Goal: Register for event/course

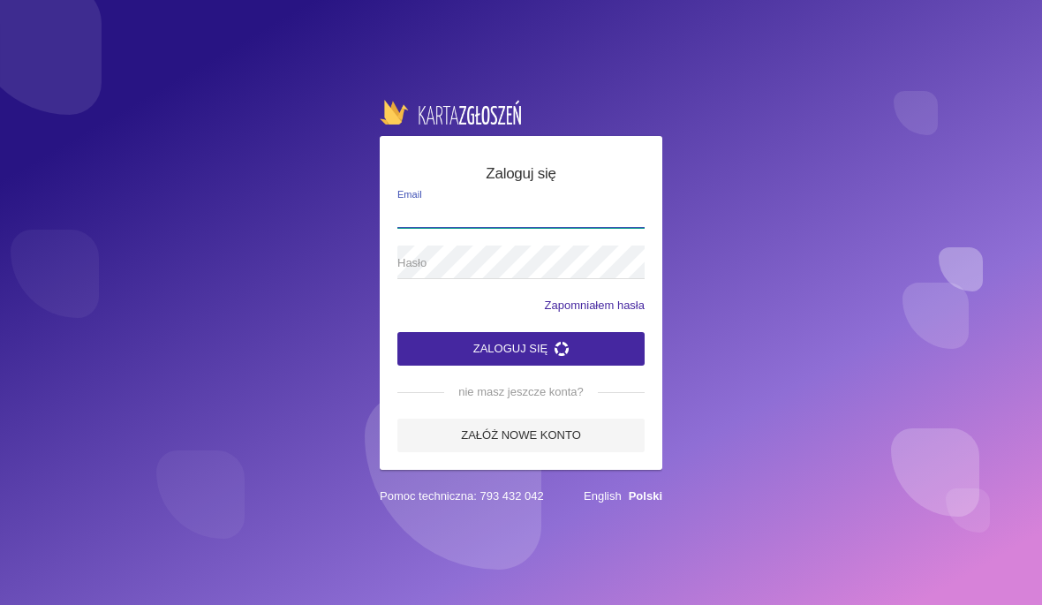
click at [557, 219] on input "Email" at bounding box center [520, 211] width 247 height 34
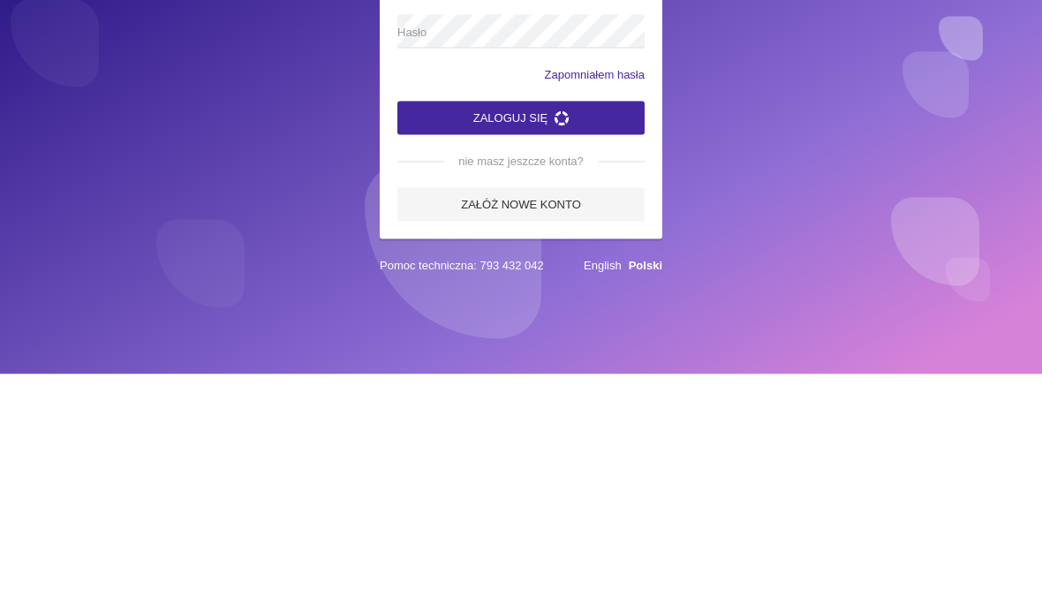
click at [570, 419] on link "Załóż nowe konto" at bounding box center [520, 436] width 247 height 34
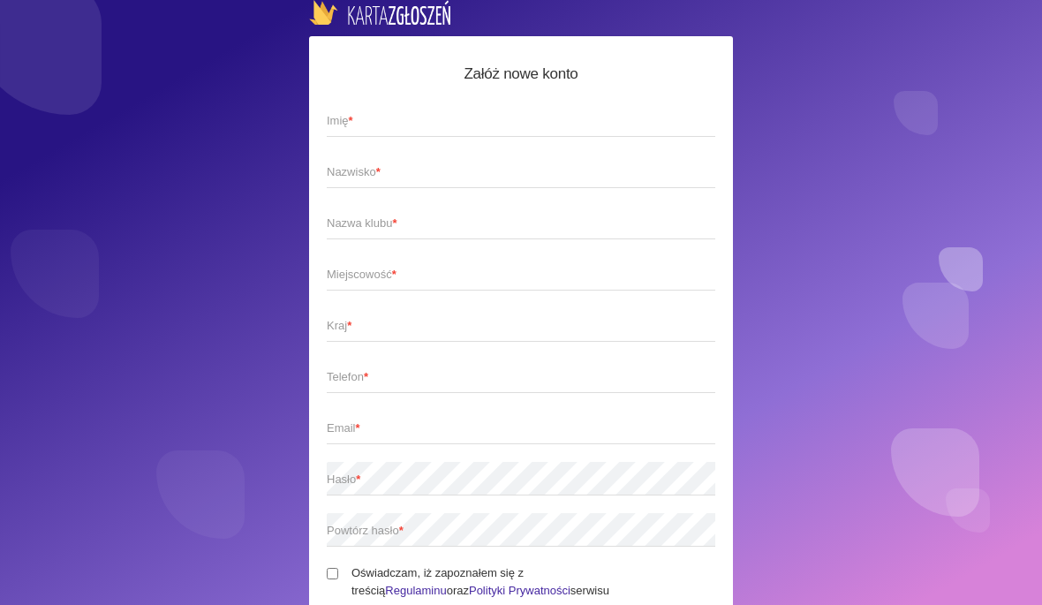
click at [594, 122] on span "Imię *" at bounding box center [512, 121] width 371 height 18
click at [594, 122] on input "Imię *" at bounding box center [521, 120] width 389 height 34
type input "Izabela"
click at [572, 159] on input "Nazwisko *" at bounding box center [521, 172] width 389 height 34
type input "[PERSON_NAME]"
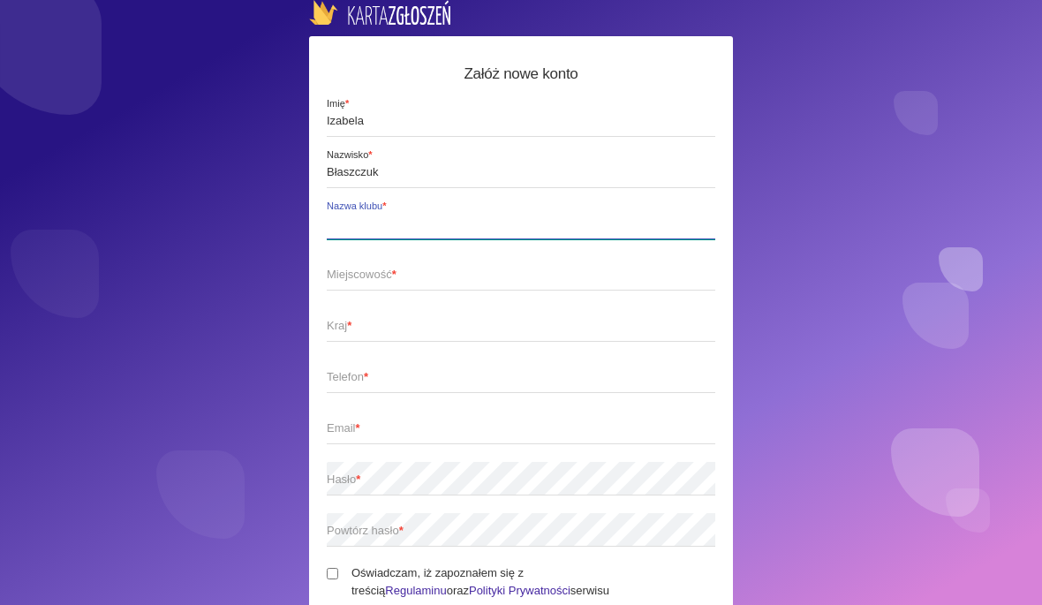
click at [613, 208] on input "Nazwa klubu *" at bounding box center [521, 223] width 389 height 34
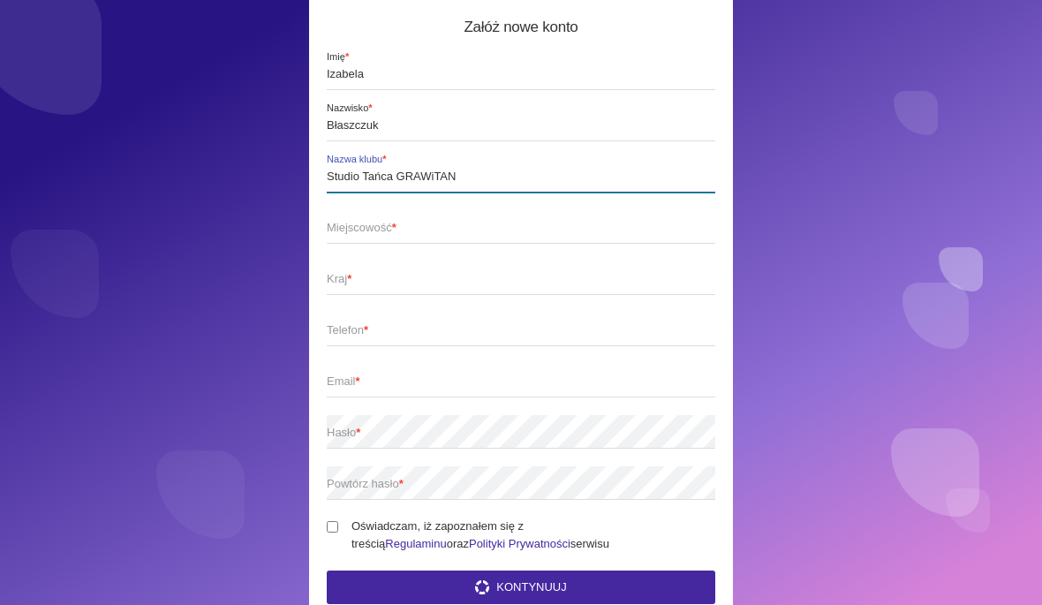
scroll to position [47, 0]
type input "Studio Tańca GRAWiTAN"
click at [590, 227] on span "Miejscowość *" at bounding box center [512, 228] width 371 height 18
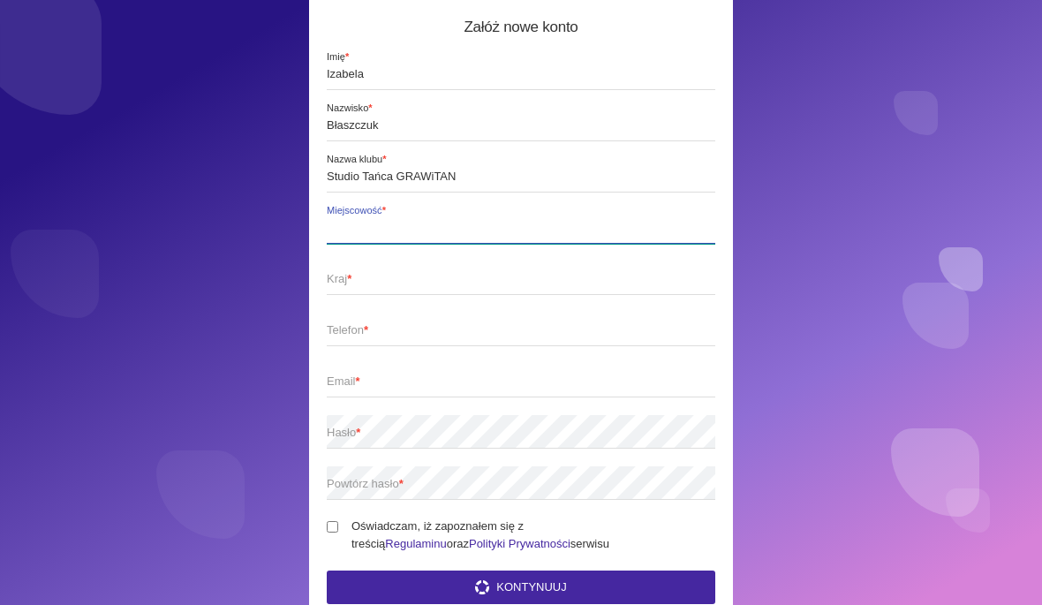
click at [590, 227] on input "Miejscowość *" at bounding box center [521, 227] width 389 height 34
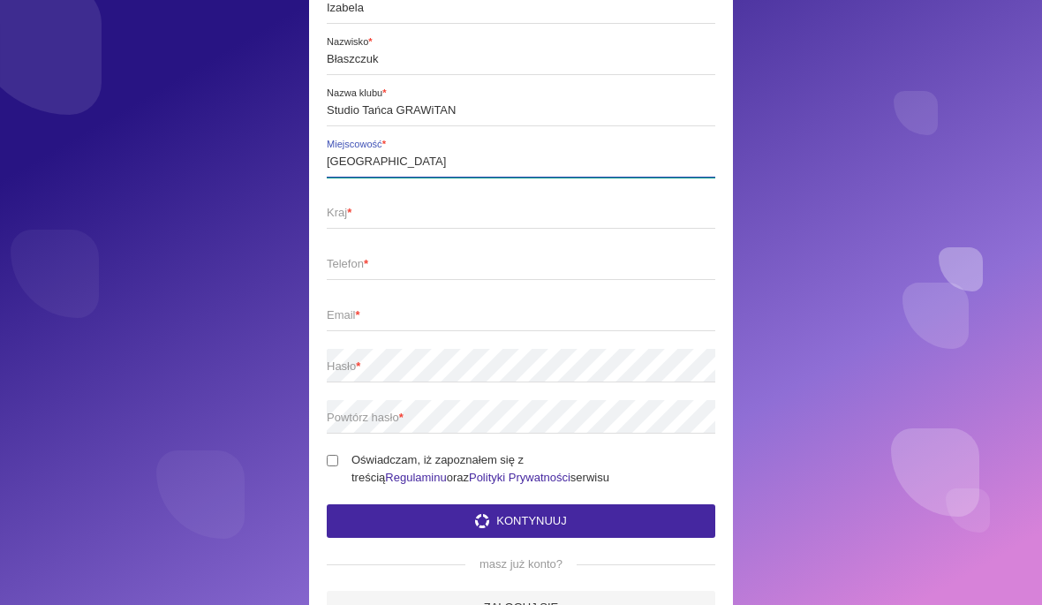
scroll to position [113, 0]
type input "[GEOGRAPHIC_DATA]"
click at [549, 220] on span "Kraj *" at bounding box center [512, 213] width 371 height 18
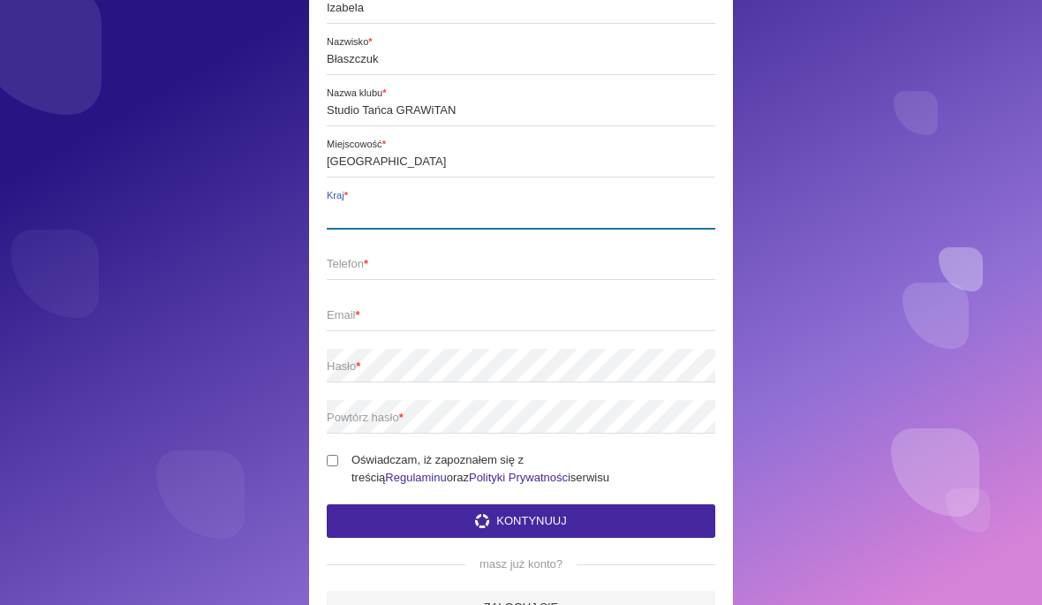
click at [549, 220] on input "Kraj *" at bounding box center [521, 212] width 389 height 34
click at [525, 209] on input "Kraj *" at bounding box center [521, 212] width 389 height 34
type input "Polska"
click at [587, 263] on span "Telefon *" at bounding box center [512, 264] width 371 height 18
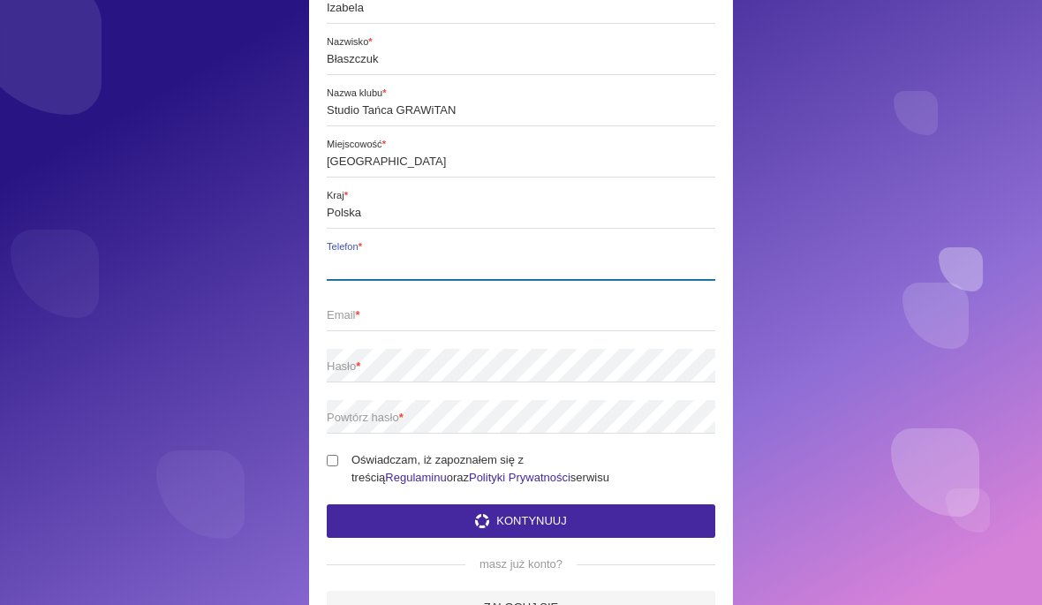
click at [587, 263] on input "Telefon *" at bounding box center [521, 263] width 389 height 34
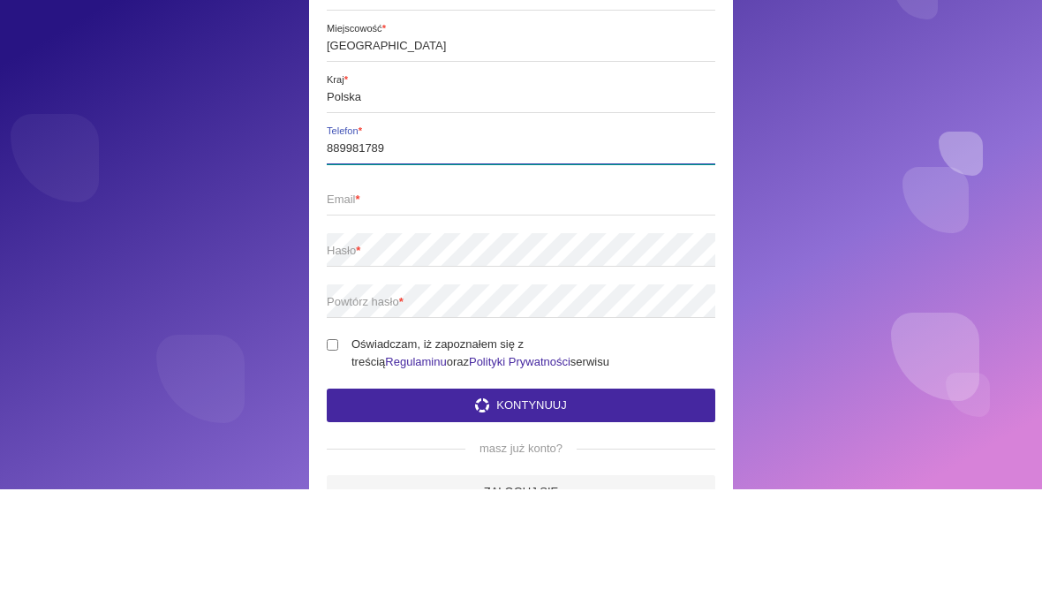
type input "889981789"
click at [612, 307] on span "Email *" at bounding box center [512, 316] width 371 height 18
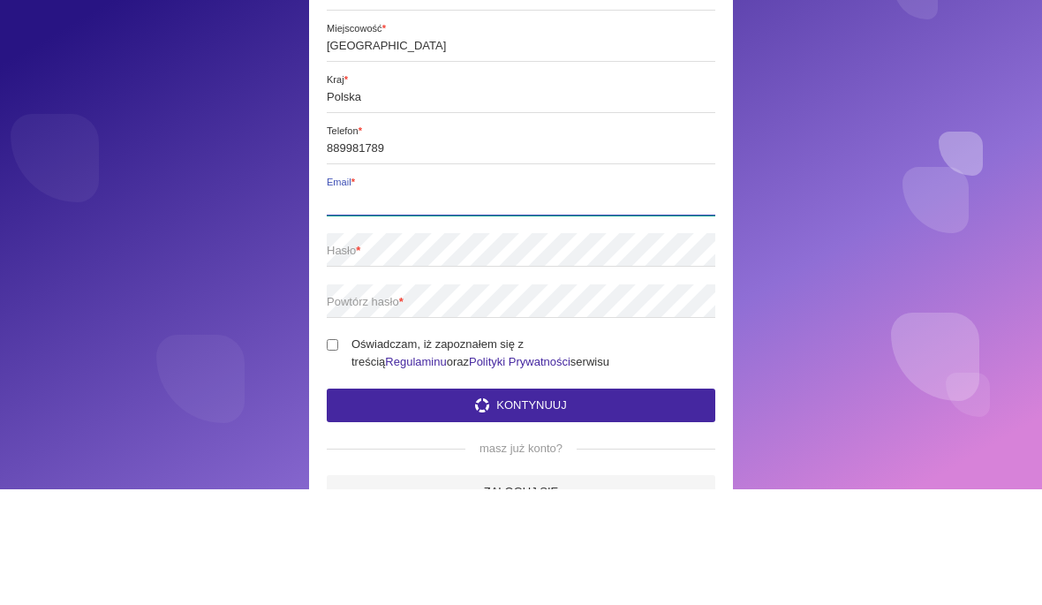
click at [612, 298] on input "Email *" at bounding box center [521, 315] width 389 height 34
type input "blaszczuk.iza00@gmail.com"
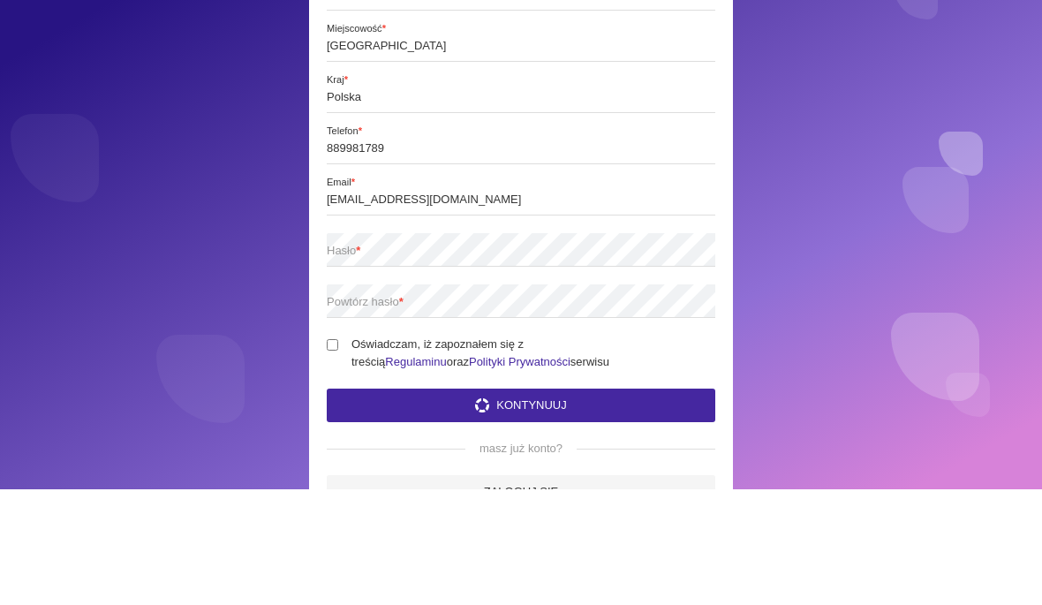
click at [616, 358] on span "Hasło *" at bounding box center [512, 367] width 371 height 18
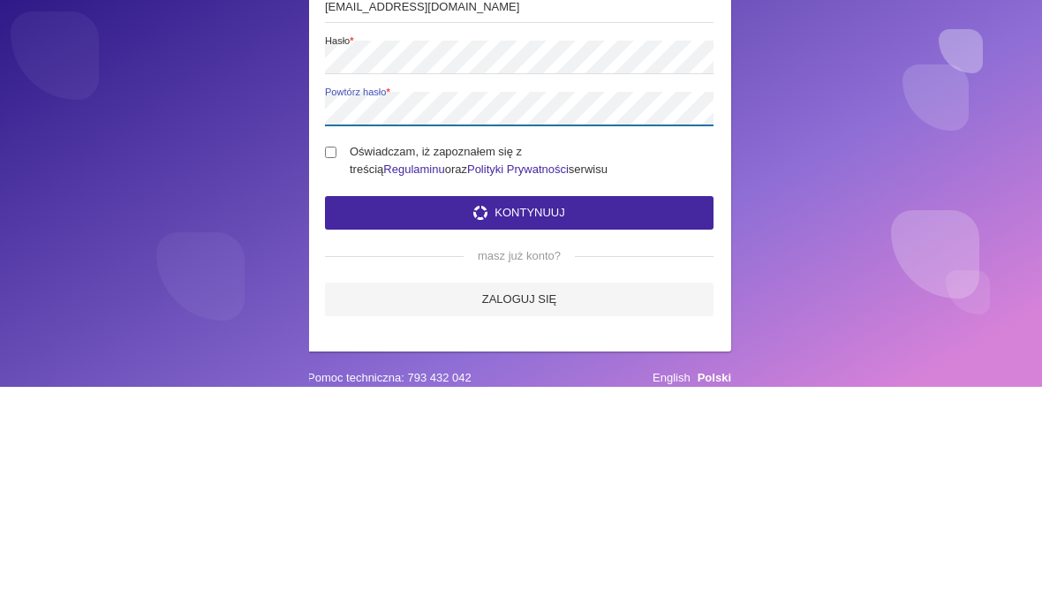
scroll to position [203, 2]
click at [337, 365] on input "Oświadczam, iż zapoznałem się z treścią Regulaminu oraz Polityki Prywatności se…" at bounding box center [330, 370] width 11 height 11
checkbox input "true"
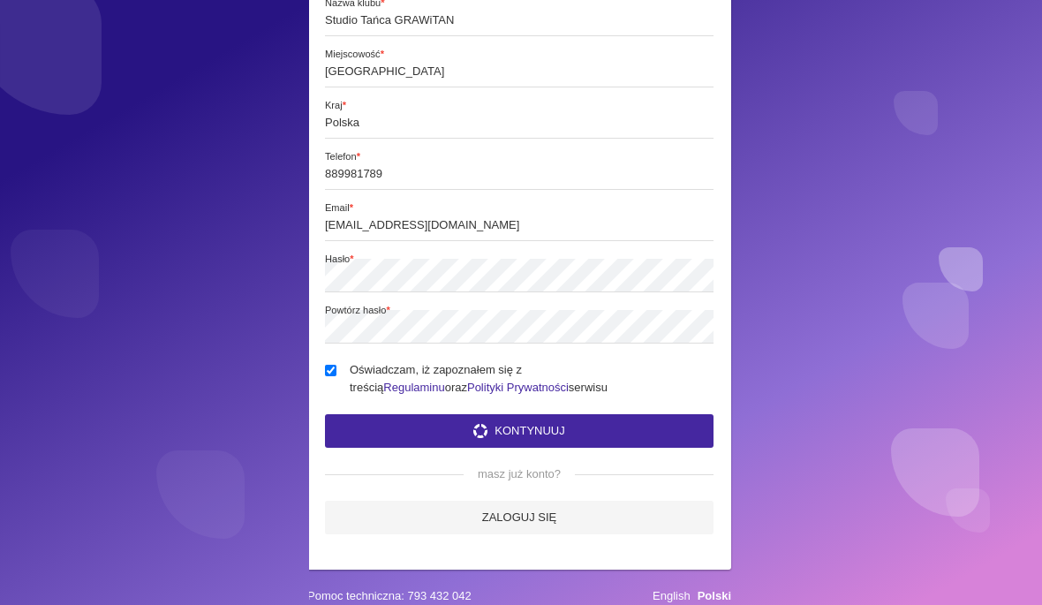
click at [479, 444] on button "Kontynuuj" at bounding box center [519, 431] width 389 height 34
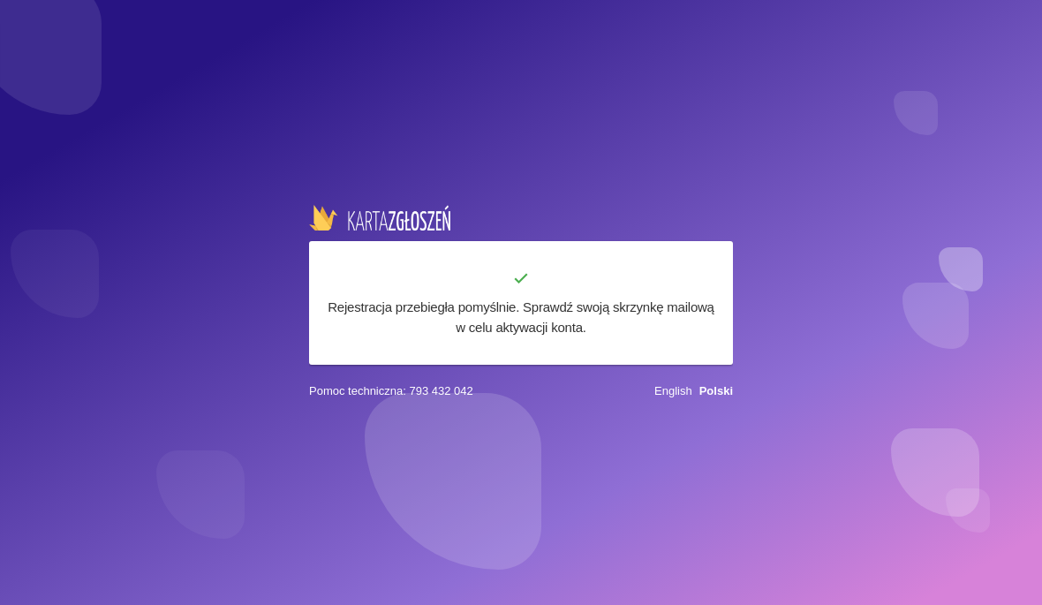
scroll to position [0, 0]
click at [750, 175] on div "Rejestracja przebiegła pomyślnie. Sprawdź swoją skrzynkę mailową w celu aktywac…" at bounding box center [521, 302] width 1042 height 605
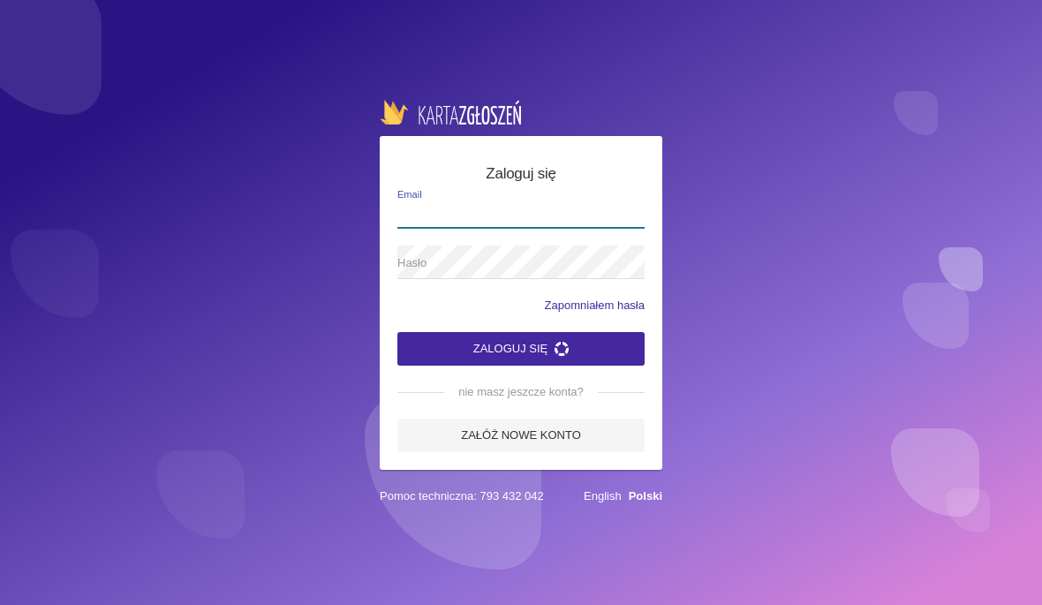
click at [535, 219] on input "Email" at bounding box center [520, 211] width 247 height 34
type input "blaszczuk.iza00@gmail.com"
click at [579, 254] on span "Hasło" at bounding box center [512, 263] width 230 height 18
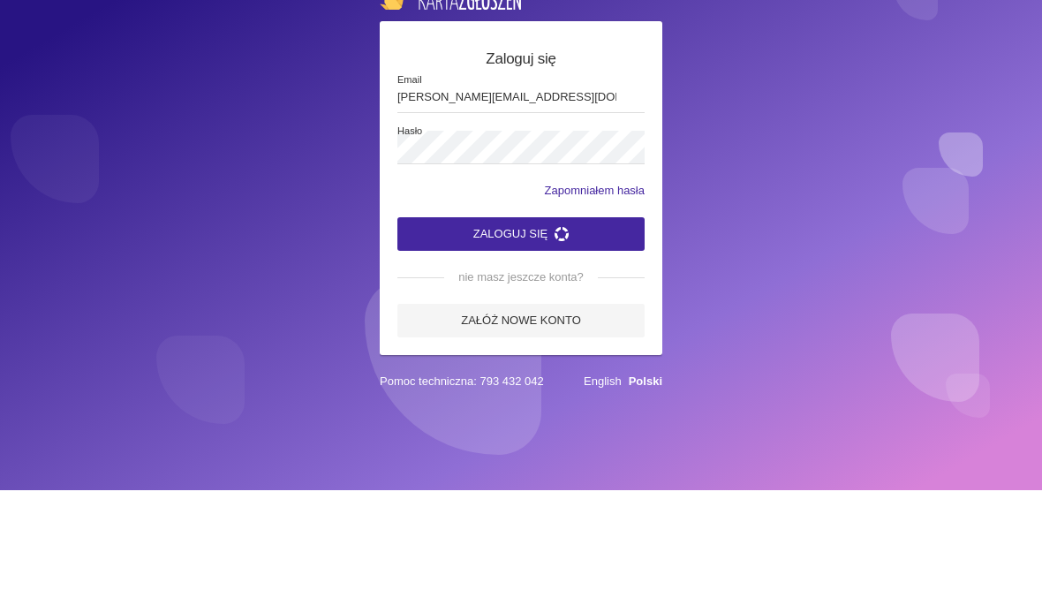
click at [613, 332] on button "Zaloguj się" at bounding box center [520, 349] width 247 height 34
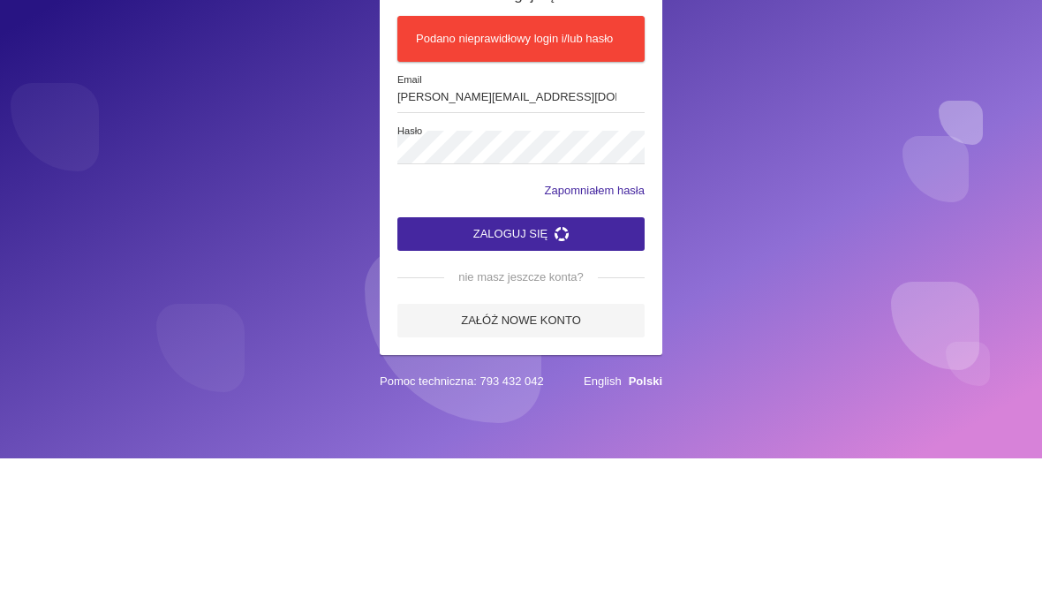
click at [564, 261] on form "Zaloguj się Podano nieprawidłowy login i/lub hasło blaszczuk.iza00@gmail.com Em…" at bounding box center [520, 307] width 247 height 353
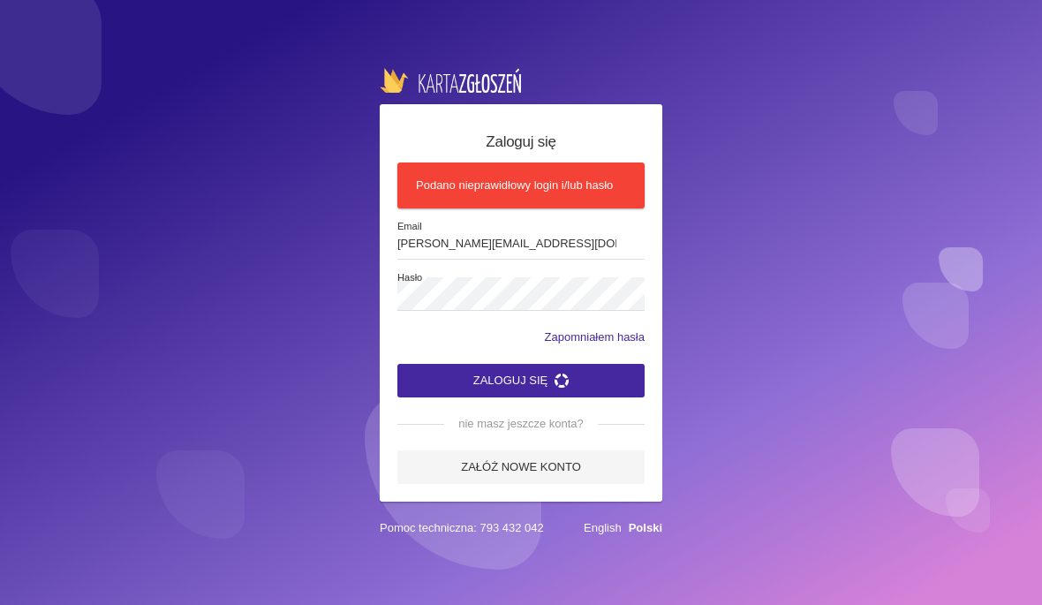
click at [555, 386] on button "Zaloguj się" at bounding box center [520, 381] width 247 height 34
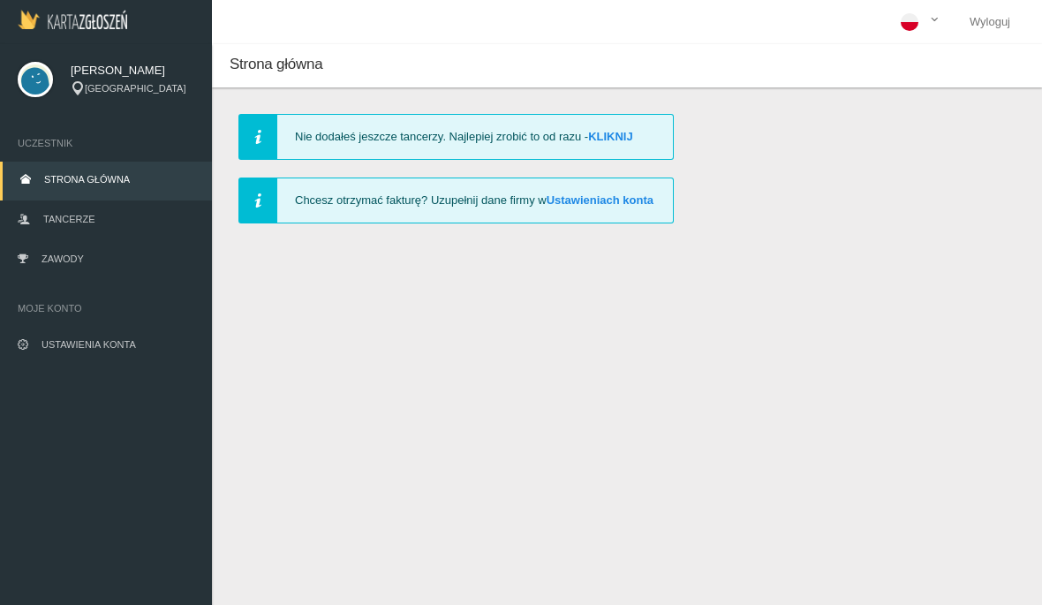
click at [34, 208] on link "Tancerze" at bounding box center [106, 220] width 212 height 39
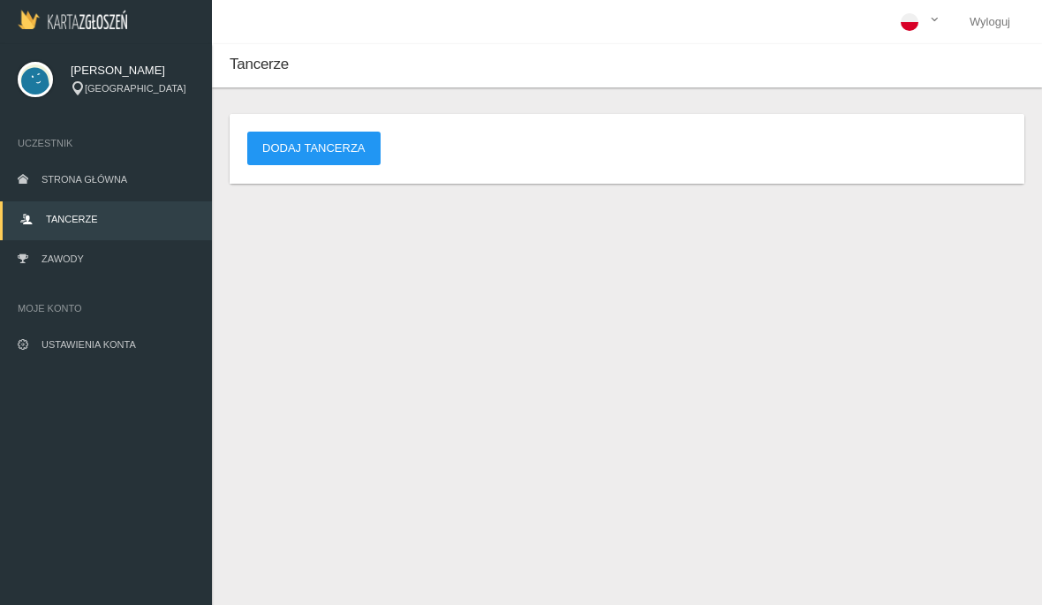
click at [42, 257] on span "Zawody" at bounding box center [63, 259] width 42 height 11
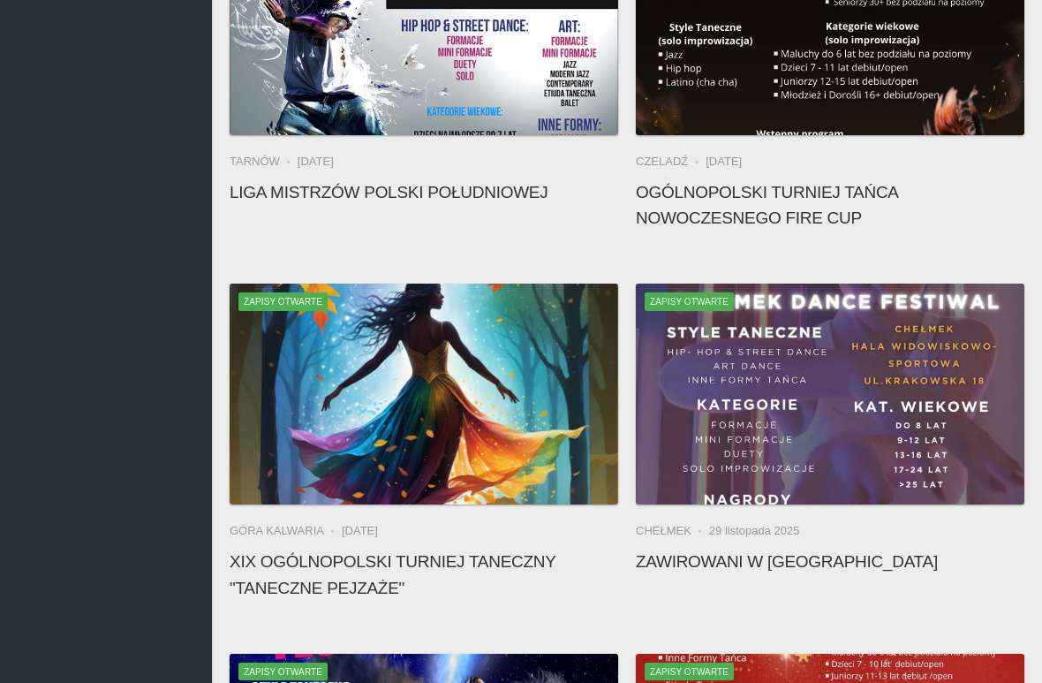
scroll to position [992, 0]
click at [467, 549] on h4 "XIX Ogólnopolski Turniej Taneczny "Taneczne Pejzaże"" at bounding box center [424, 574] width 389 height 51
click at [506, 549] on h4 "XIX Ogólnopolski Turniej Taneczny "Taneczne Pejzaże"" at bounding box center [424, 574] width 389 height 51
click at [366, 549] on h4 "XIX Ogólnopolski Turniej Taneczny "Taneczne Pejzaże"" at bounding box center [424, 574] width 389 height 51
click at [419, 390] on icon at bounding box center [424, 397] width 14 height 14
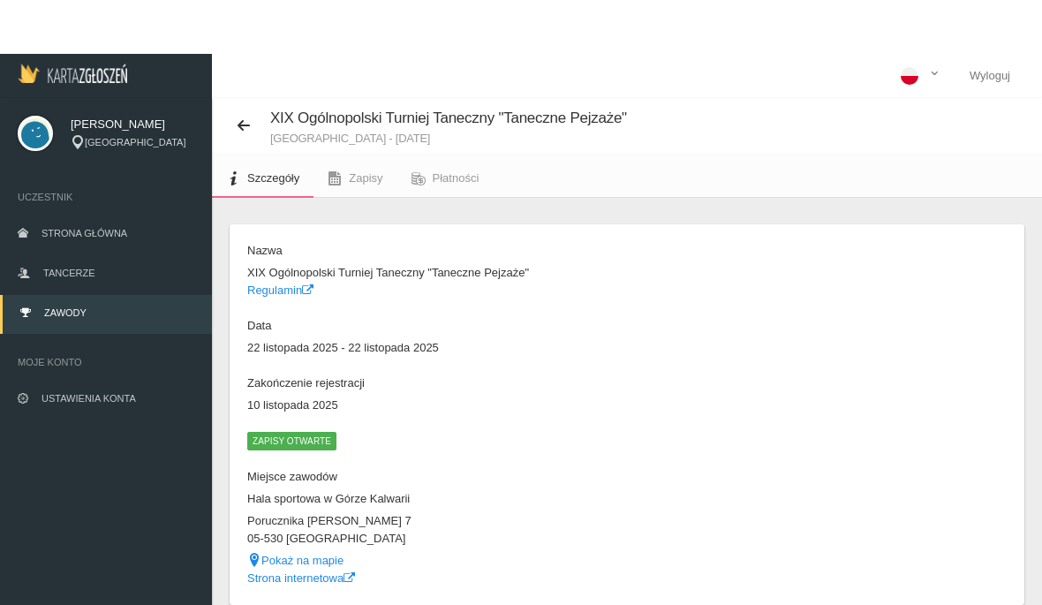
scroll to position [27, 0]
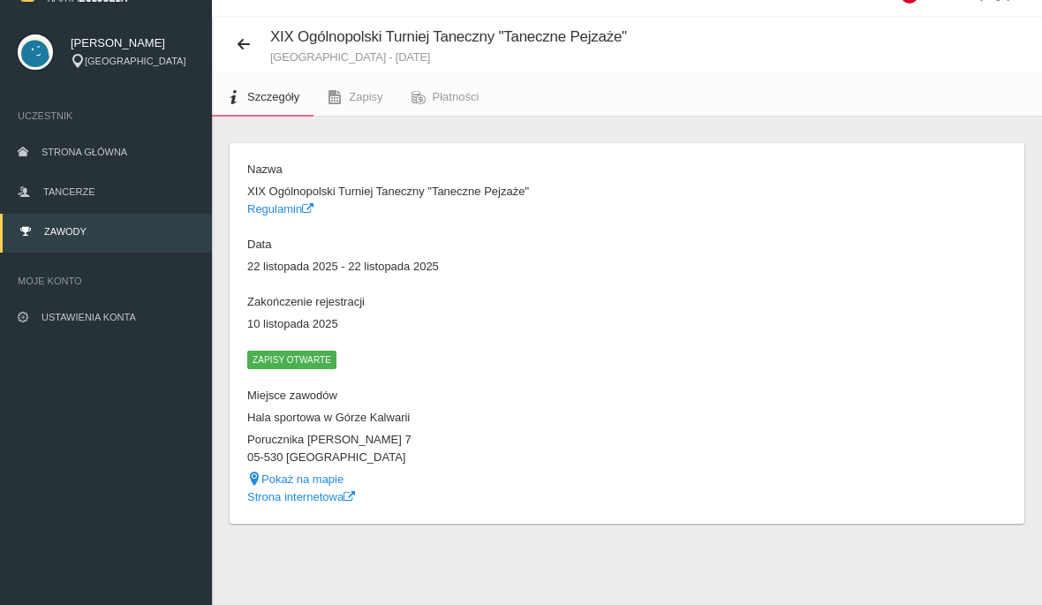
click at [371, 99] on span "Zapisy" at bounding box center [366, 96] width 34 height 13
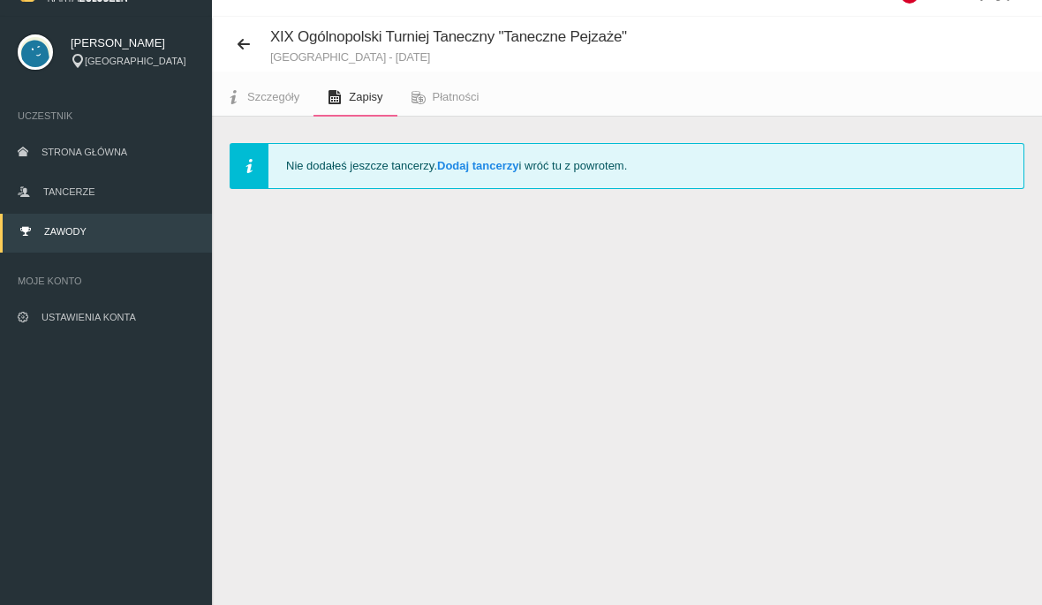
click at [496, 162] on link "Dodaj tancerzy" at bounding box center [477, 165] width 81 height 13
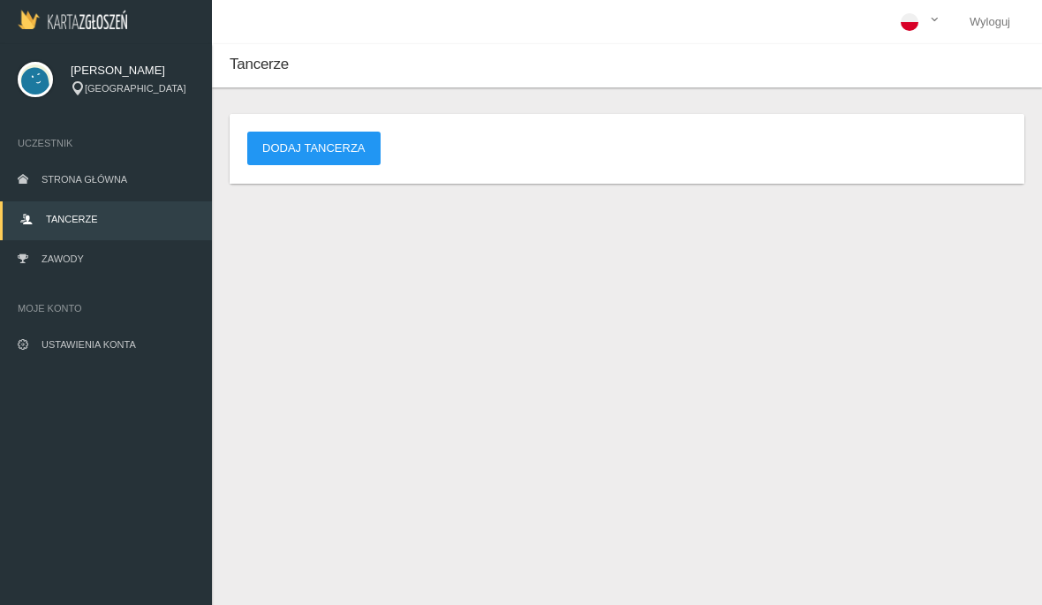
click at [295, 147] on button "Dodaj tancerza" at bounding box center [313, 149] width 133 height 34
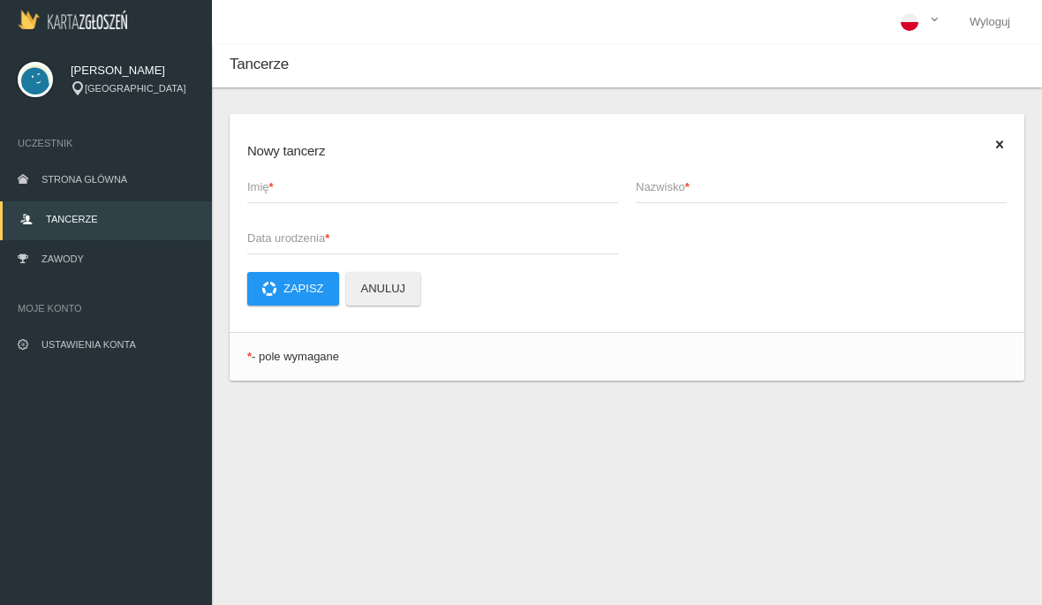
click at [482, 184] on span "Imię *" at bounding box center [423, 187] width 353 height 18
click at [482, 184] on input "Imię *" at bounding box center [432, 187] width 371 height 34
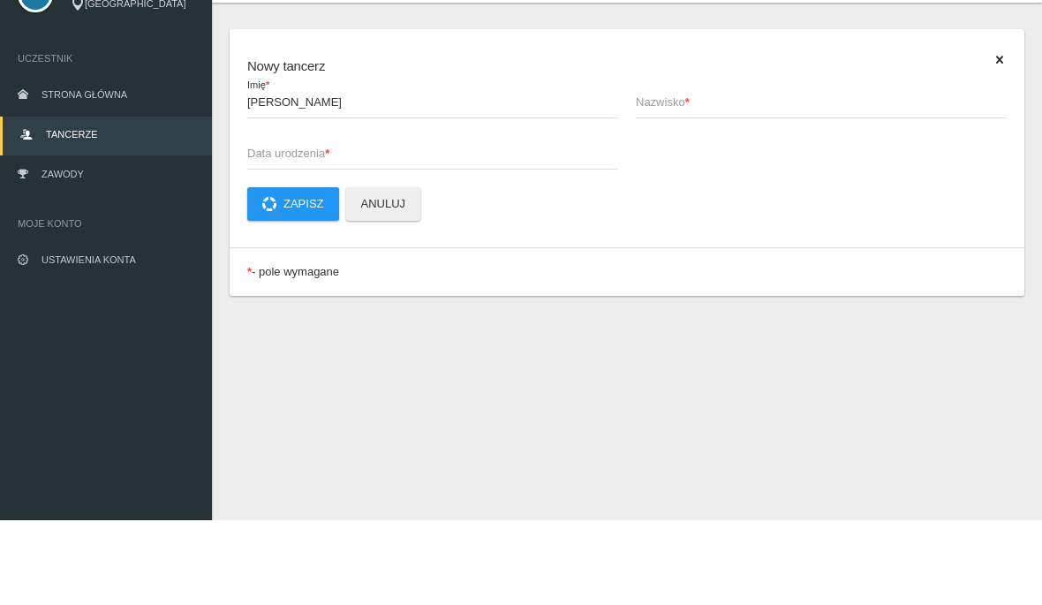
click at [746, 178] on span "Nazwisko *" at bounding box center [812, 187] width 353 height 18
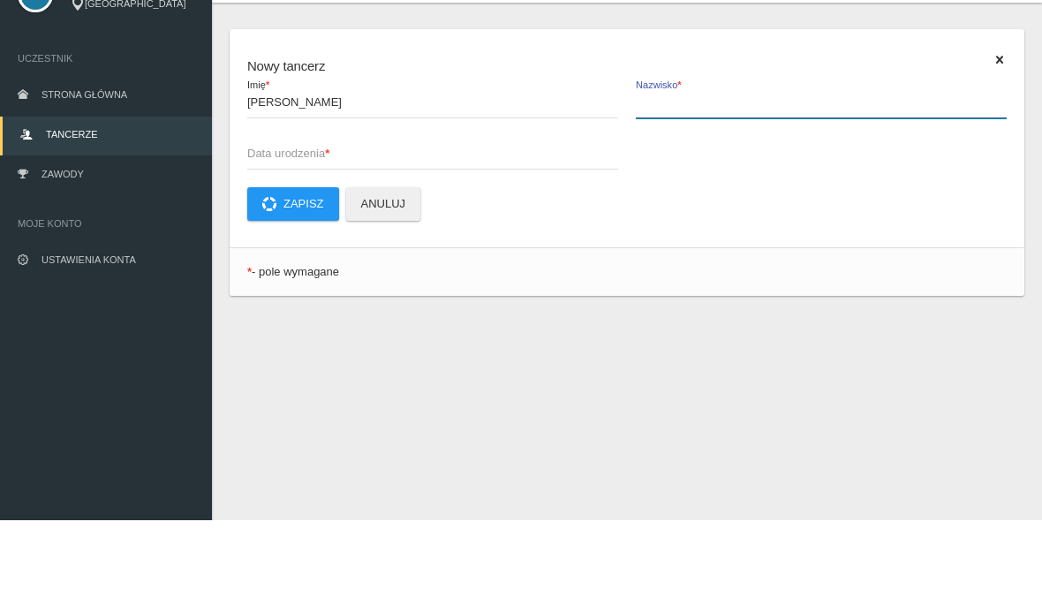
click at [746, 170] on input "Nazwisko *" at bounding box center [821, 187] width 371 height 34
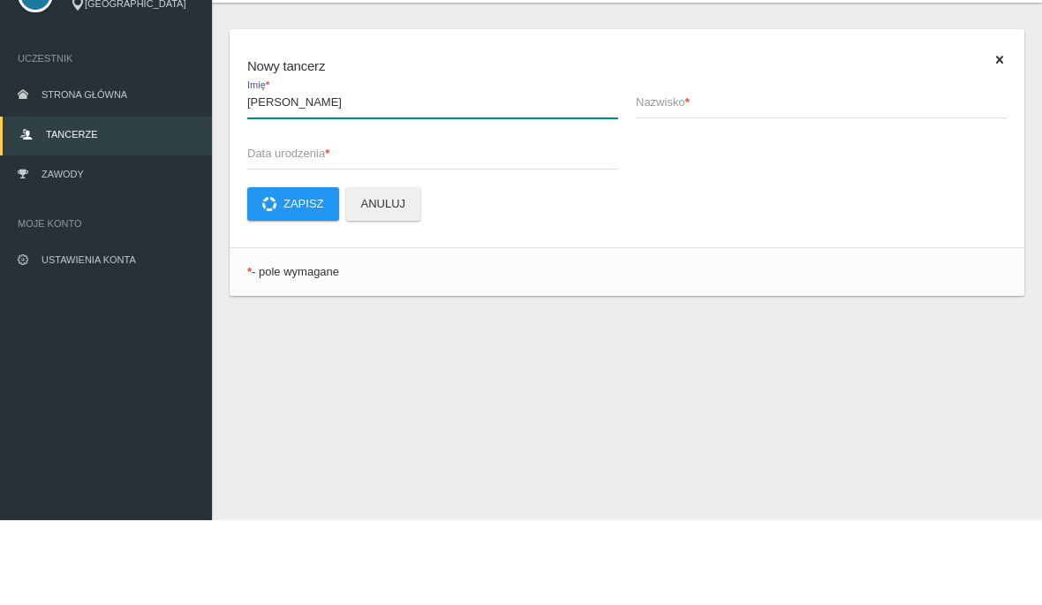
click at [324, 170] on input "[PERSON_NAME]" at bounding box center [432, 187] width 371 height 34
click at [307, 170] on input "[PERSON_NAME]" at bounding box center [432, 187] width 371 height 34
click at [320, 170] on input "[PERSON_NAME]" at bounding box center [432, 187] width 371 height 34
click at [319, 170] on input "[PERSON_NAME]" at bounding box center [432, 187] width 371 height 34
type input "Izabela"
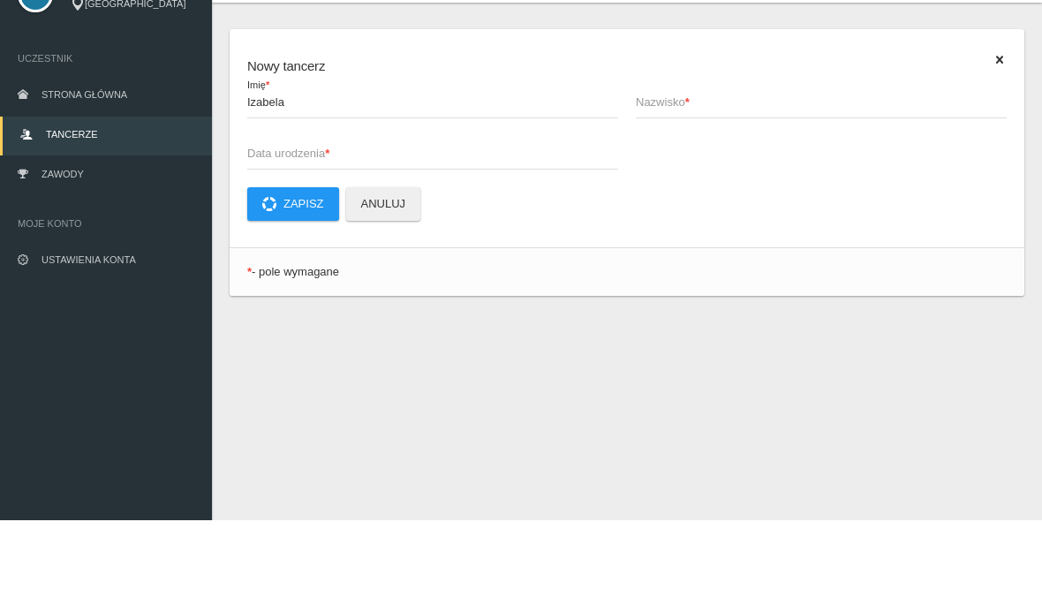
click at [819, 178] on span "Nazwisko *" at bounding box center [812, 187] width 353 height 18
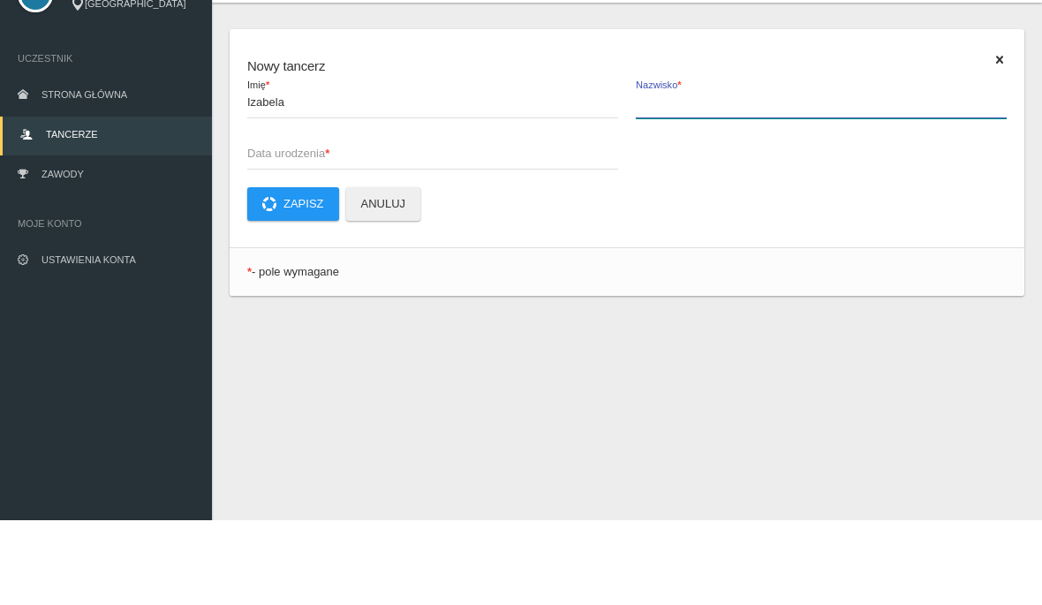
click at [819, 170] on input "Nazwisko *" at bounding box center [821, 187] width 371 height 34
type input "[PERSON_NAME]"
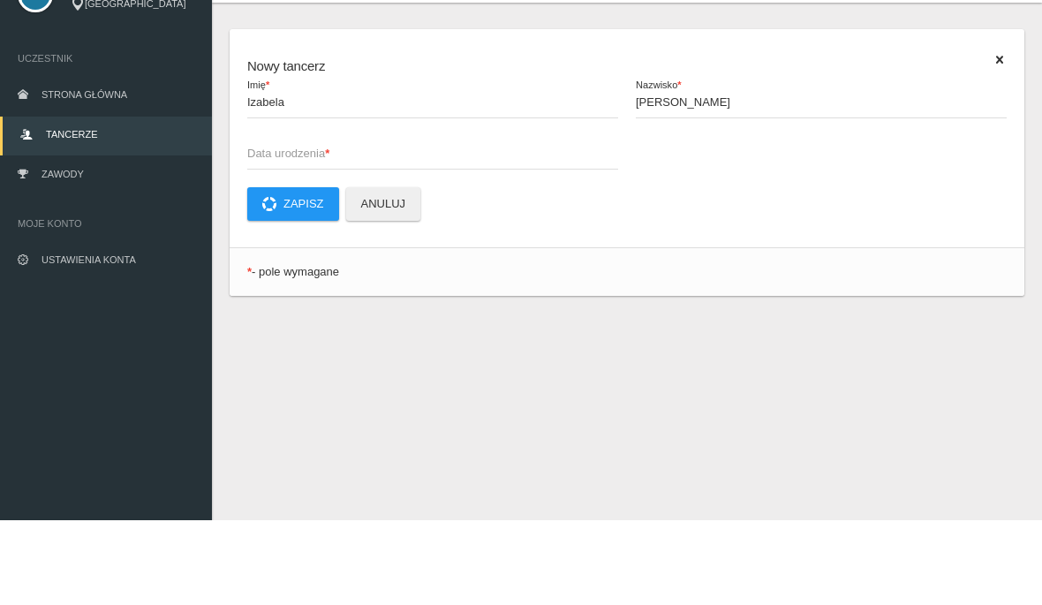
click at [454, 230] on span "Data urodzenia *" at bounding box center [423, 239] width 353 height 18
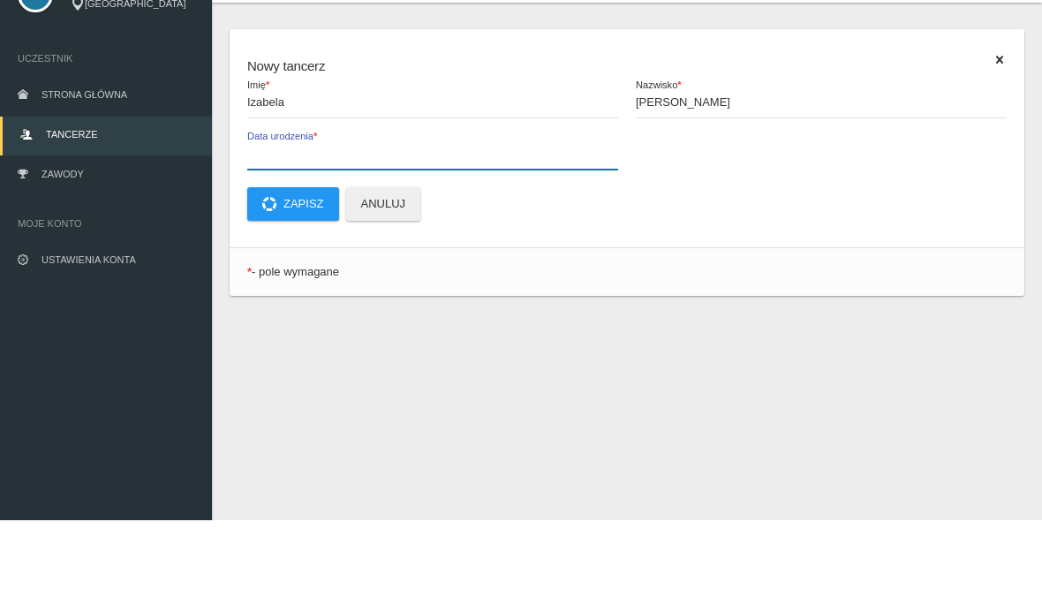
click at [454, 221] on input "Data urodzenia *" at bounding box center [432, 238] width 371 height 34
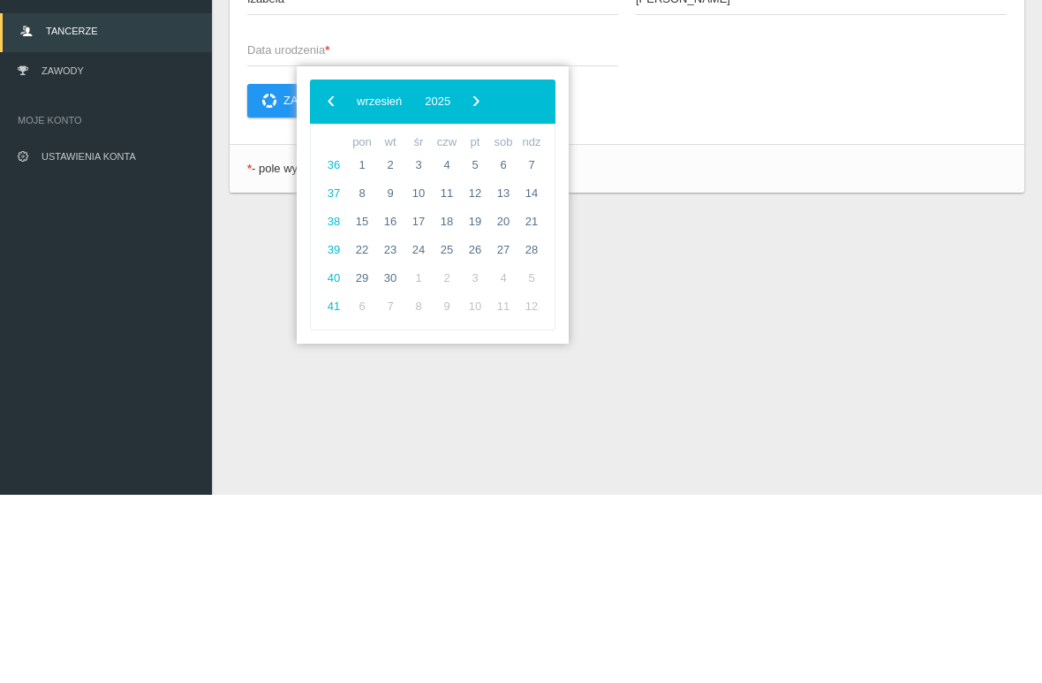
click at [325, 276] on span "‹" at bounding box center [331, 289] width 26 height 26
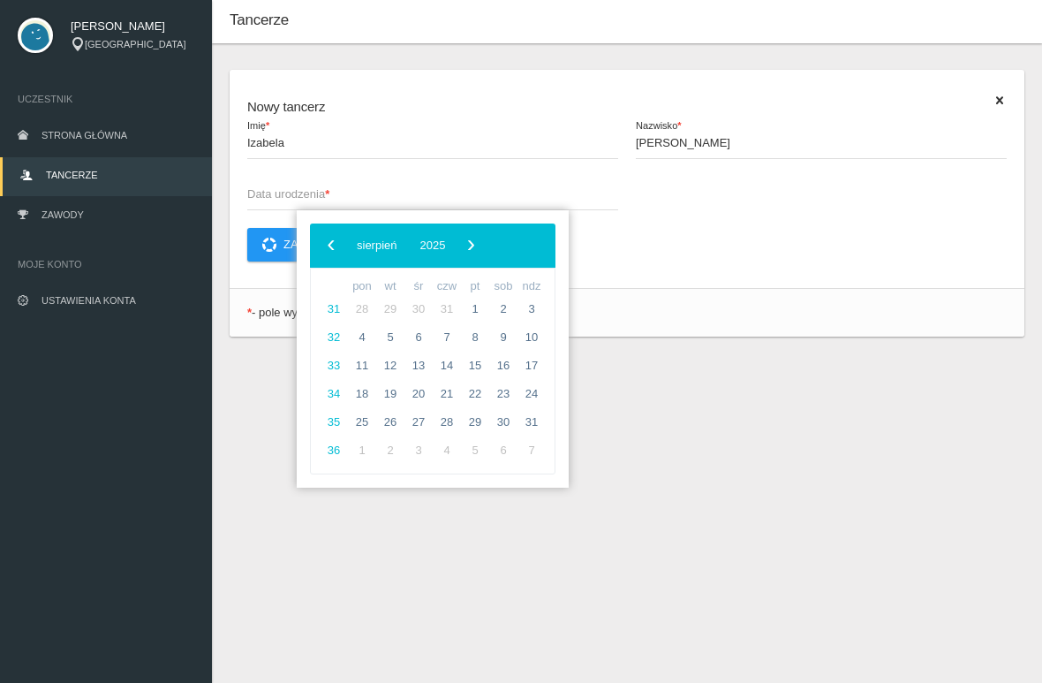
click at [484, 248] on span "›" at bounding box center [471, 244] width 26 height 26
click at [489, 238] on span "›" at bounding box center [476, 244] width 26 height 26
click at [503, 240] on span "›" at bounding box center [489, 244] width 26 height 26
click at [484, 242] on span "›" at bounding box center [471, 244] width 26 height 26
click at [488, 241] on span "›" at bounding box center [475, 244] width 26 height 26
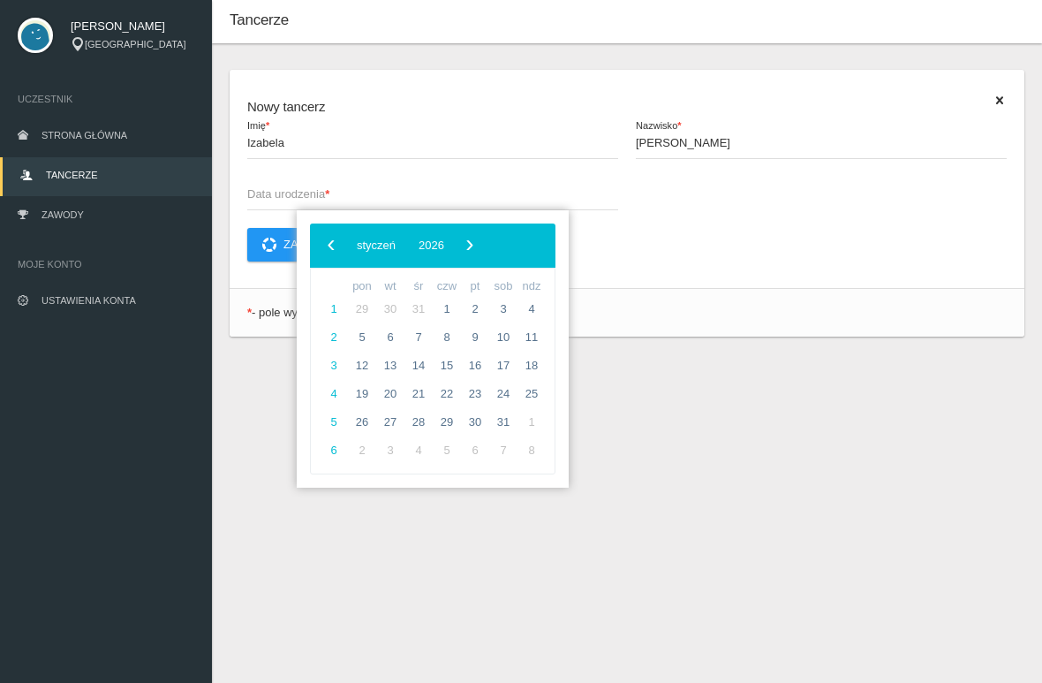
click at [444, 239] on span "2026" at bounding box center [432, 244] width 26 height 13
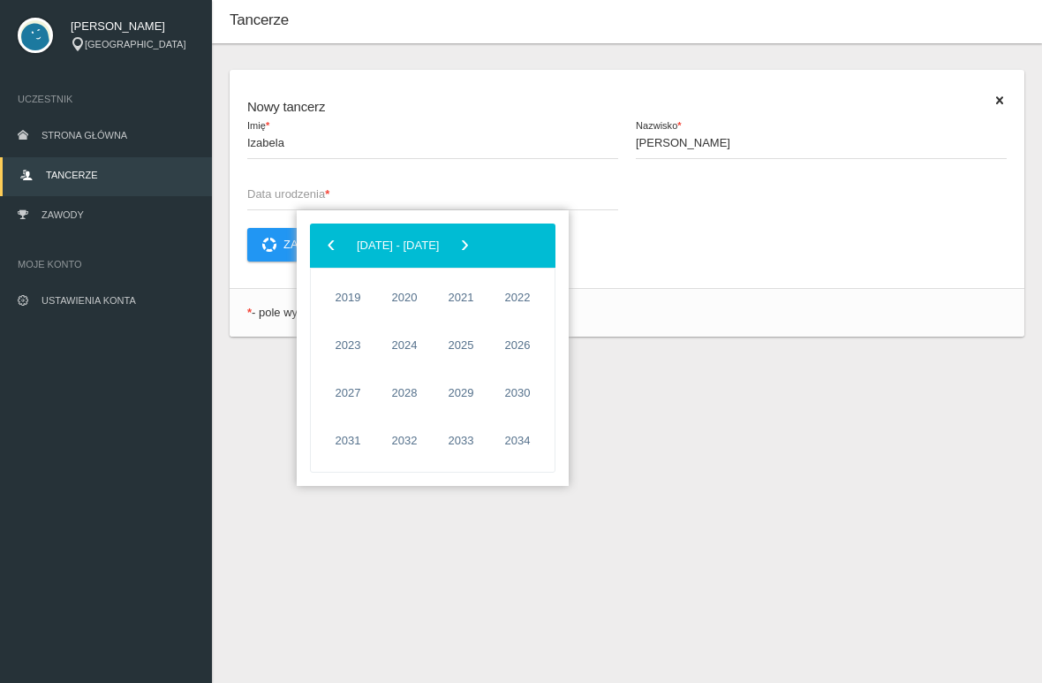
click at [327, 240] on span "‹" at bounding box center [331, 244] width 26 height 26
click at [401, 344] on span "2008" at bounding box center [404, 345] width 41 height 41
click at [443, 302] on span "luty" at bounding box center [440, 300] width 65 height 28
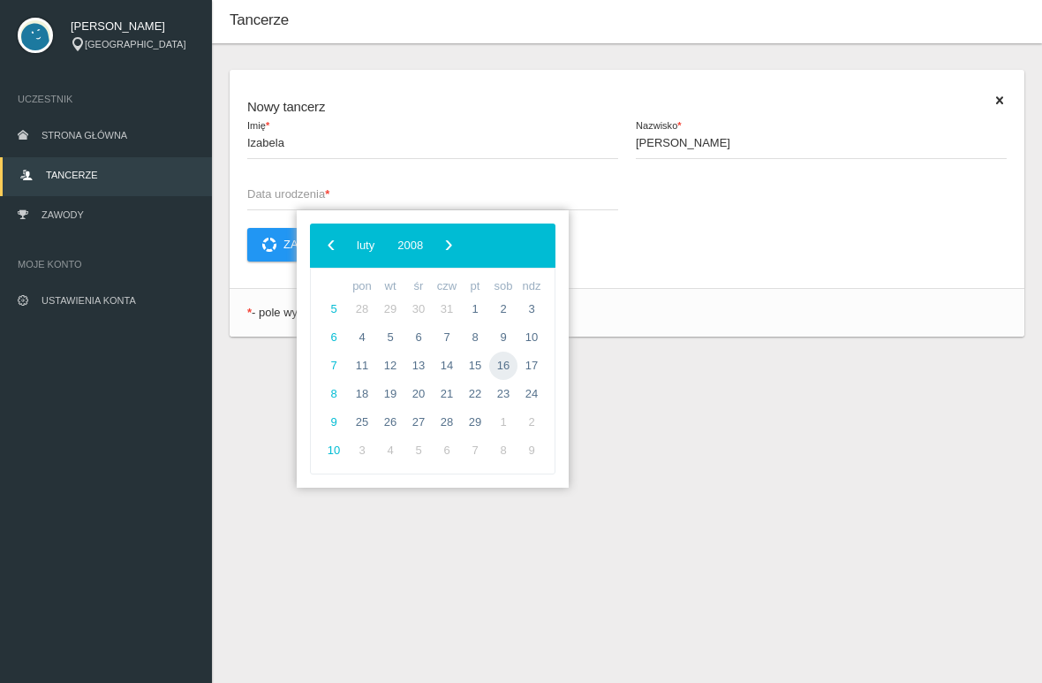
click at [504, 366] on span "16" at bounding box center [503, 366] width 28 height 28
type input "[DATE]"
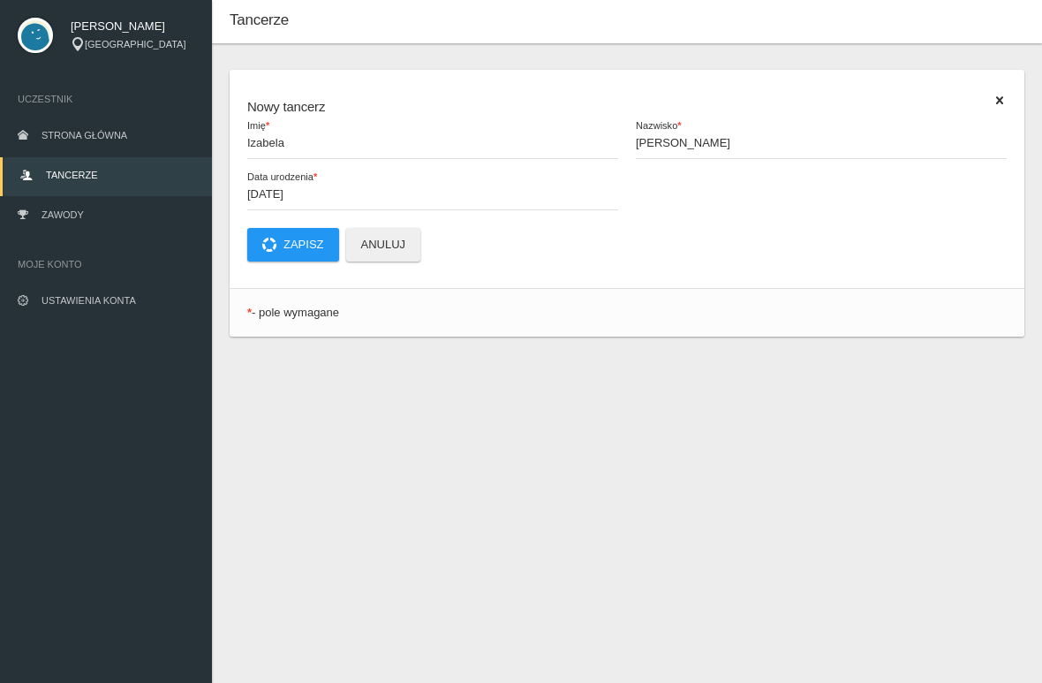
click at [300, 254] on button "Zapisz" at bounding box center [293, 245] width 92 height 34
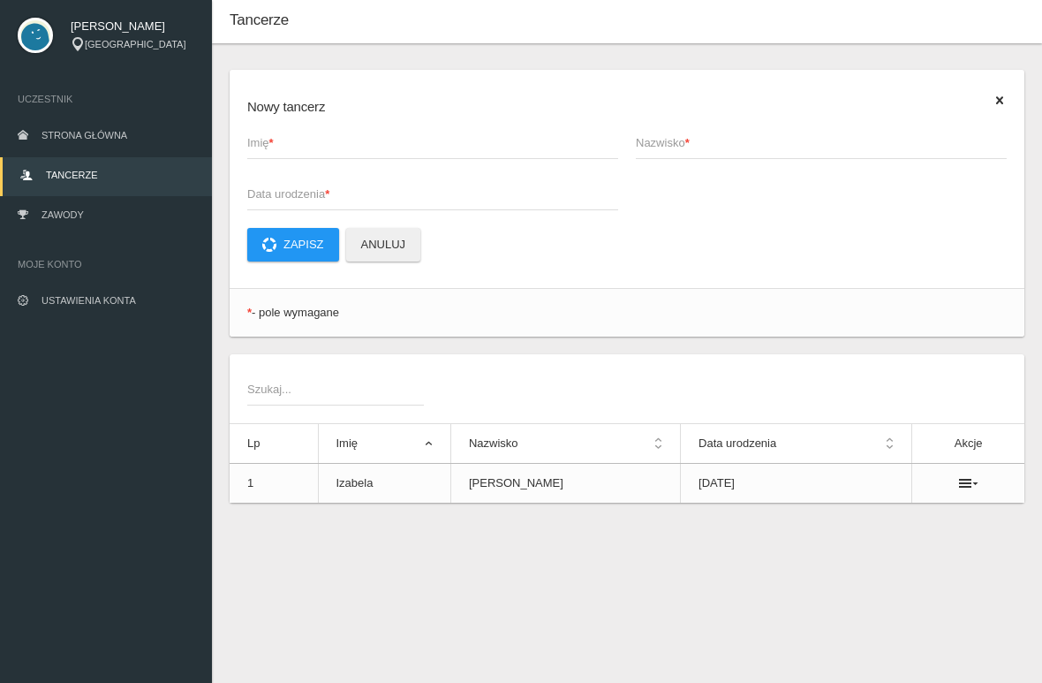
click at [991, 488] on ul at bounding box center [968, 483] width 77 height 14
click at [966, 487] on icon at bounding box center [968, 483] width 19 height 14
click at [1006, 378] on div "Szukaj..." at bounding box center [626, 389] width 777 height 34
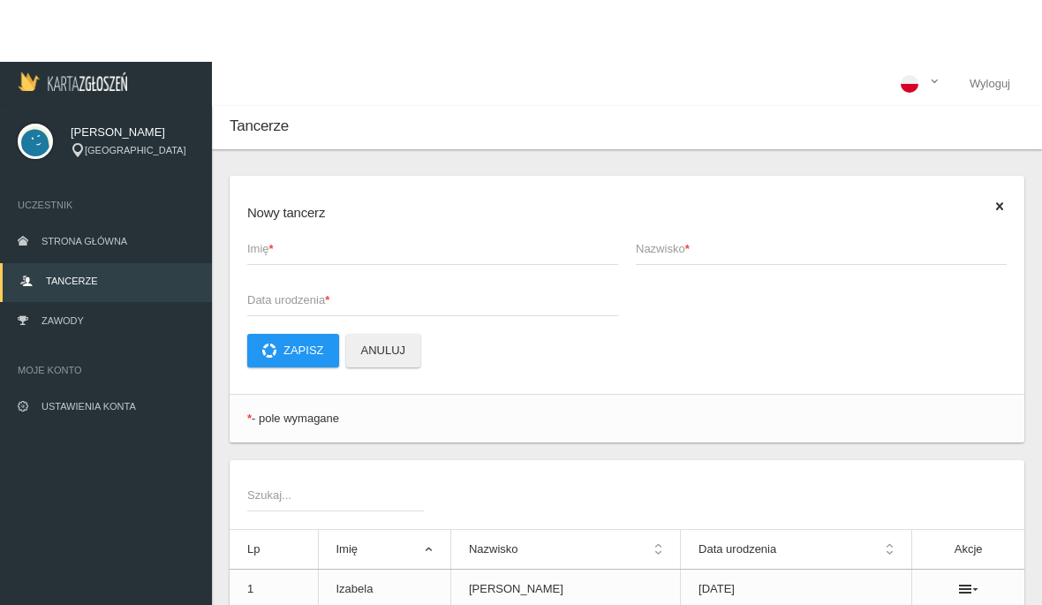
scroll to position [27, 0]
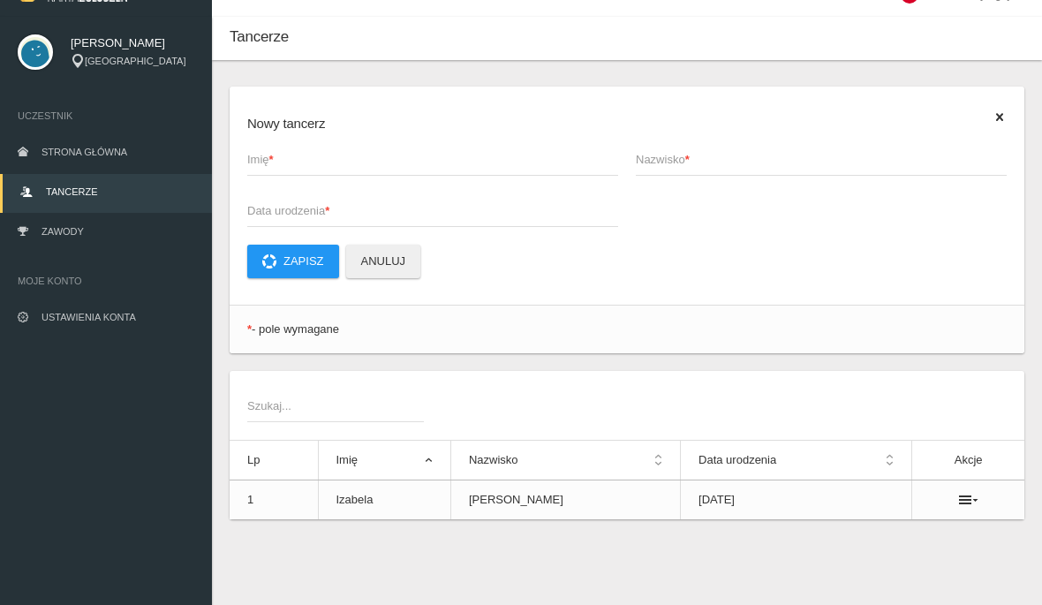
click at [126, 150] on span "Strona główna" at bounding box center [85, 152] width 86 height 11
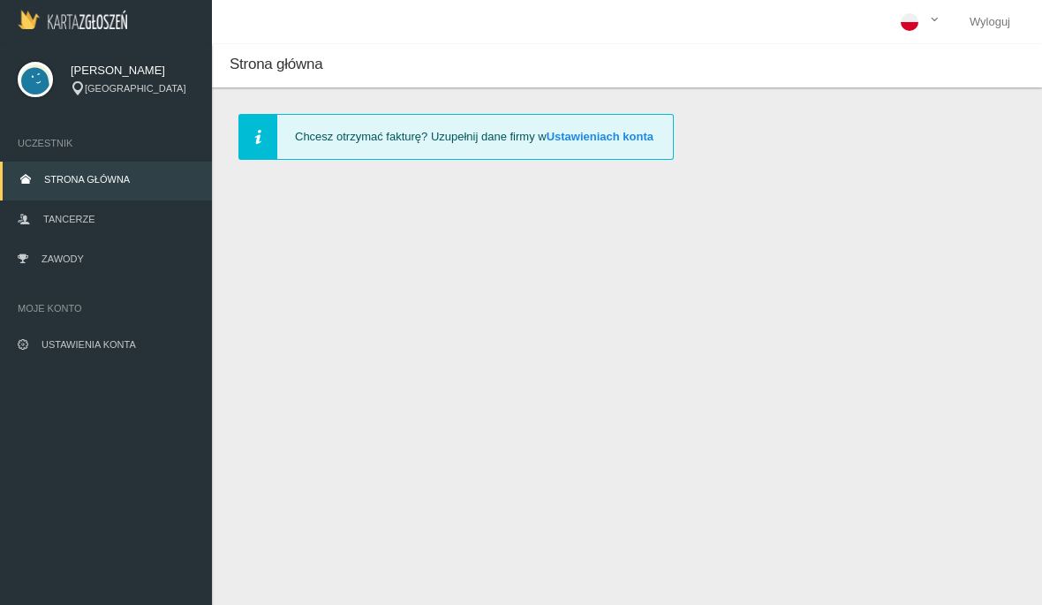
click at [109, 72] on span "[PERSON_NAME]" at bounding box center [133, 71] width 124 height 18
click at [27, 73] on img at bounding box center [35, 79] width 35 height 35
click at [132, 231] on link "Tancerze" at bounding box center [106, 220] width 212 height 39
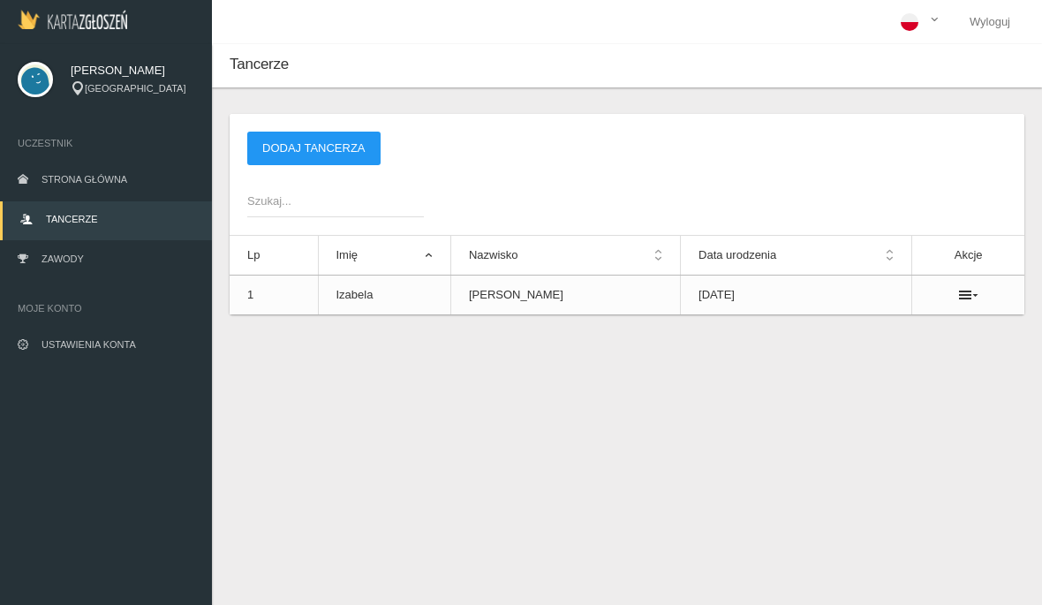
click at [138, 344] on link "Ustawienia konta" at bounding box center [106, 346] width 212 height 39
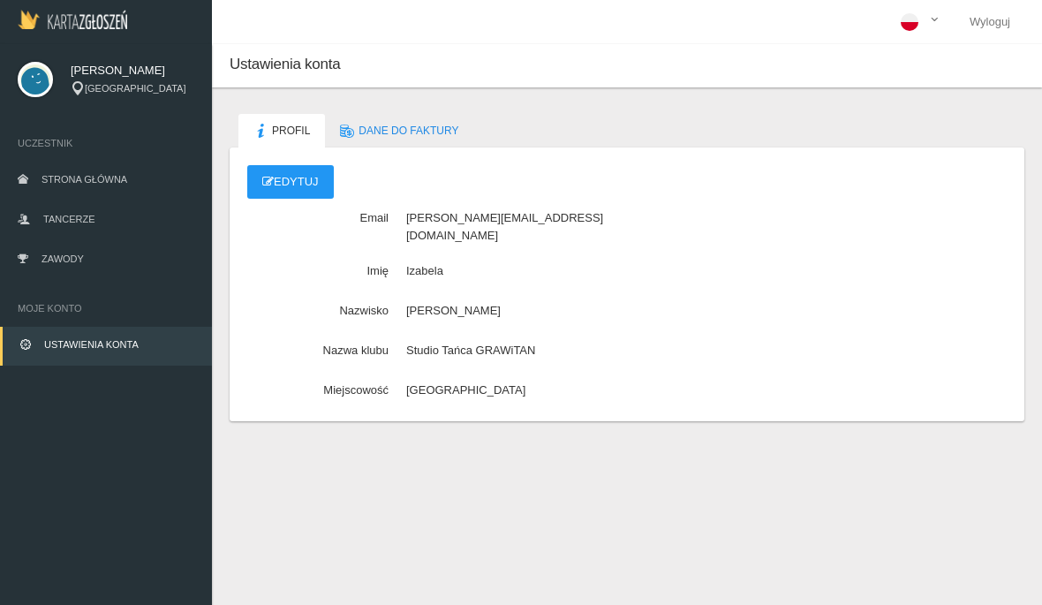
click at [406, 131] on span "Dane do faktury" at bounding box center [409, 131] width 100 height 12
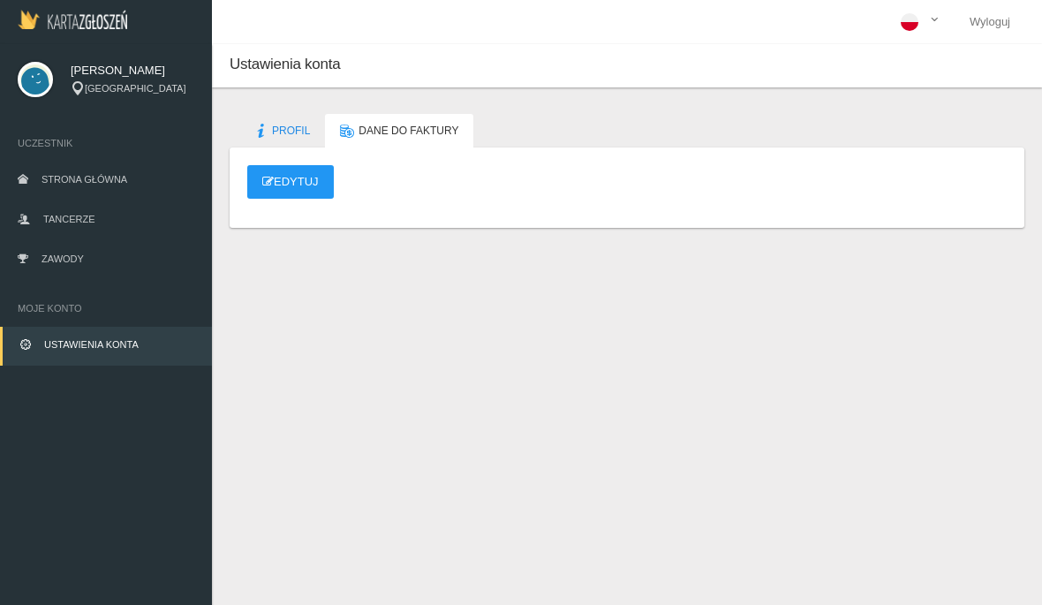
click at [290, 132] on span "Profil" at bounding box center [291, 131] width 38 height 12
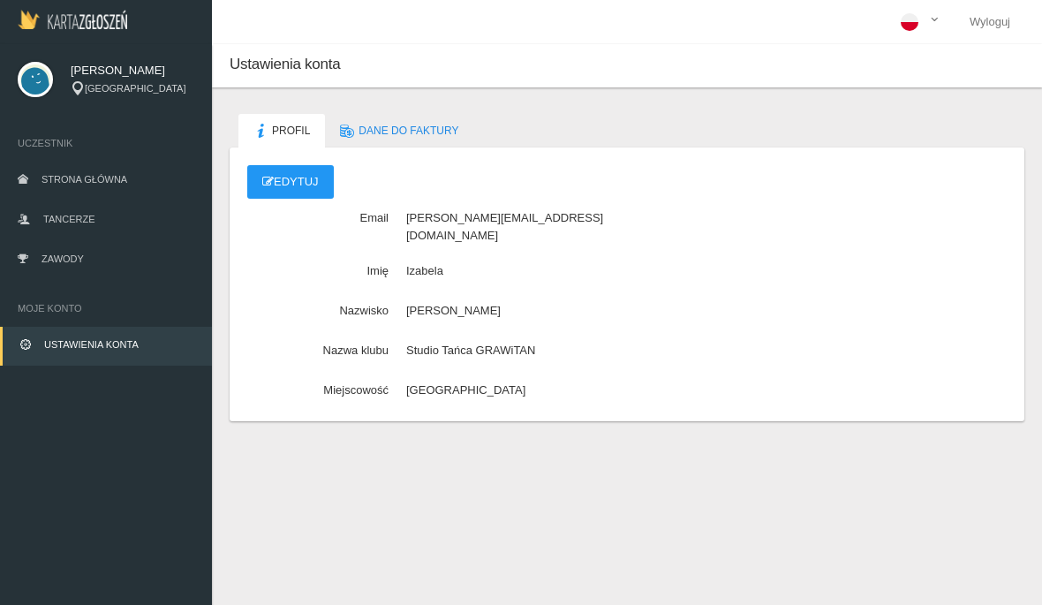
click at [117, 259] on link "Zawody" at bounding box center [106, 260] width 212 height 39
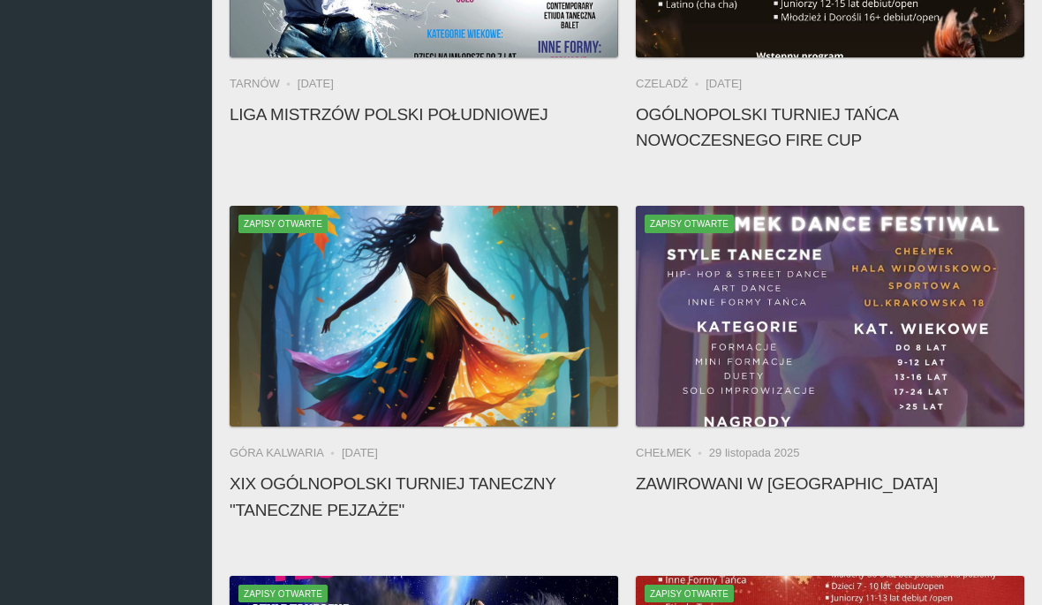
scroll to position [1070, 0]
click at [352, 482] on h4 "XIX Ogólnopolski Turniej Taneczny "Taneczne Pejzaże"" at bounding box center [424, 496] width 389 height 51
click at [429, 312] on icon at bounding box center [424, 319] width 14 height 14
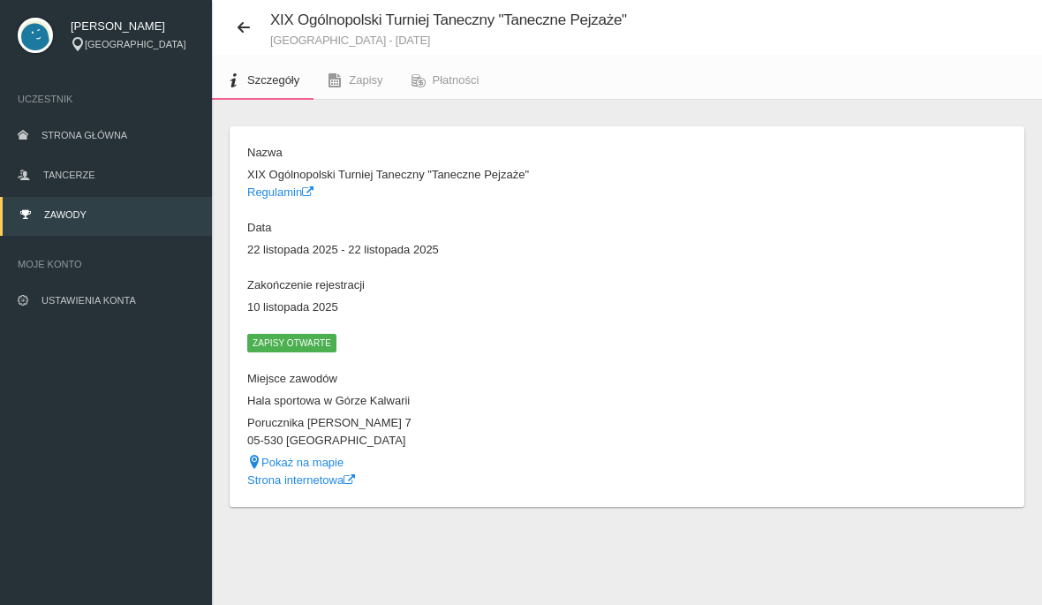
click at [303, 331] on dl "Nazwa XIX Ogólnopolski Turniej Taneczny "Taneczne Pejzaże" Regulamin Data 22 li…" at bounding box center [432, 316] width 371 height 344
click at [289, 346] on span "Zapisy otwarte" at bounding box center [291, 343] width 89 height 18
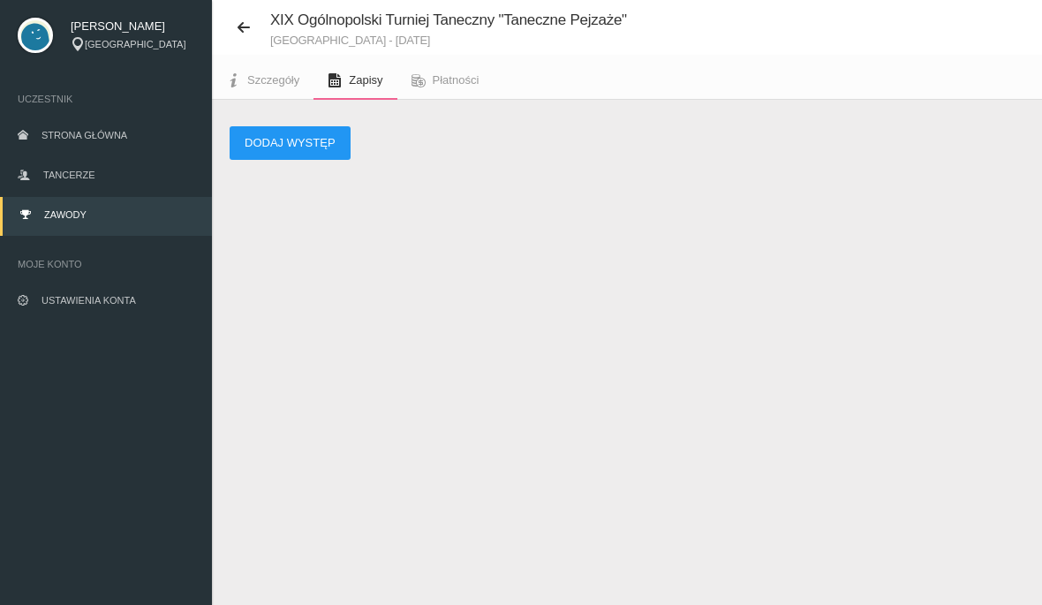
click at [305, 150] on button "Dodaj występ" at bounding box center [290, 143] width 121 height 34
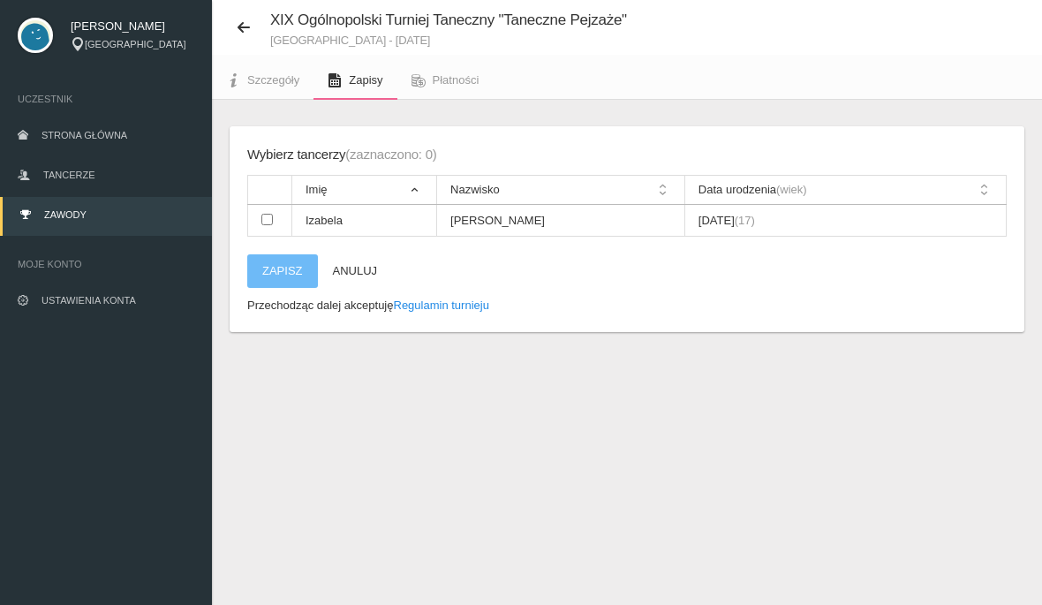
click at [264, 219] on input "checkbox" at bounding box center [266, 219] width 11 height 11
checkbox input "true"
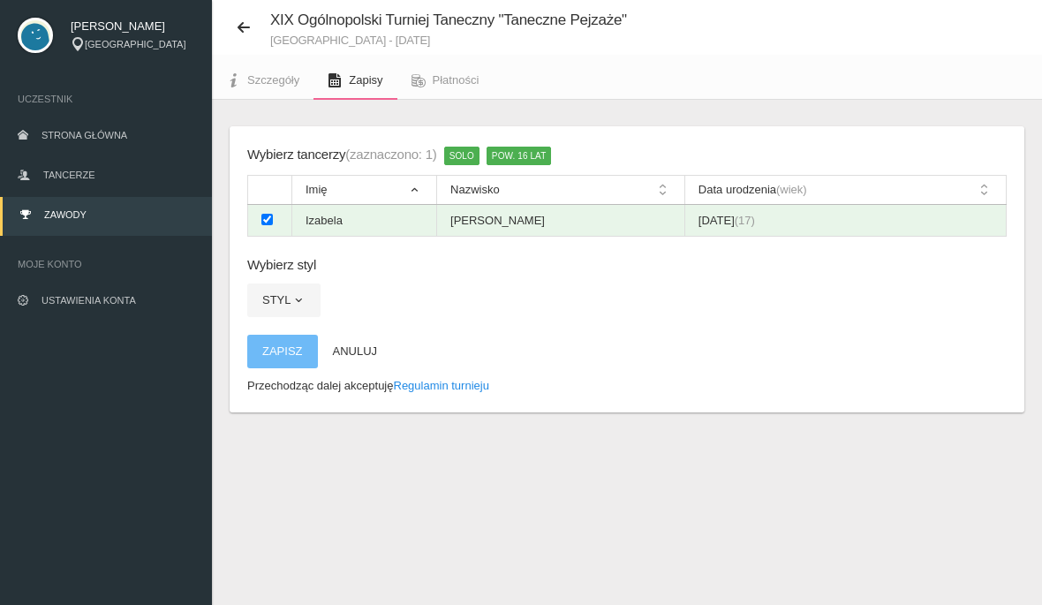
click at [286, 298] on button "Styl" at bounding box center [283, 301] width 73 height 34
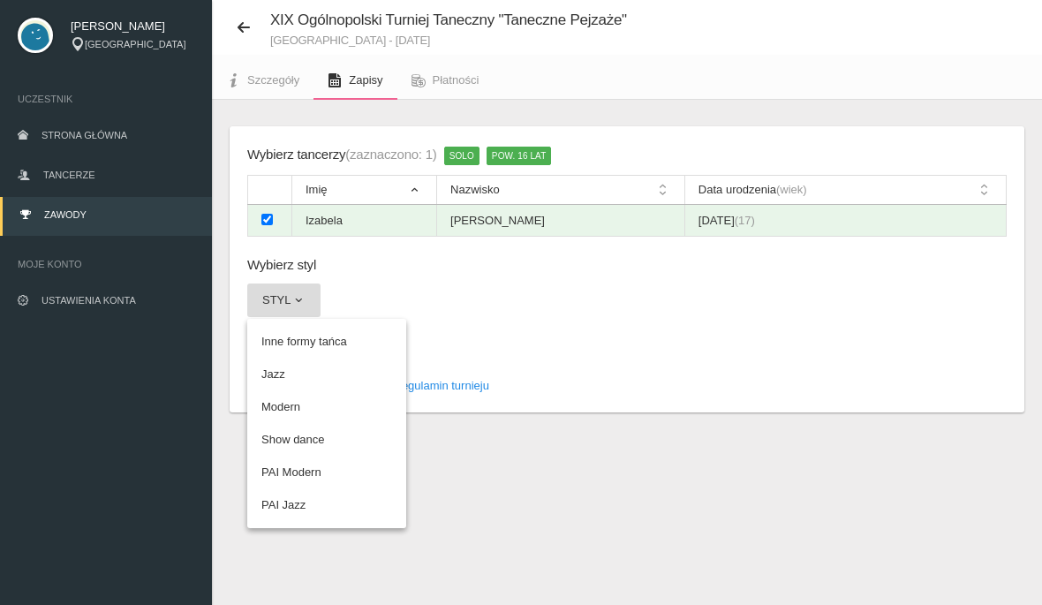
click at [300, 405] on link "Modern" at bounding box center [326, 407] width 159 height 32
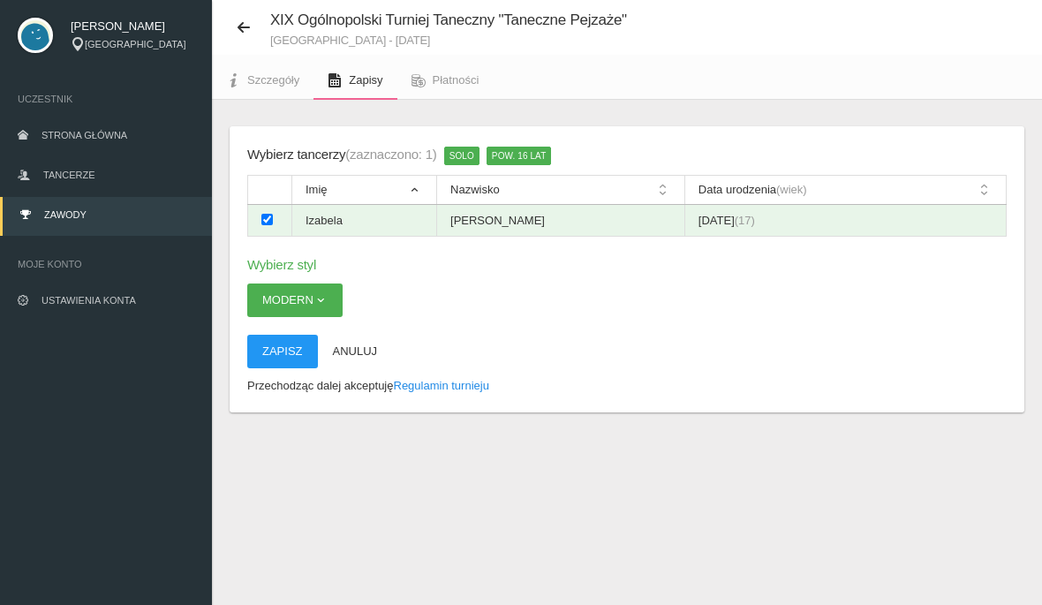
click at [270, 353] on button "Zapisz" at bounding box center [282, 352] width 71 height 34
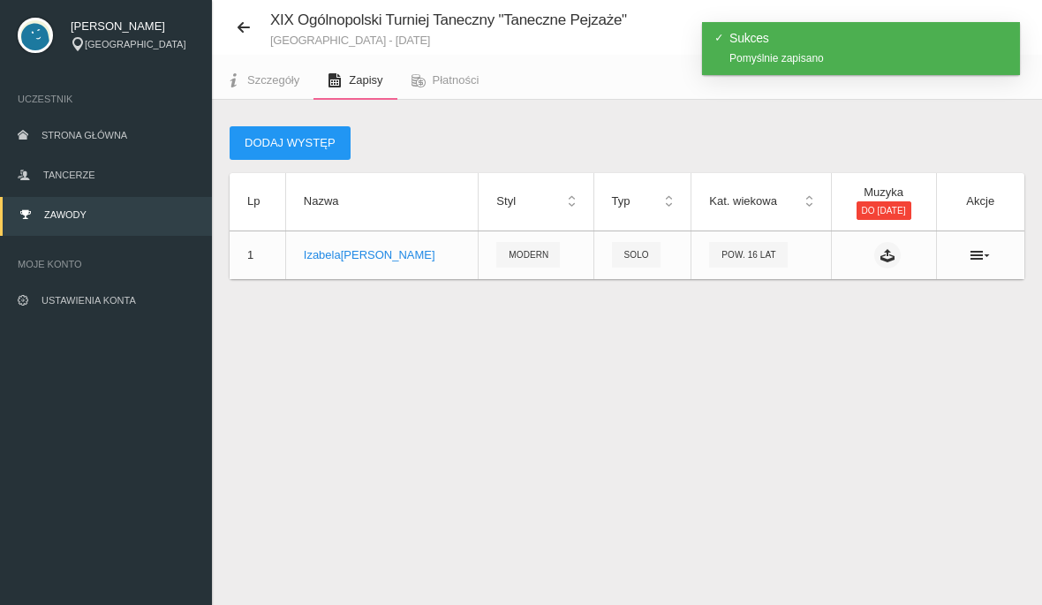
click at [881, 260] on icon at bounding box center [888, 255] width 14 height 14
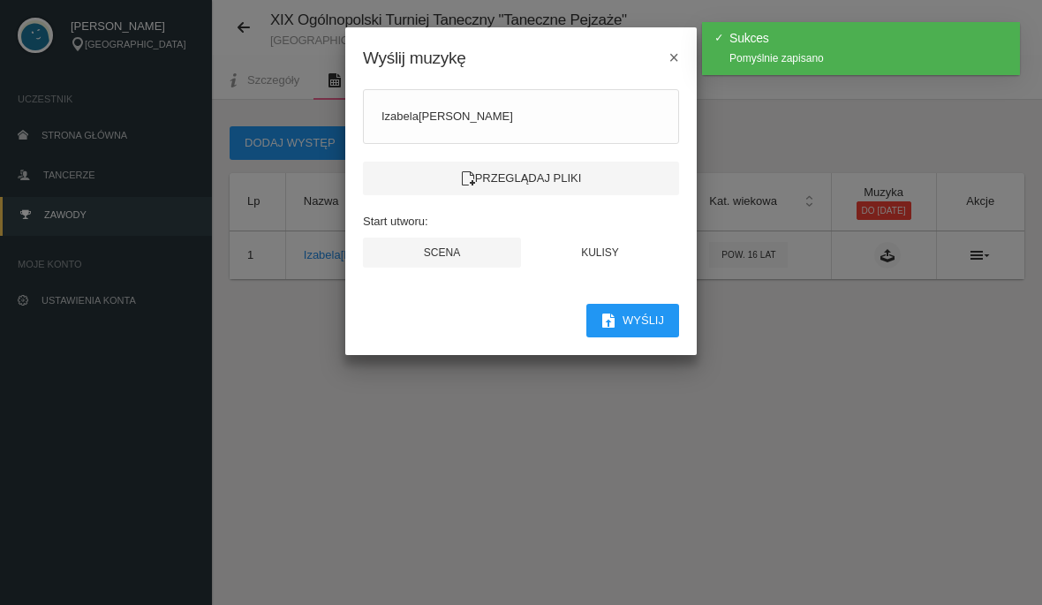
click at [571, 176] on label "Przeglądaj pliki" at bounding box center [521, 179] width 316 height 34
click at [0, 0] on input "Przeglądaj pliki" at bounding box center [0, 0] width 0 height 0
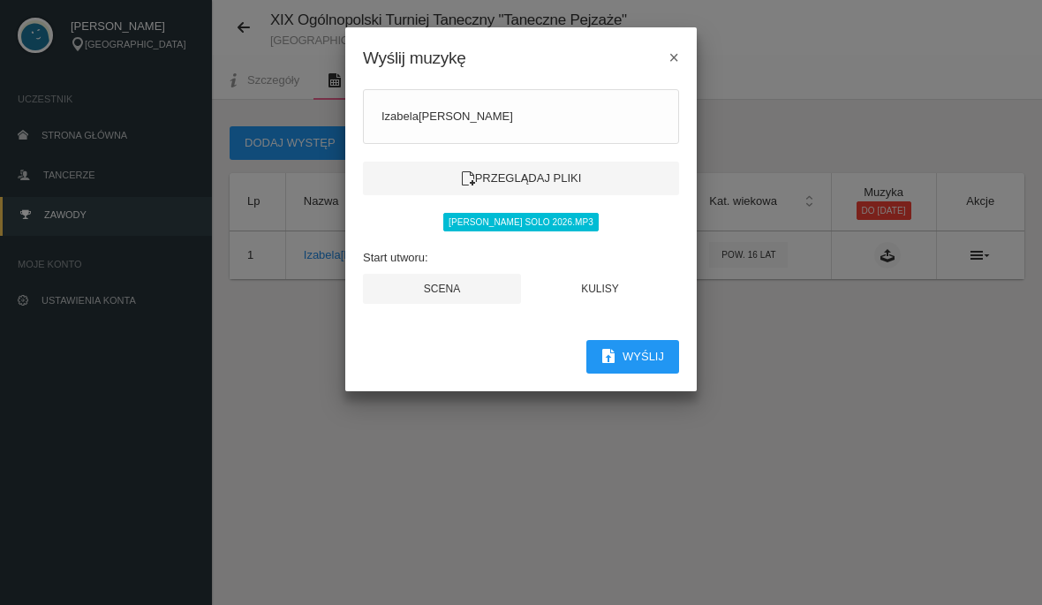
click at [452, 293] on button "Scena" at bounding box center [442, 289] width 158 height 30
click at [457, 290] on button "Scena" at bounding box center [442, 289] width 158 height 30
click at [588, 291] on button "Kulisy" at bounding box center [600, 289] width 158 height 30
click at [448, 295] on button "Scena" at bounding box center [442, 289] width 158 height 30
click at [587, 223] on span "Izabela Błaszczuk solo 2026.mp3" at bounding box center [520, 222] width 155 height 18
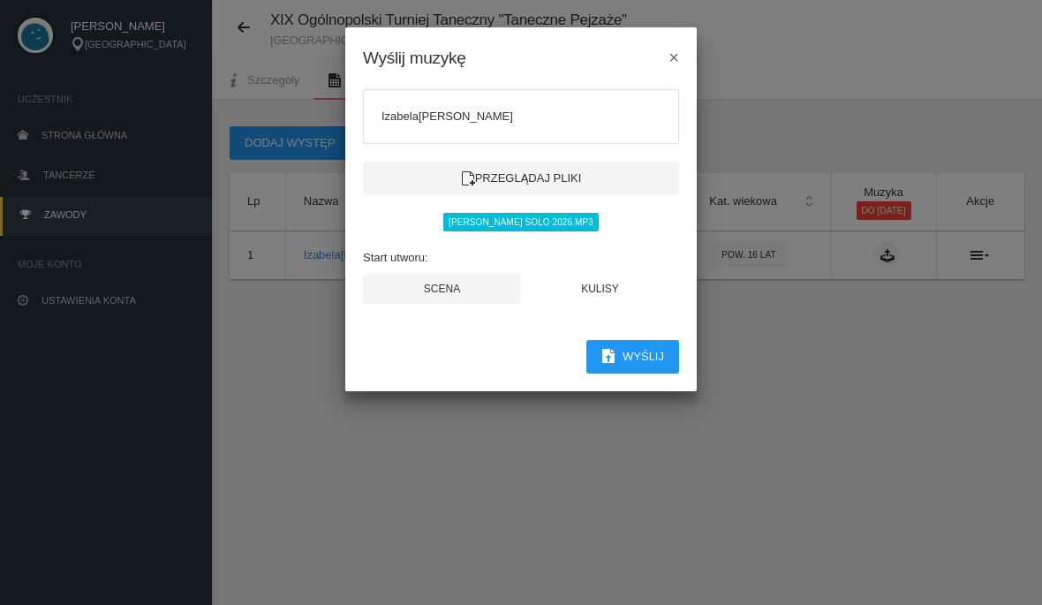
click at [566, 223] on span "Izabela Błaszczuk solo 2026.mp3" at bounding box center [520, 222] width 155 height 18
click at [559, 117] on p "Izabela Błaszczuk" at bounding box center [521, 117] width 279 height 18
click at [475, 110] on p "Izabela Błaszczuk" at bounding box center [521, 117] width 279 height 18
click at [391, 122] on p "Izabela Błaszczuk" at bounding box center [521, 117] width 279 height 18
click at [553, 235] on div "Izabela Błaszczuk Przeglądaj pliki Izabela Błaszczuk solo 2026.mp3 Start utworu…" at bounding box center [521, 205] width 352 height 267
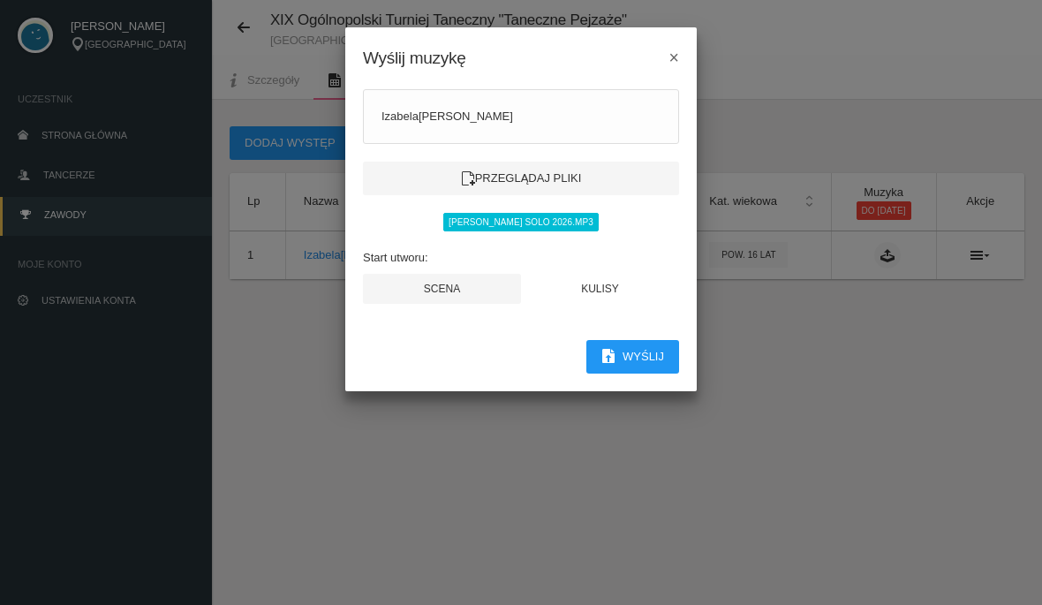
click at [638, 364] on button "Wyślij" at bounding box center [633, 357] width 93 height 34
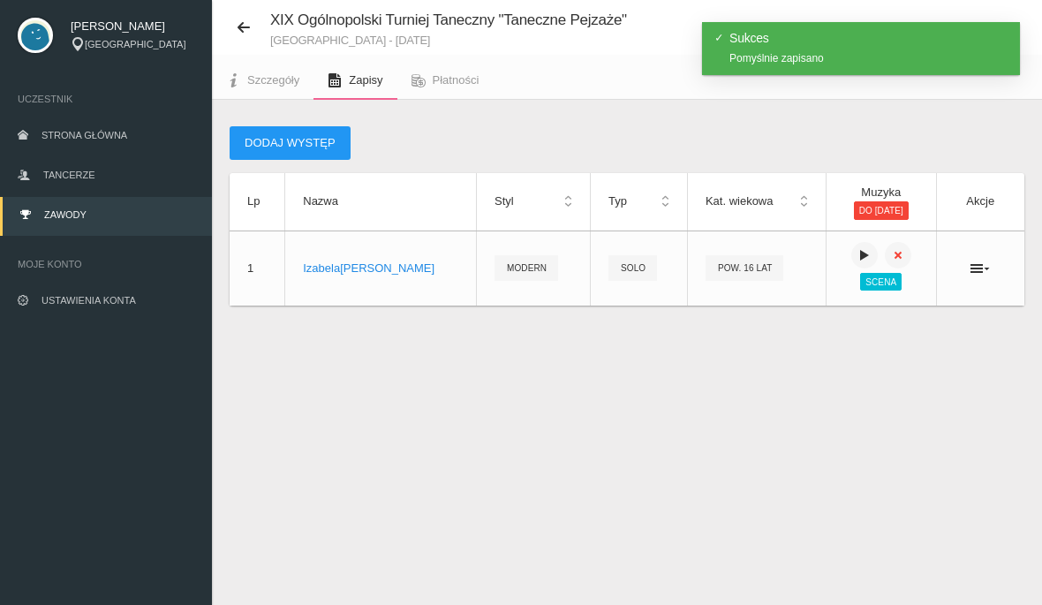
click at [852, 264] on button at bounding box center [865, 255] width 26 height 26
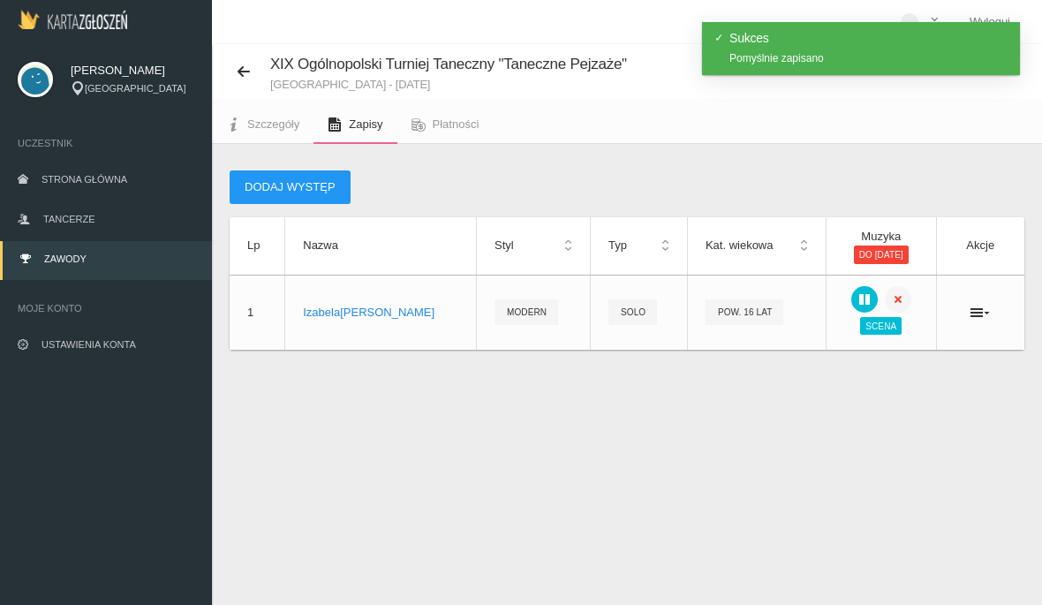
click at [858, 301] on icon at bounding box center [865, 299] width 14 height 14
click at [852, 307] on button at bounding box center [865, 299] width 26 height 26
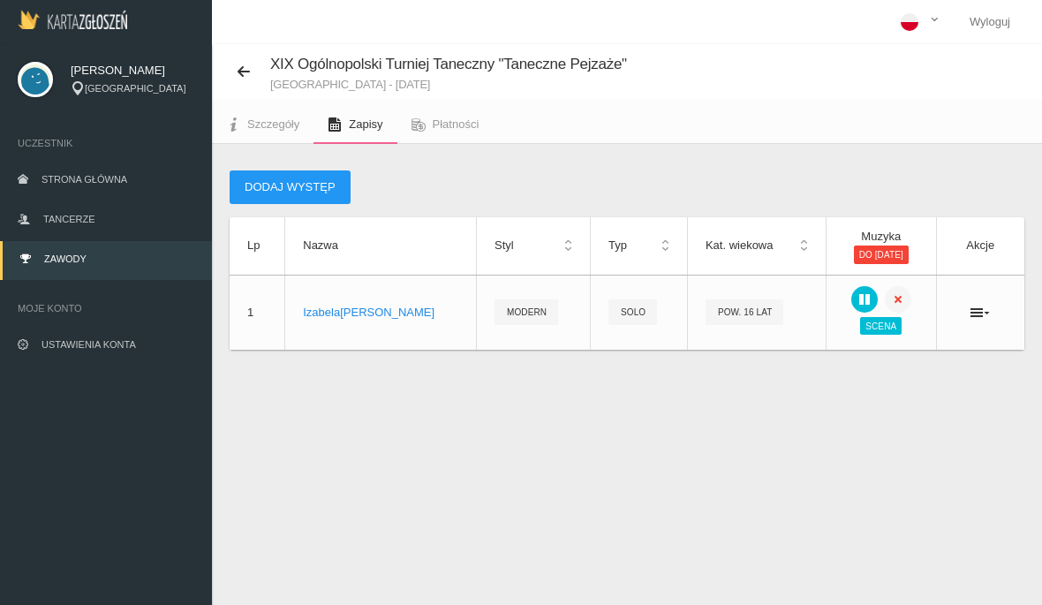
click at [858, 295] on icon at bounding box center [865, 299] width 14 height 14
click at [852, 304] on button at bounding box center [865, 299] width 26 height 26
click at [891, 301] on icon at bounding box center [898, 299] width 14 height 14
click at [844, 306] on div at bounding box center [881, 299] width 74 height 26
click at [542, 430] on div "XIX Ogólnopolski Turniej Taneczny "Taneczne Pejzaże" Góra Kalwaria - 22 listopa…" at bounding box center [627, 346] width 830 height 605
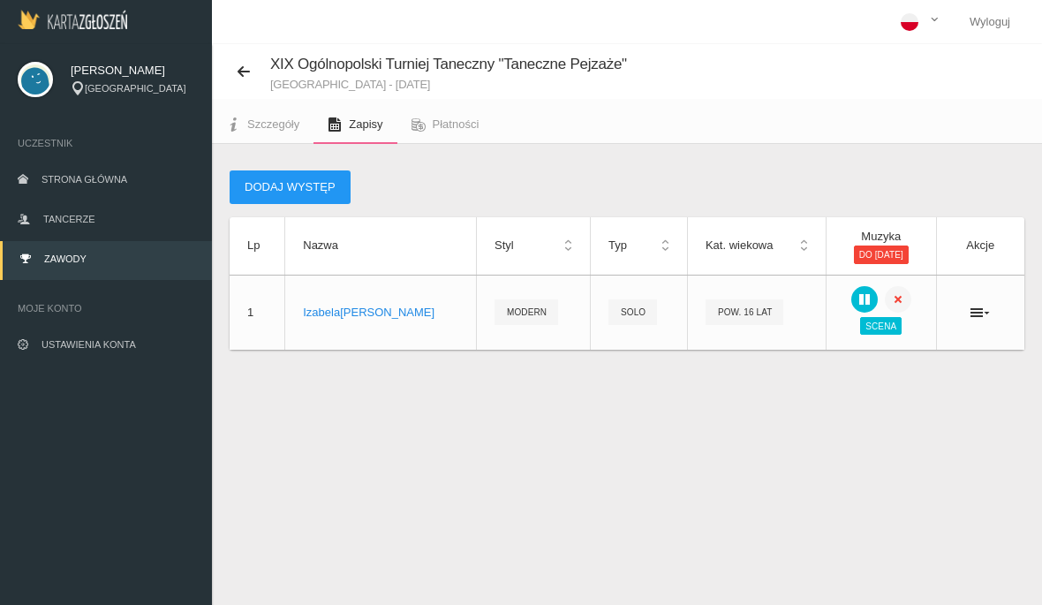
click at [858, 292] on icon at bounding box center [865, 299] width 14 height 14
click at [844, 307] on div at bounding box center [881, 299] width 74 height 26
click at [858, 302] on icon at bounding box center [865, 299] width 14 height 14
click at [858, 304] on icon at bounding box center [865, 299] width 14 height 14
click at [305, 194] on button "Dodaj występ" at bounding box center [290, 187] width 121 height 34
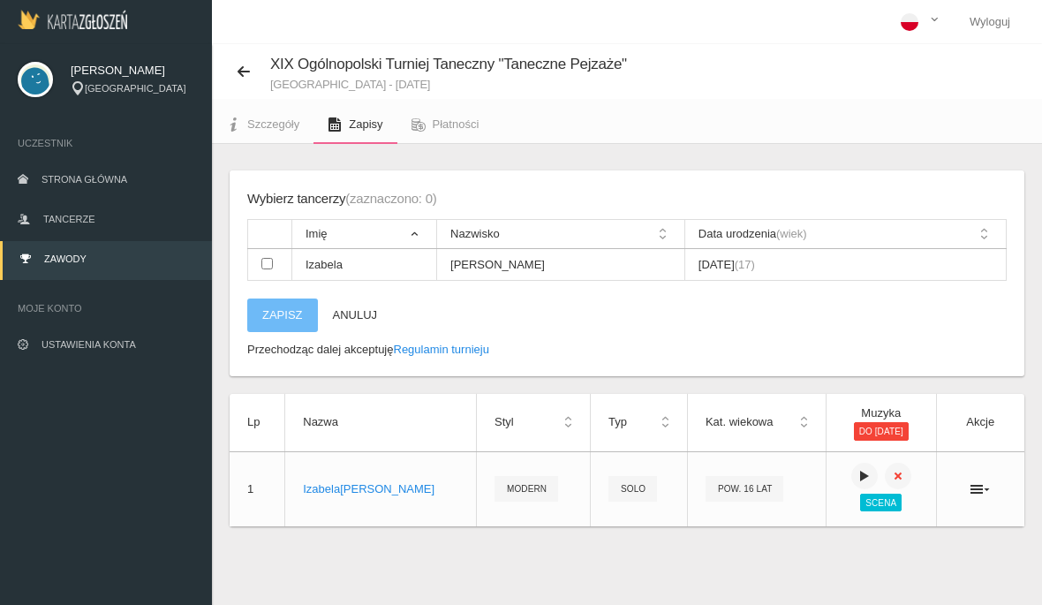
click at [330, 258] on td "Izabela" at bounding box center [364, 265] width 145 height 32
checkbox input "true"
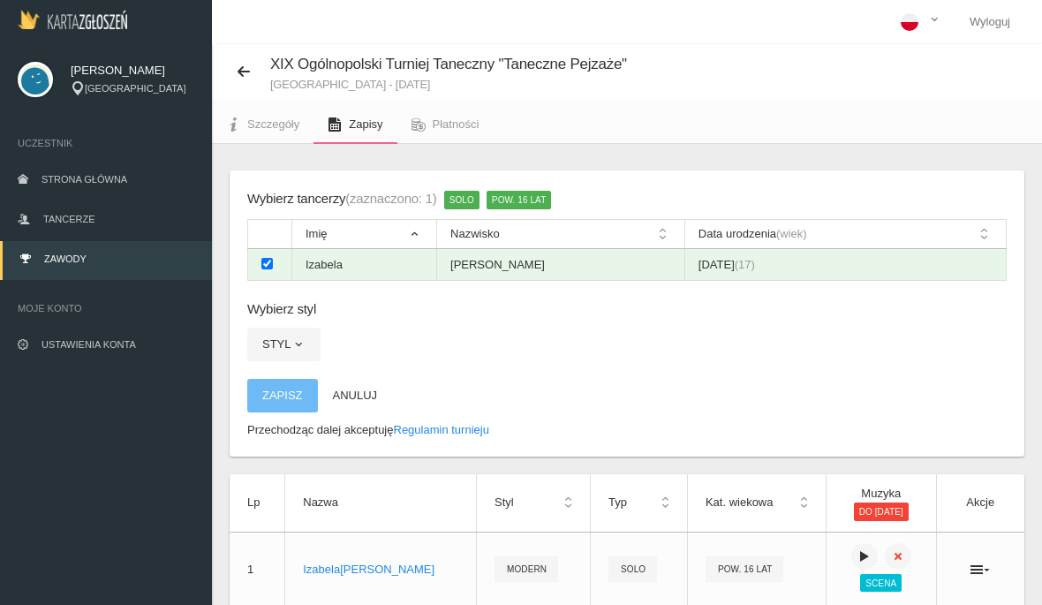
click at [284, 332] on button "Styl" at bounding box center [283, 345] width 73 height 34
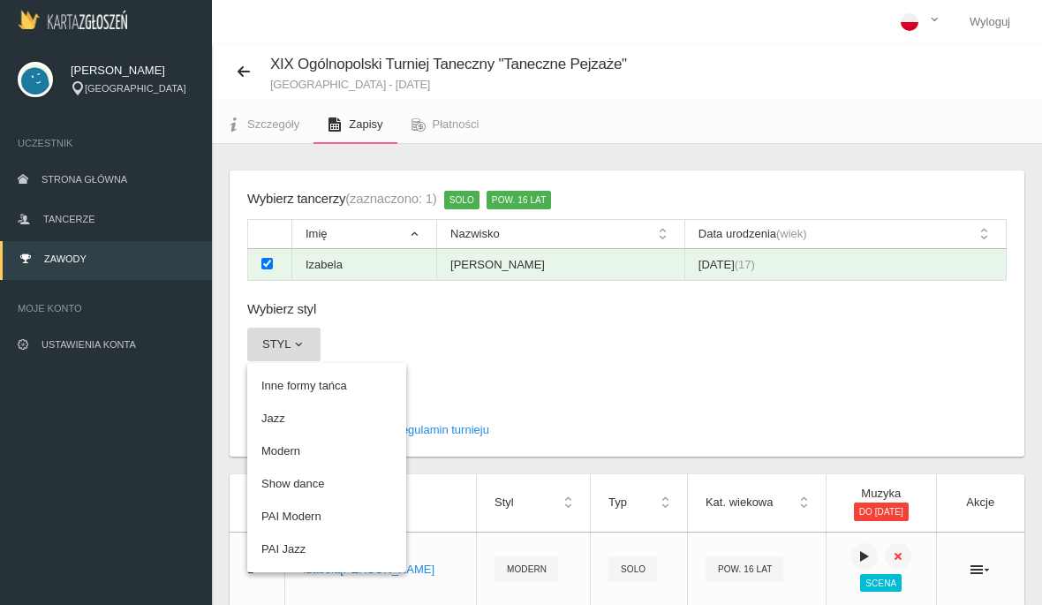
click at [314, 386] on link "Inne formy tańca" at bounding box center [326, 386] width 159 height 32
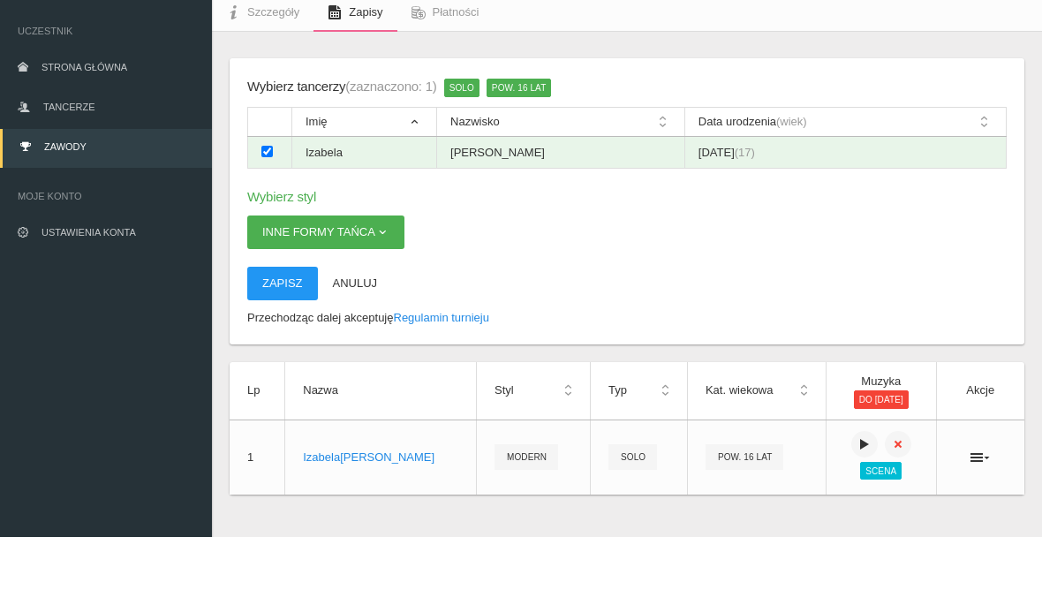
scroll to position [73, 0]
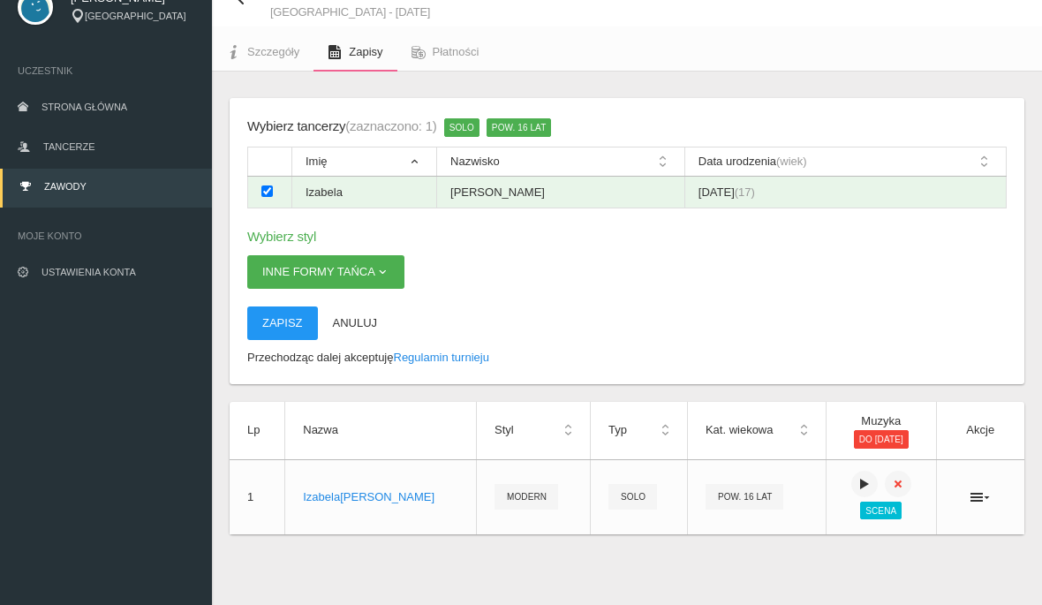
click at [284, 318] on button "Zapisz" at bounding box center [282, 324] width 71 height 34
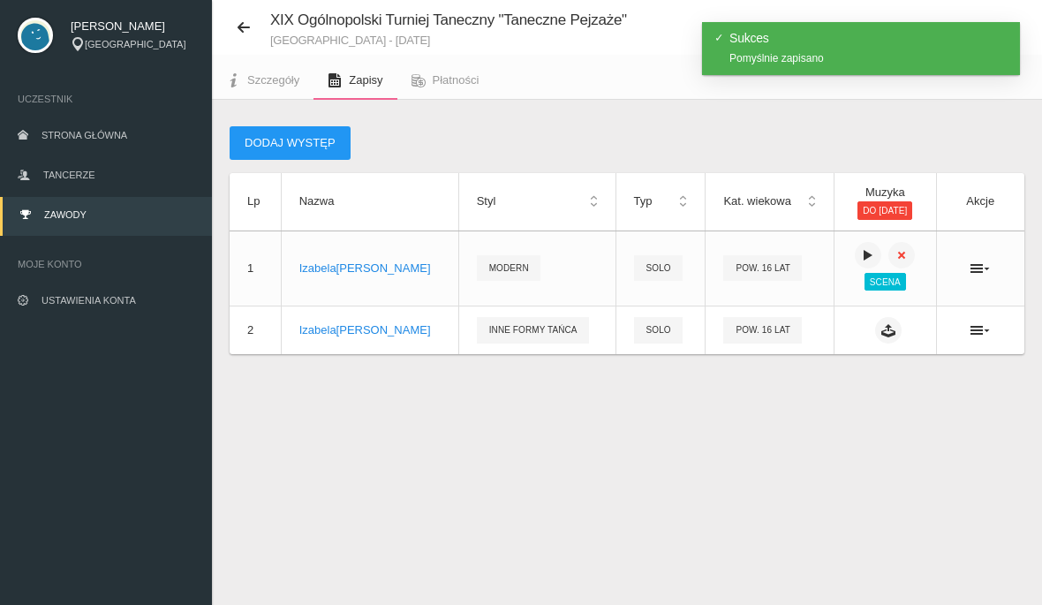
click at [875, 340] on button at bounding box center [888, 330] width 26 height 26
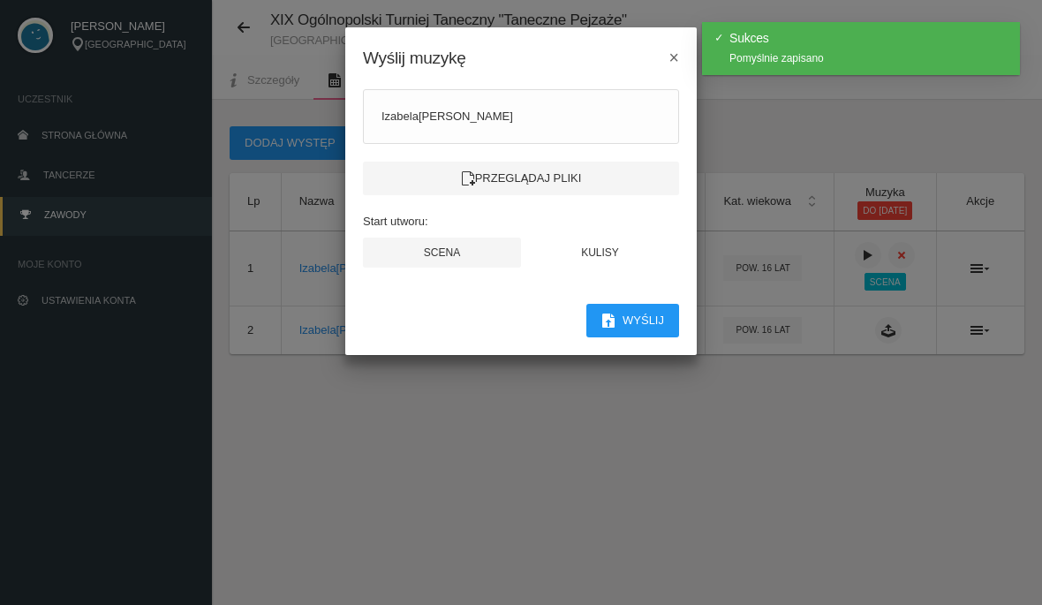
click at [420, 284] on div "Izabela Błaszczuk Przeglądaj pliki Start utworu: Scena Kulisy" at bounding box center [521, 187] width 352 height 231
click at [535, 163] on label "Przeglądaj pliki" at bounding box center [521, 179] width 316 height 34
click at [0, 0] on input "Przeglądaj pliki" at bounding box center [0, 0] width 0 height 0
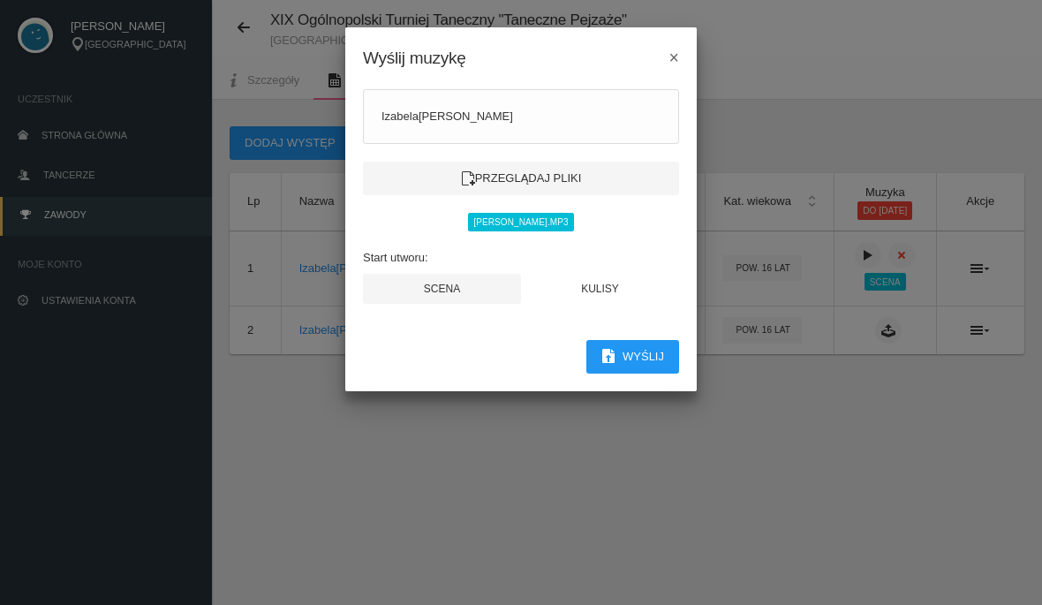
click at [472, 289] on button "Scena" at bounding box center [442, 289] width 158 height 30
click at [479, 277] on button "Scena" at bounding box center [442, 289] width 158 height 30
click at [631, 358] on button "Wyślij" at bounding box center [633, 357] width 93 height 34
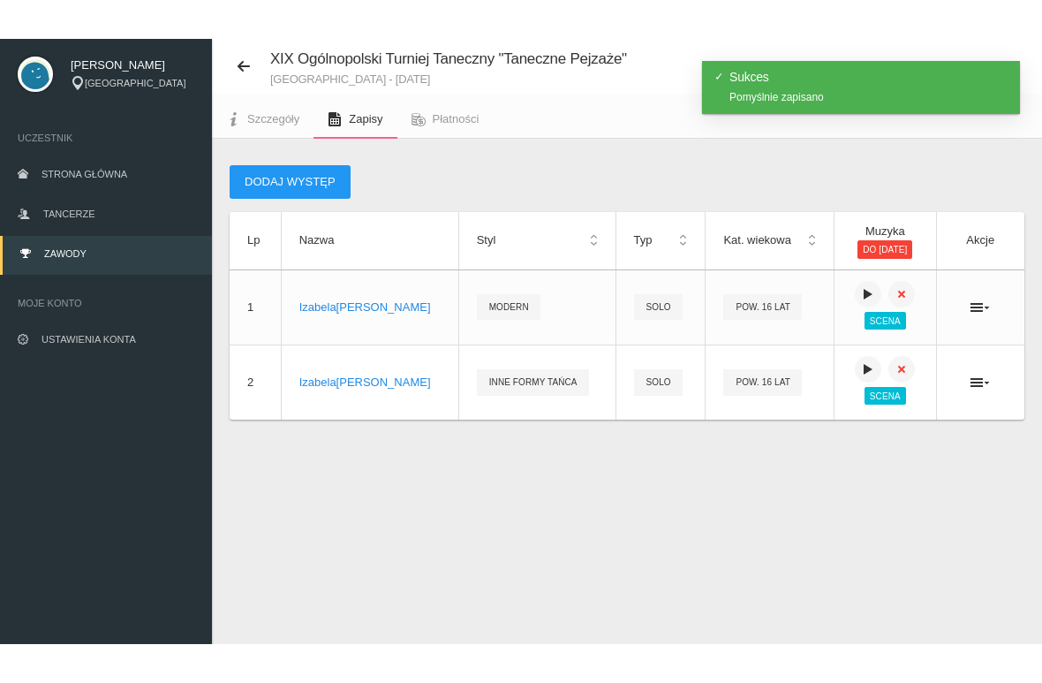
scroll to position [0, 0]
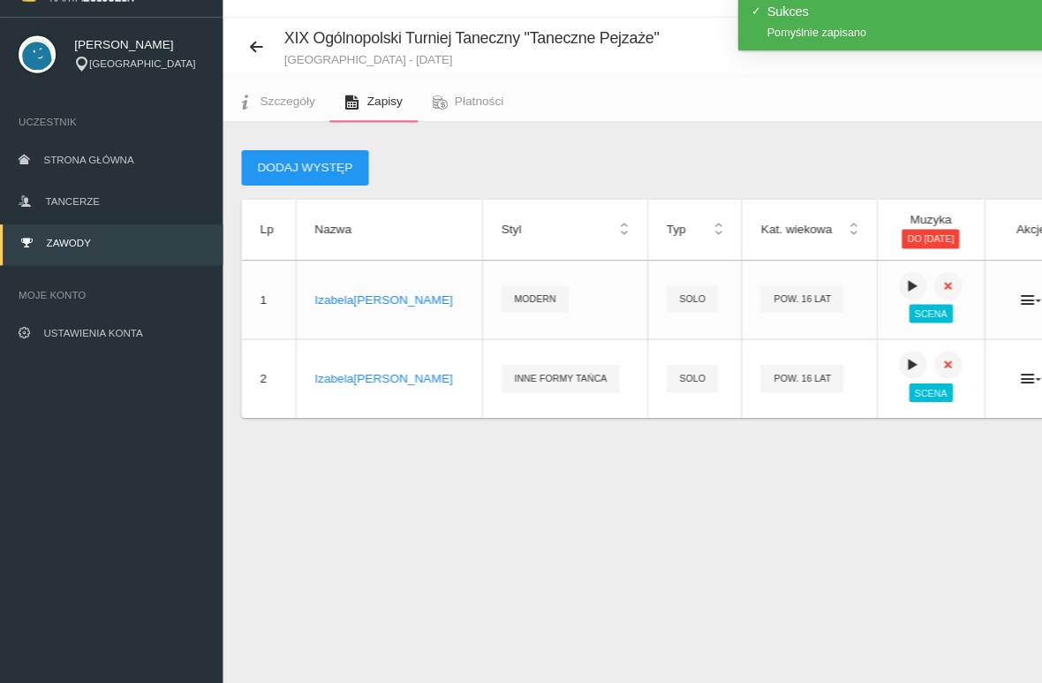
click at [855, 361] on button at bounding box center [868, 374] width 26 height 26
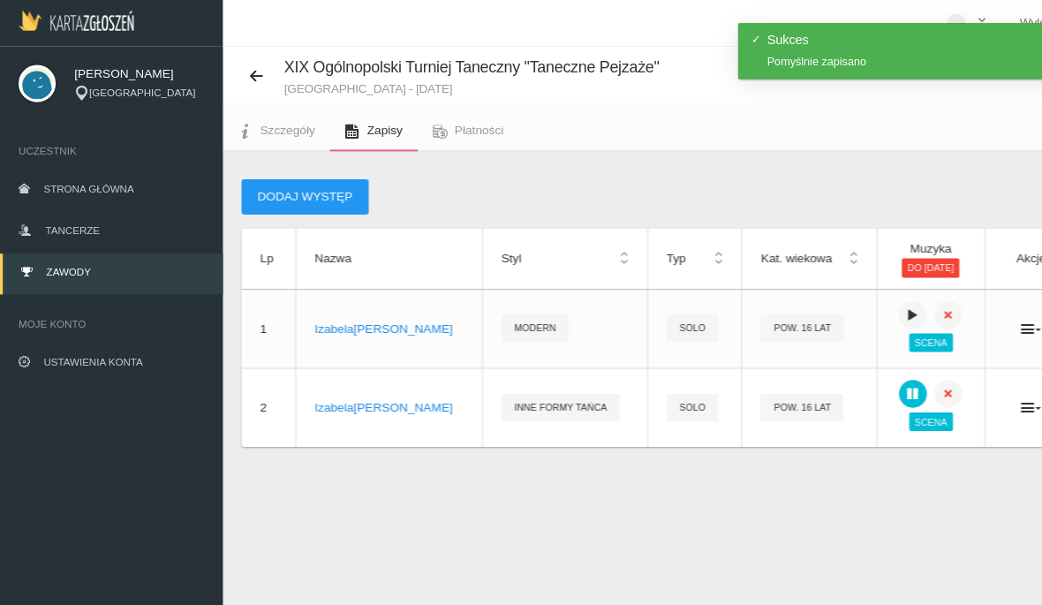
click at [306, 190] on button "Dodaj występ" at bounding box center [290, 187] width 121 height 34
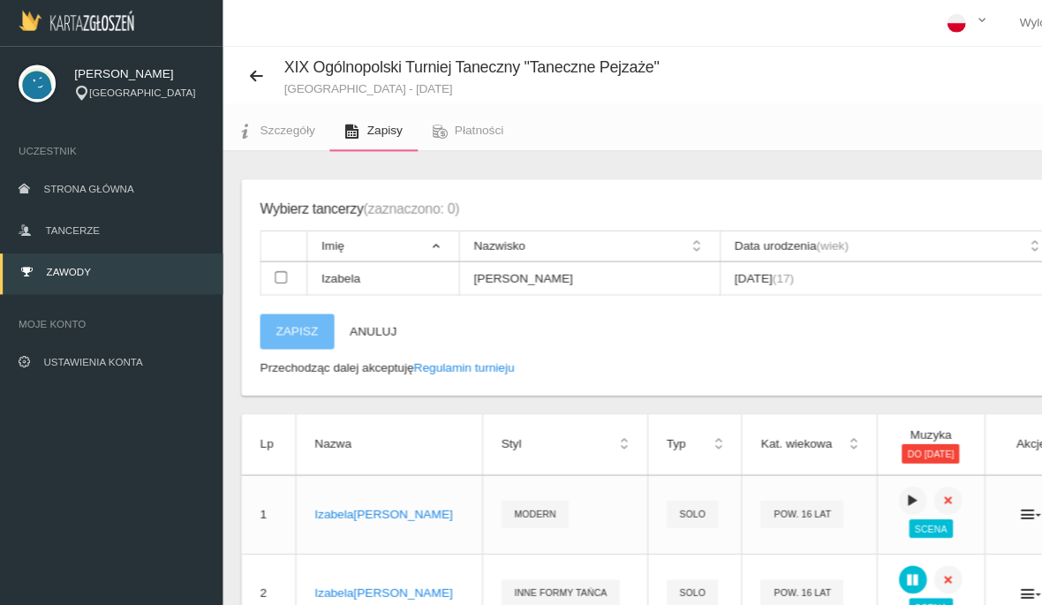
click at [269, 262] on input "checkbox" at bounding box center [266, 263] width 11 height 11
checkbox input "true"
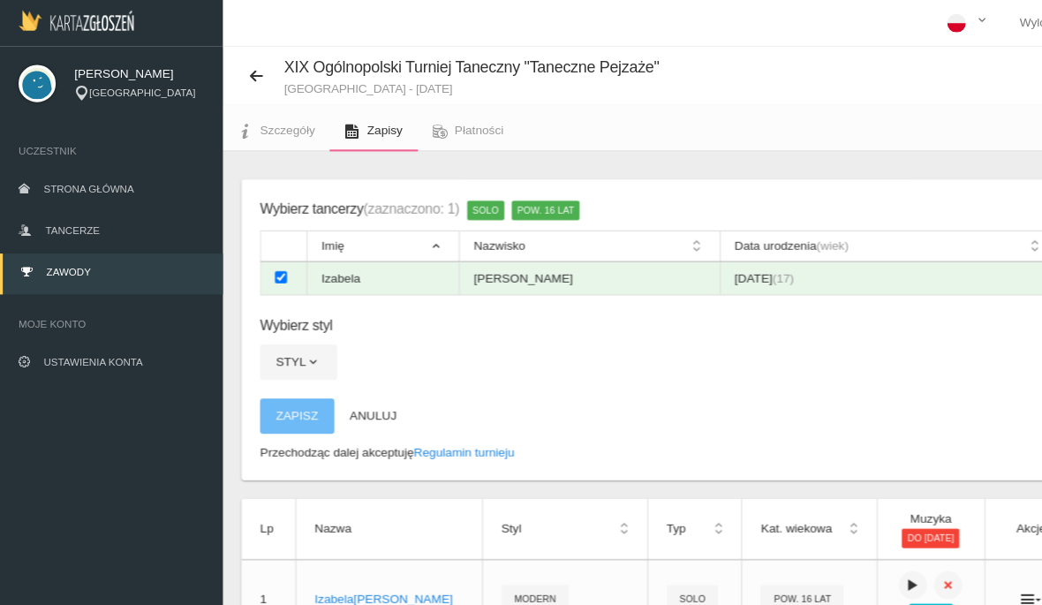
click at [269, 333] on button "Styl" at bounding box center [283, 345] width 73 height 34
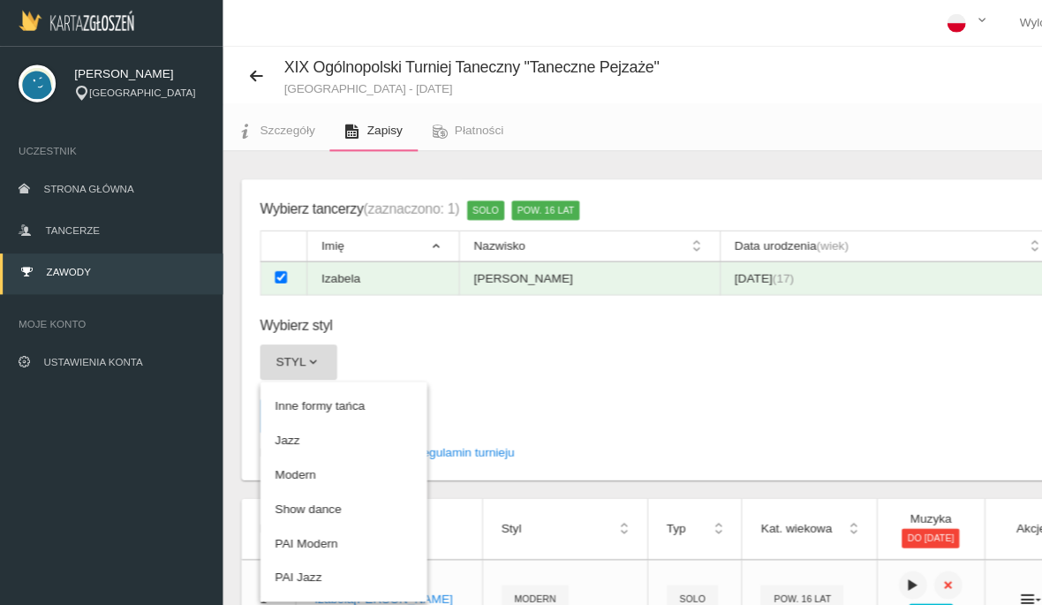
click at [310, 514] on link "PAI Modern" at bounding box center [326, 517] width 159 height 32
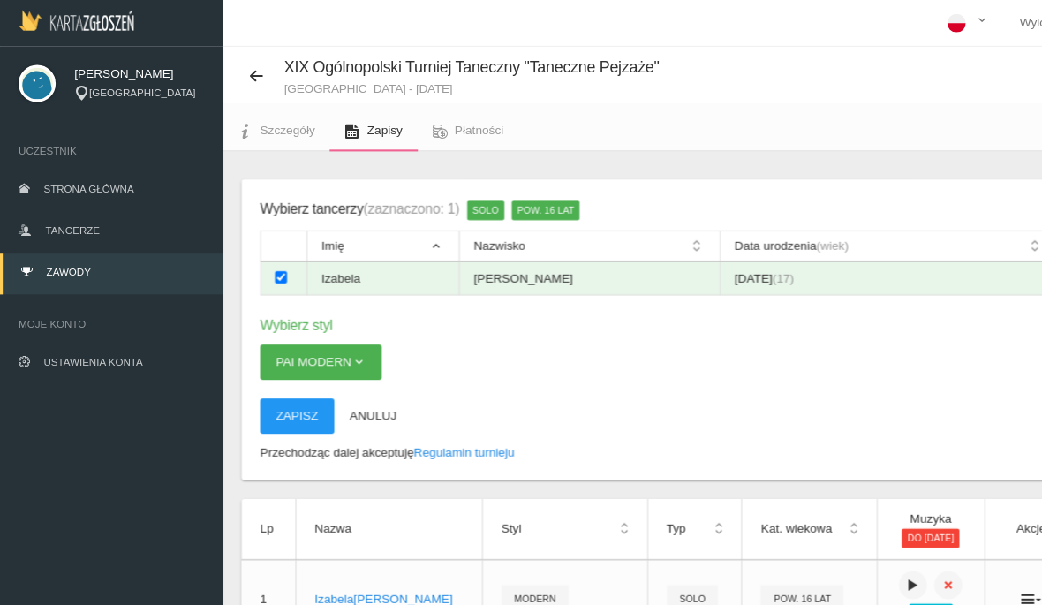
click at [282, 402] on button "Zapisz" at bounding box center [282, 396] width 71 height 34
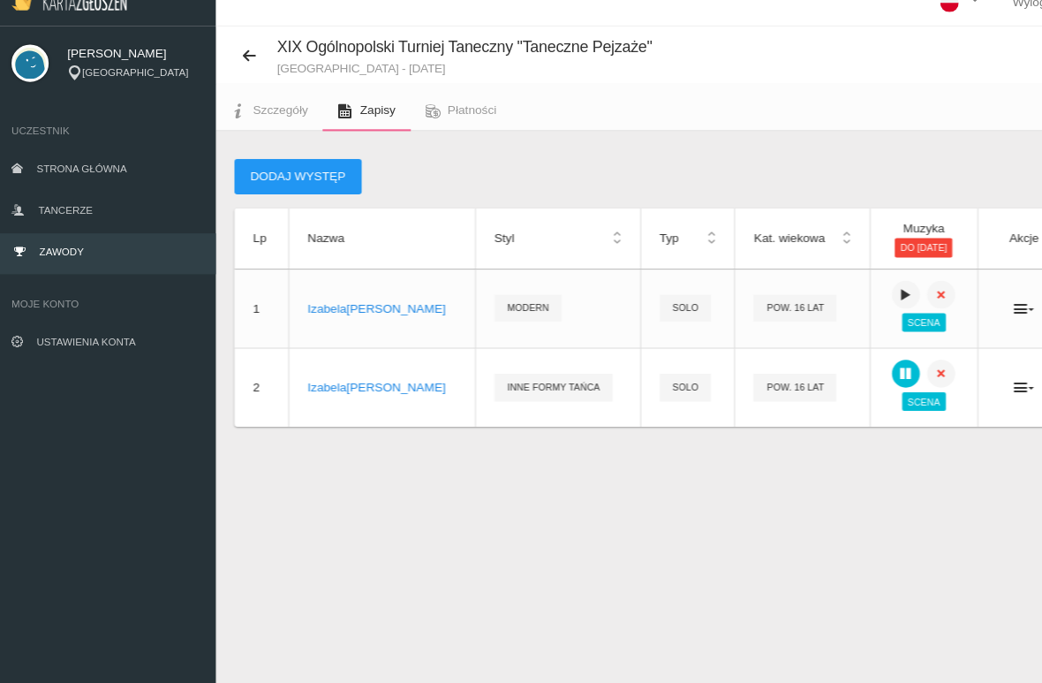
scroll to position [10, 0]
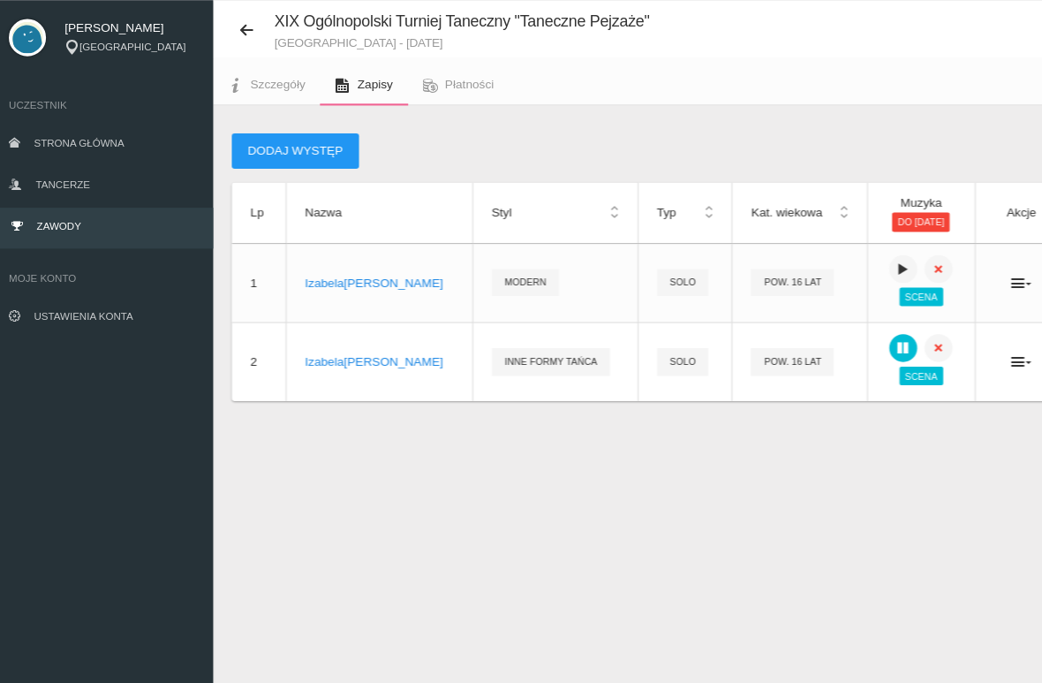
click at [852, 352] on div at bounding box center [884, 365] width 65 height 26
click at [855, 352] on button at bounding box center [868, 365] width 26 height 26
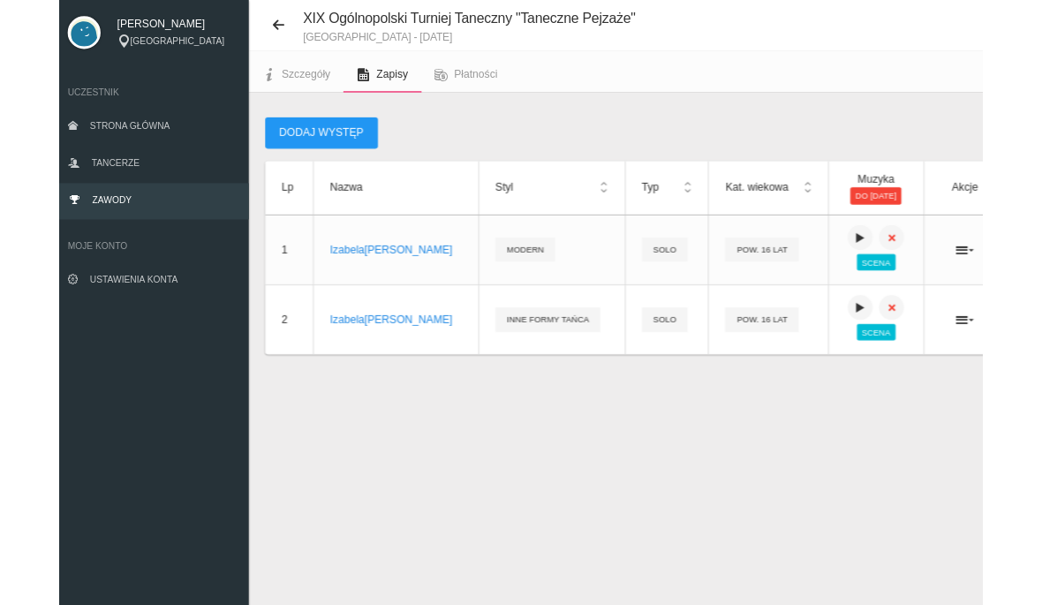
scroll to position [0, 0]
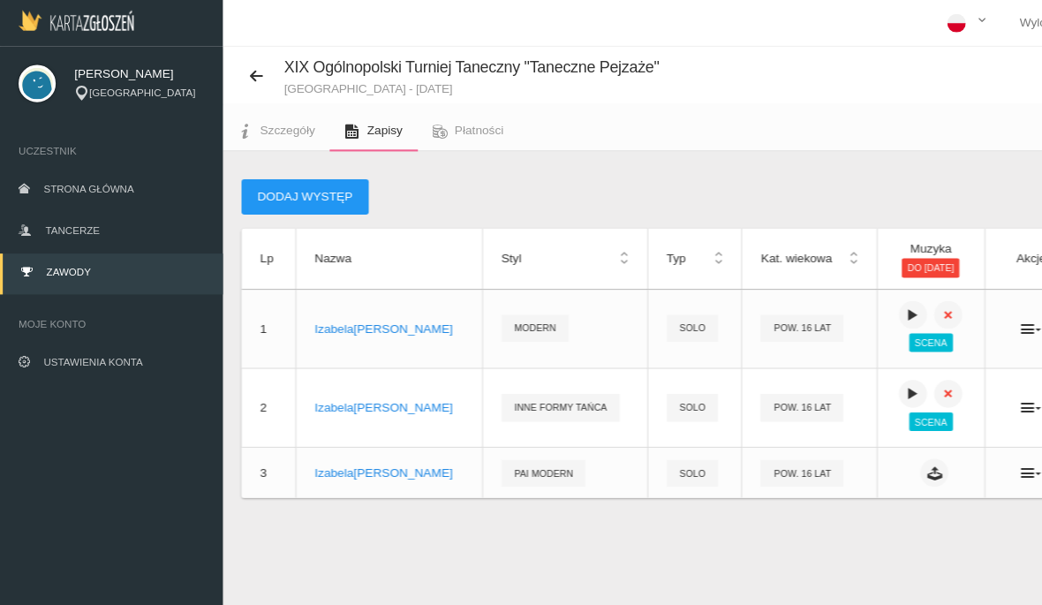
click at [454, 118] on span "Płatności" at bounding box center [456, 123] width 47 height 13
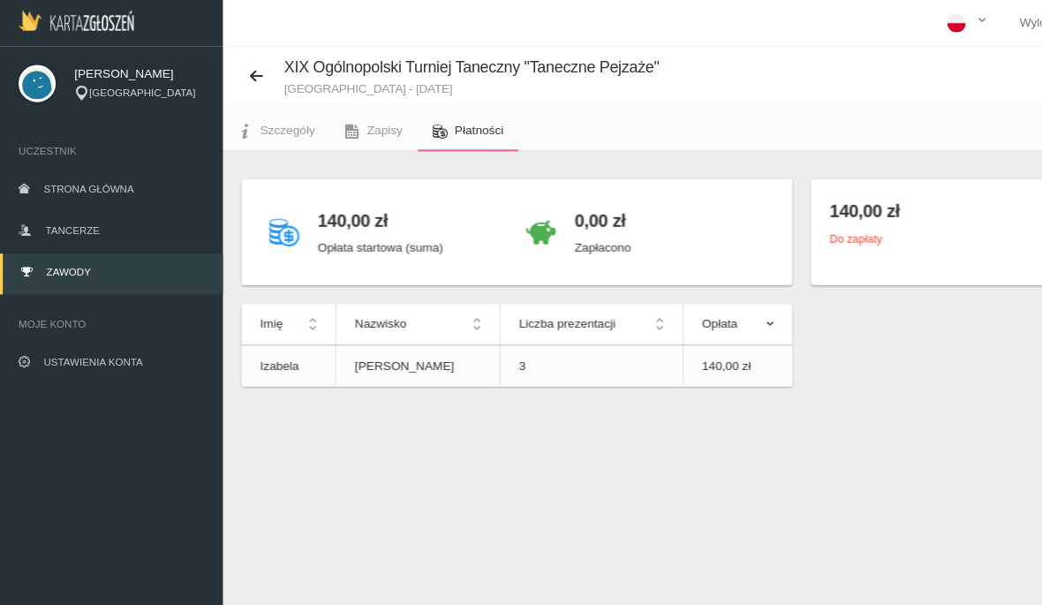
click at [344, 136] on link "Zapisy" at bounding box center [355, 124] width 83 height 39
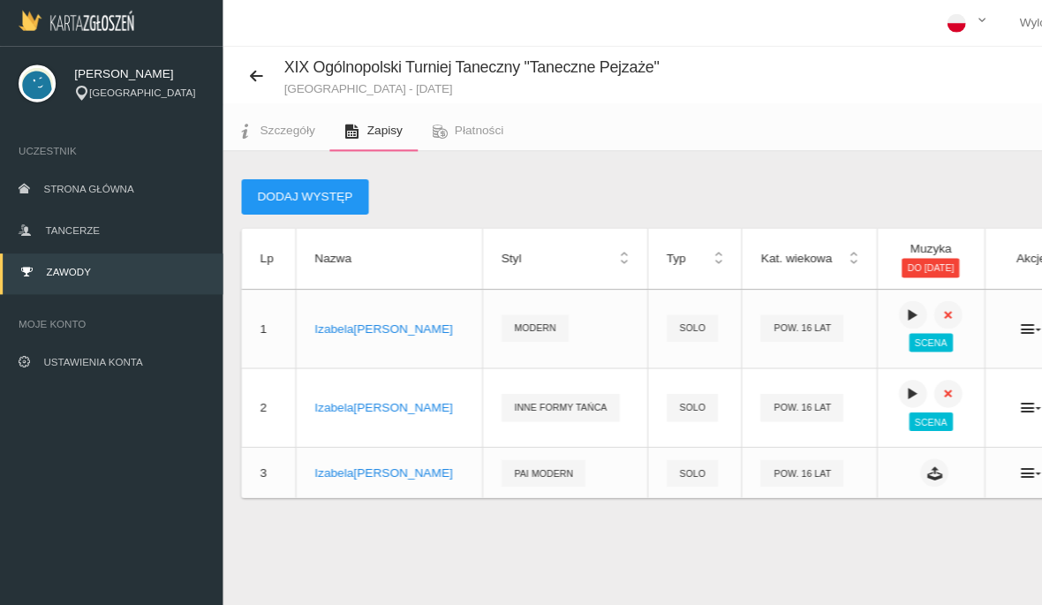
click at [312, 186] on button "Dodaj występ" at bounding box center [290, 187] width 121 height 34
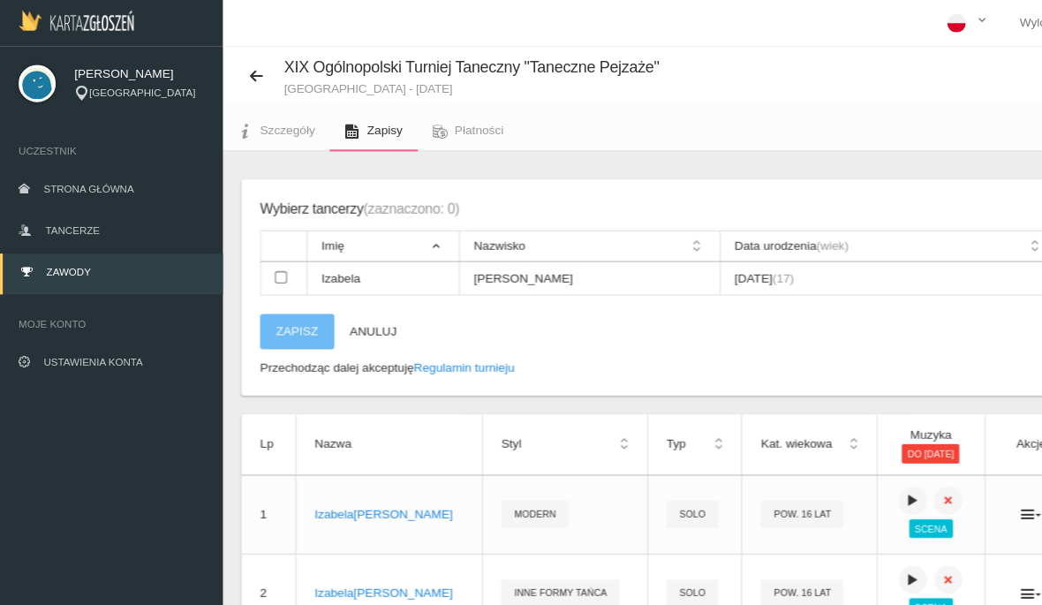
click at [117, 223] on link "Tancerze" at bounding box center [106, 220] width 212 height 39
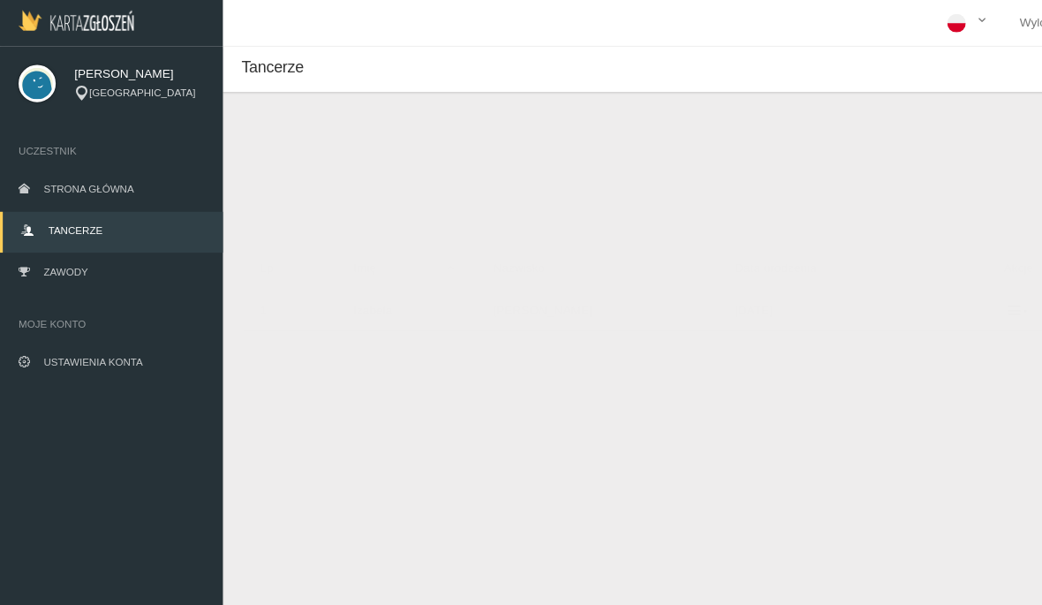
click at [327, 134] on button "Dodaj tancerza" at bounding box center [313, 149] width 133 height 34
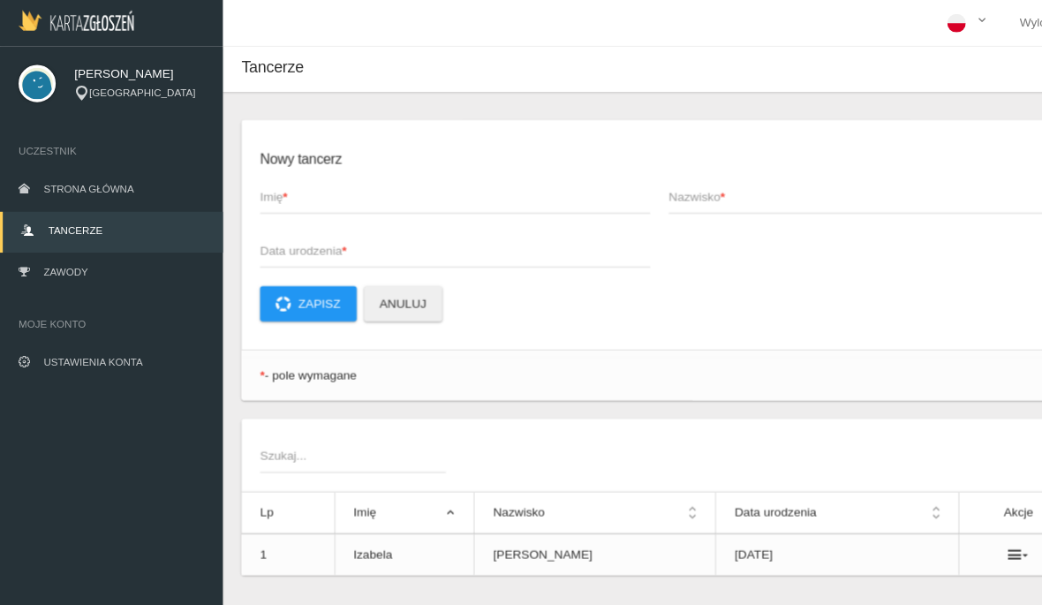
click at [459, 188] on span "Imię *" at bounding box center [423, 187] width 353 height 18
click at [459, 188] on input "Imię *" at bounding box center [432, 187] width 371 height 34
type input "Klara"
click at [745, 185] on span "Nazwisko *" at bounding box center [812, 187] width 353 height 18
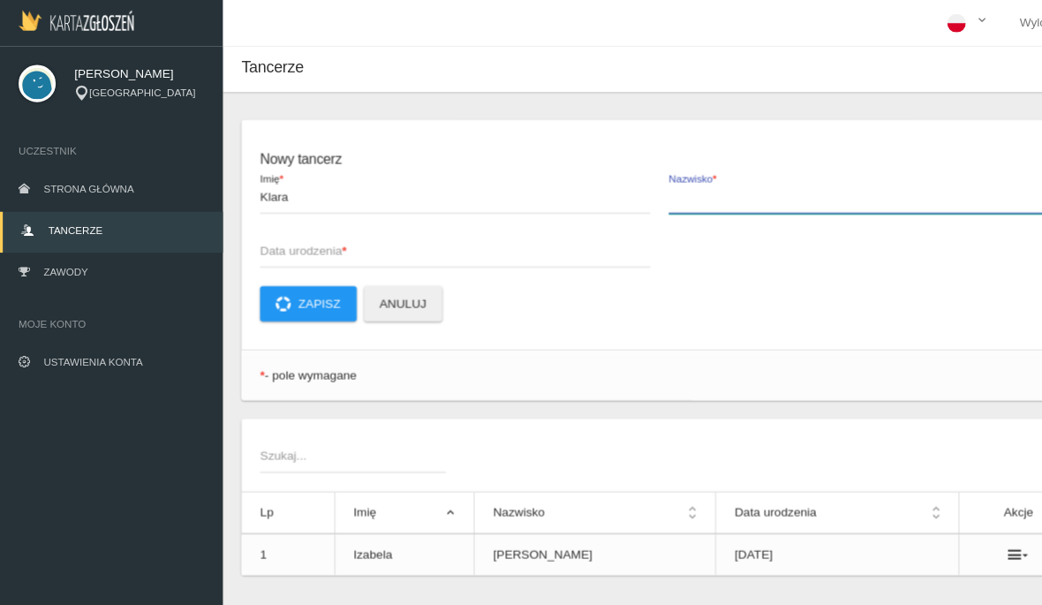
click at [745, 185] on input "Nazwisko *" at bounding box center [821, 187] width 371 height 34
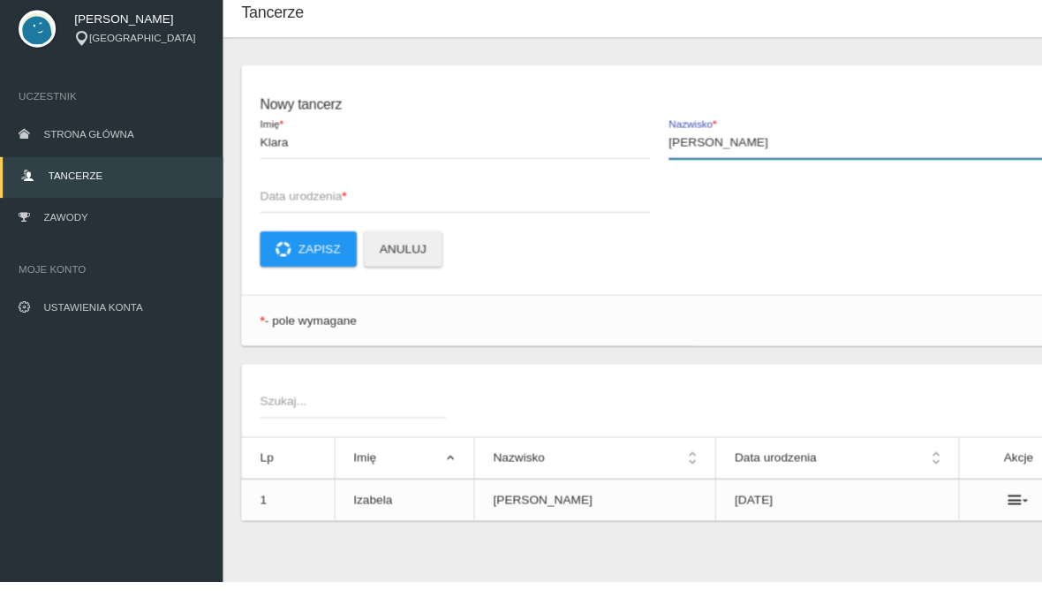
type input "[PERSON_NAME]"
click at [522, 230] on span "Data urodzenia *" at bounding box center [423, 239] width 353 height 18
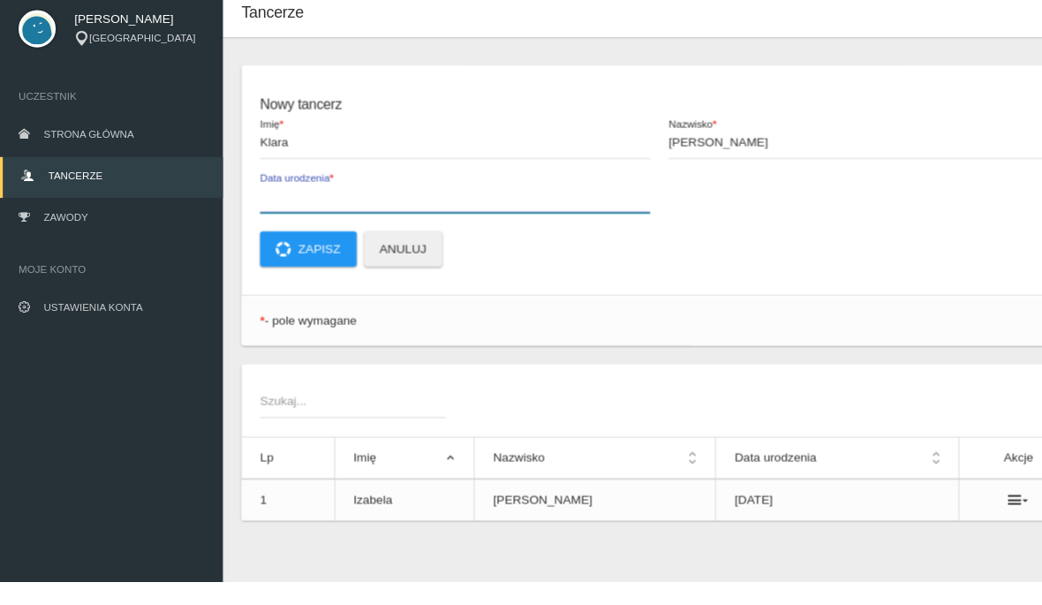
click at [522, 221] on input "Data urodzenia *" at bounding box center [432, 238] width 371 height 34
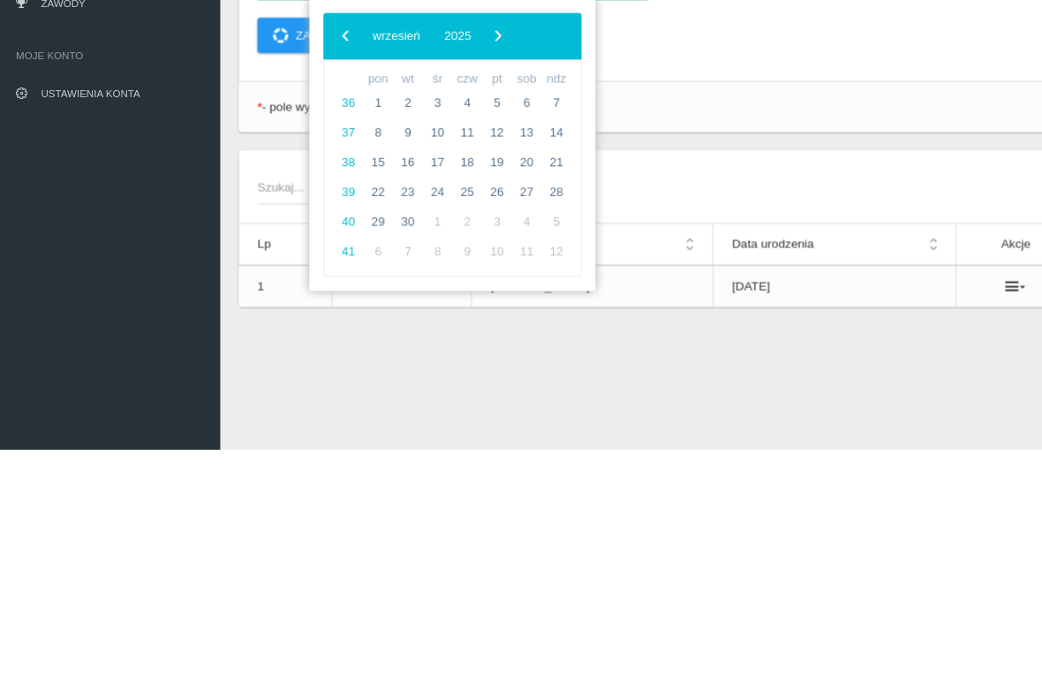
scroll to position [43, 0]
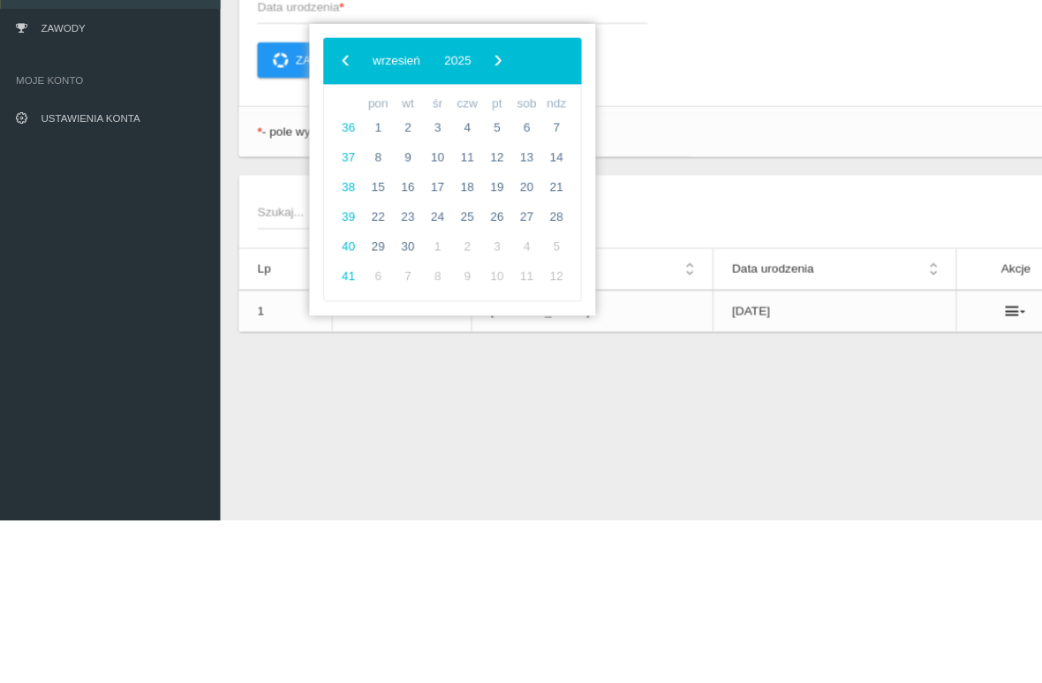
click at [450, 239] on span "2025" at bounding box center [438, 245] width 26 height 13
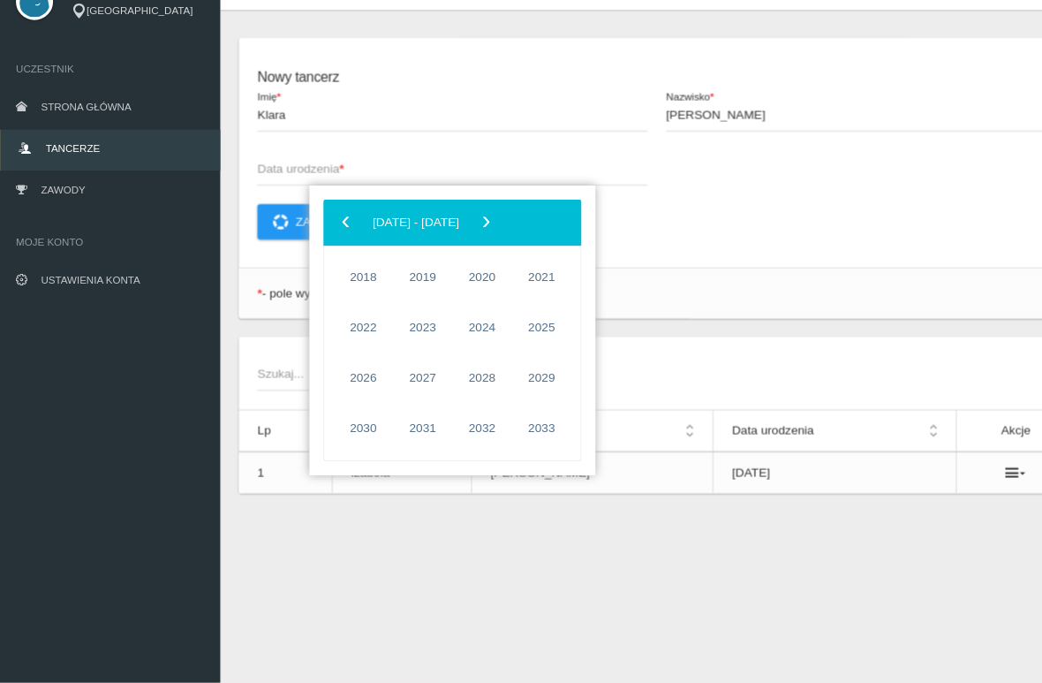
click at [329, 231] on span "‹" at bounding box center [331, 244] width 26 height 26
click at [514, 373] on span "2013" at bounding box center [517, 393] width 41 height 41
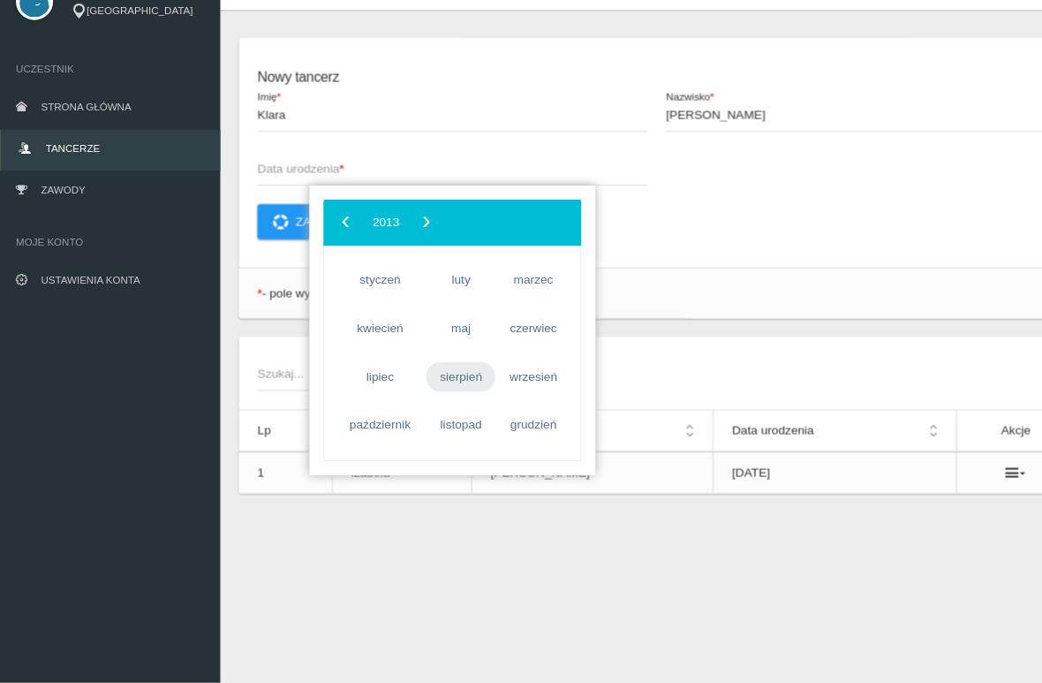
click at [433, 378] on span "sierpień" at bounding box center [440, 392] width 65 height 28
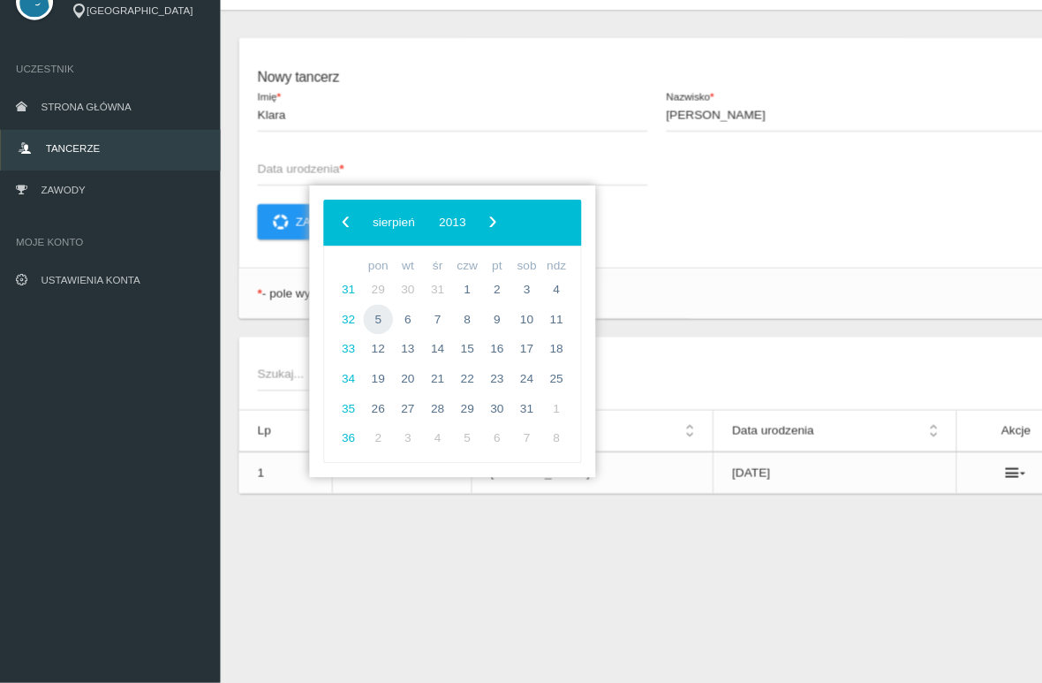
click at [358, 323] on span "5" at bounding box center [362, 337] width 28 height 28
type input "[DATE]"
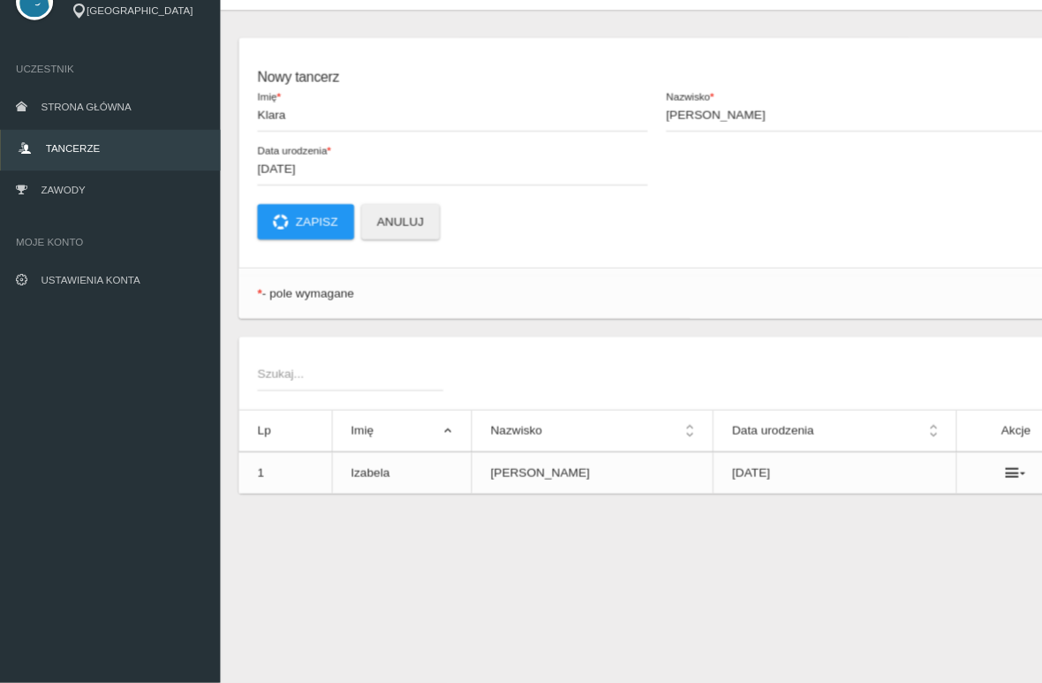
click at [292, 228] on button "Zapisz" at bounding box center [293, 245] width 92 height 34
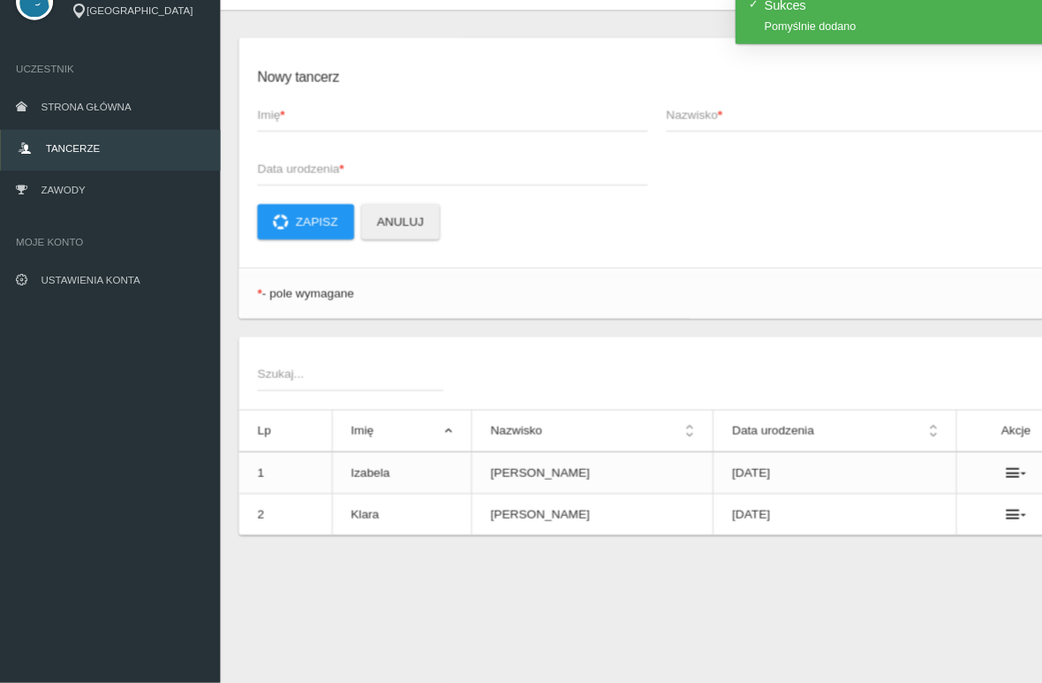
click at [131, 197] on link "Zawody" at bounding box center [106, 216] width 212 height 39
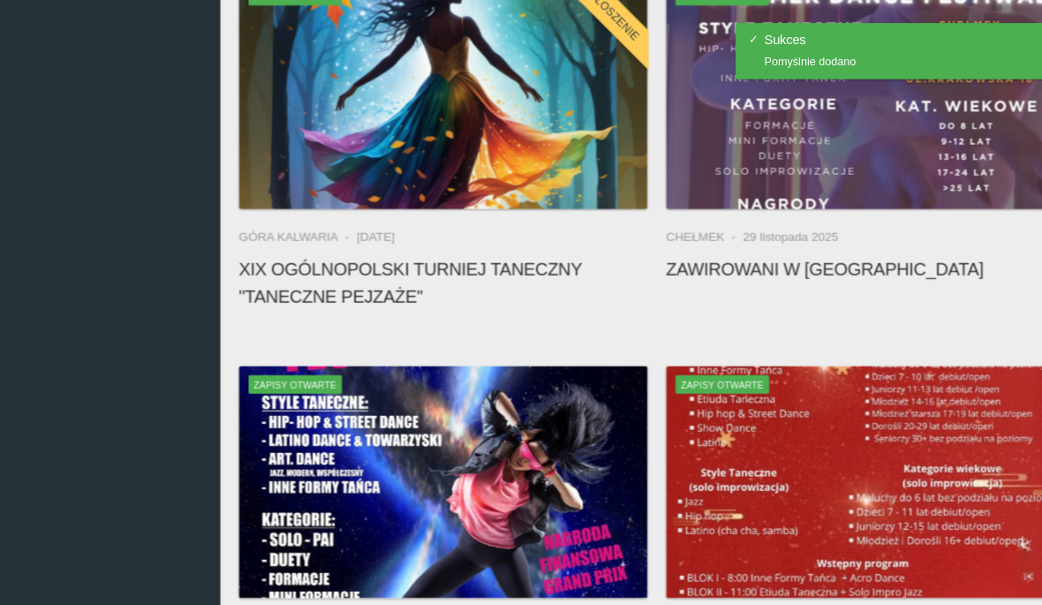
click at [413, 72] on link at bounding box center [423, 90] width 37 height 37
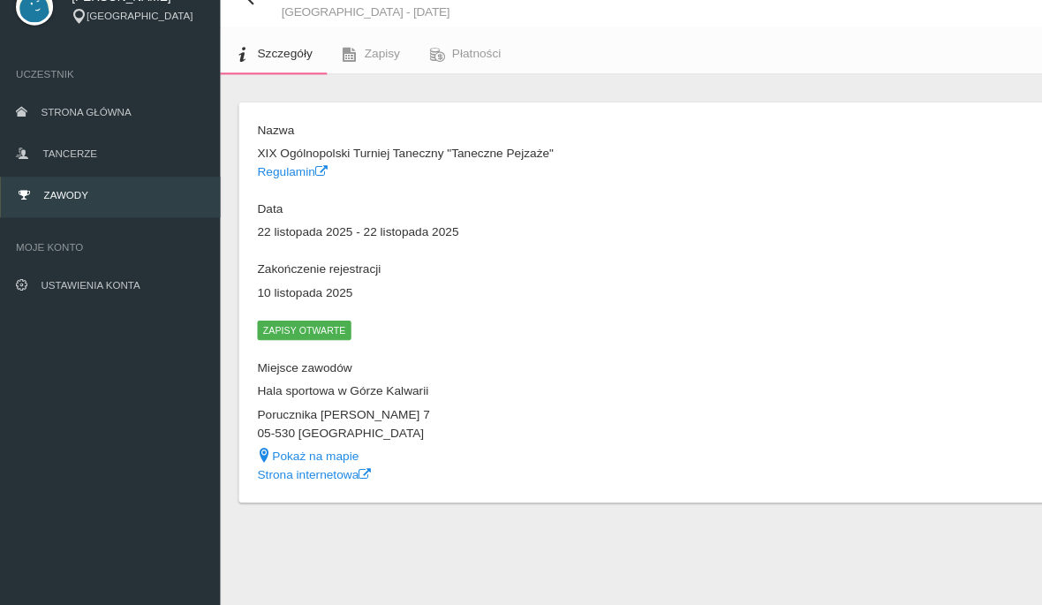
click at [352, 73] on span "Zapisy" at bounding box center [366, 79] width 34 height 13
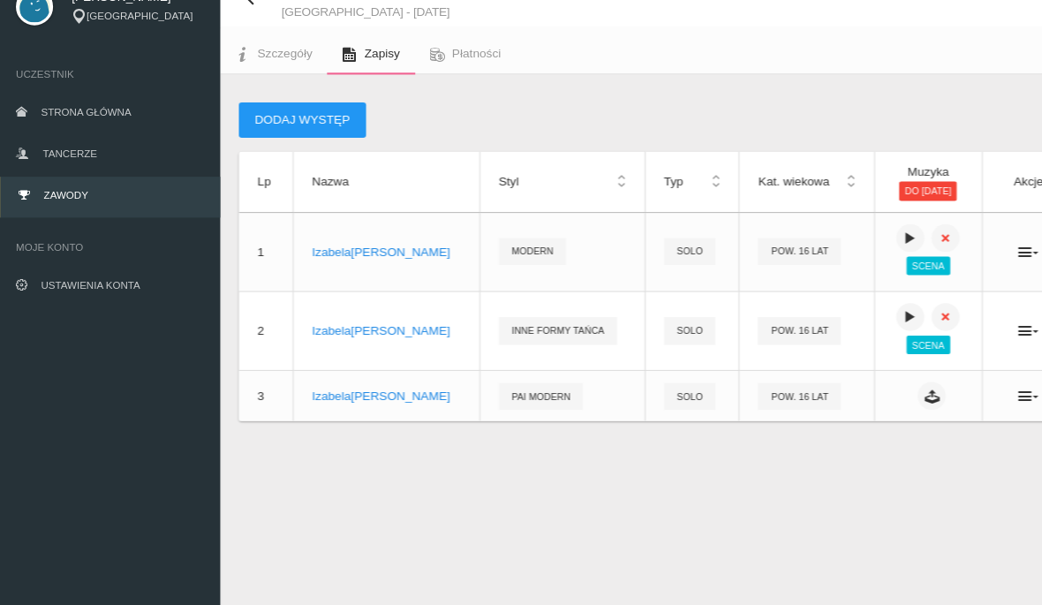
click at [292, 126] on button "Dodaj występ" at bounding box center [290, 143] width 121 height 34
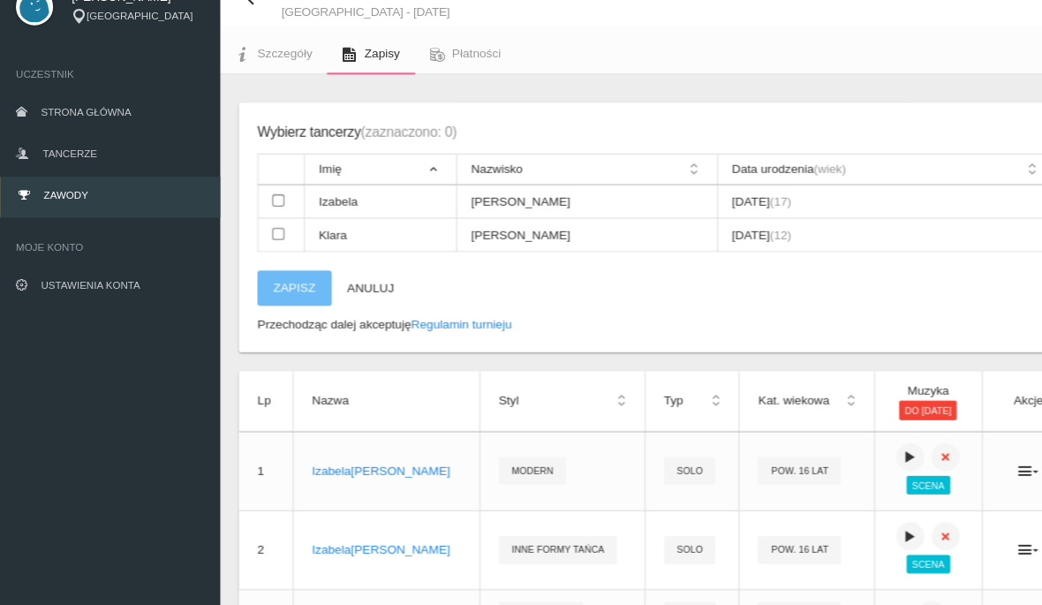
click at [268, 246] on input "checkbox" at bounding box center [266, 251] width 11 height 11
checkbox input "true"
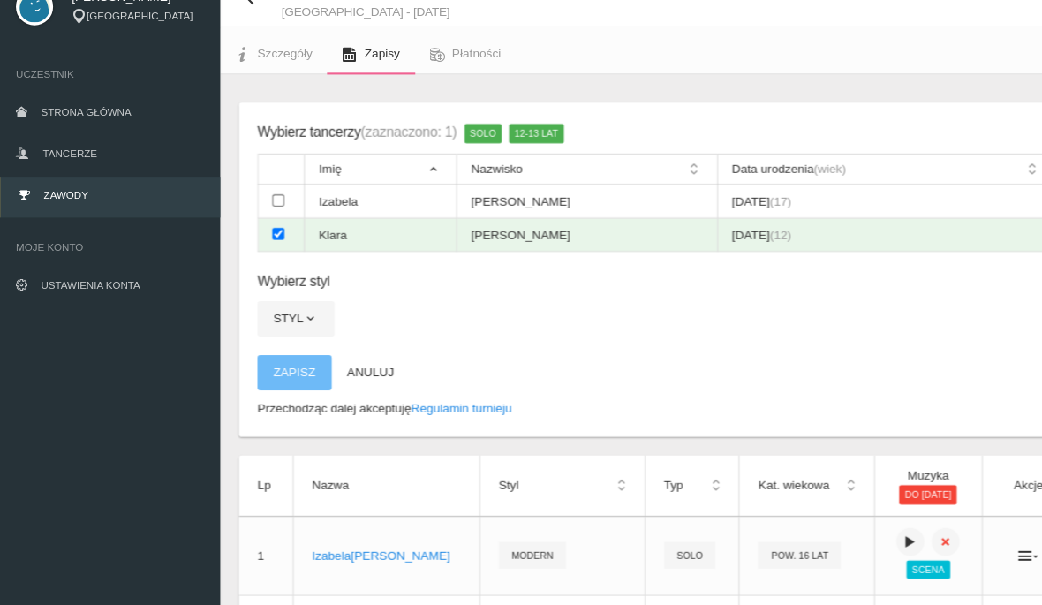
click at [282, 315] on button "Styl" at bounding box center [283, 332] width 73 height 34
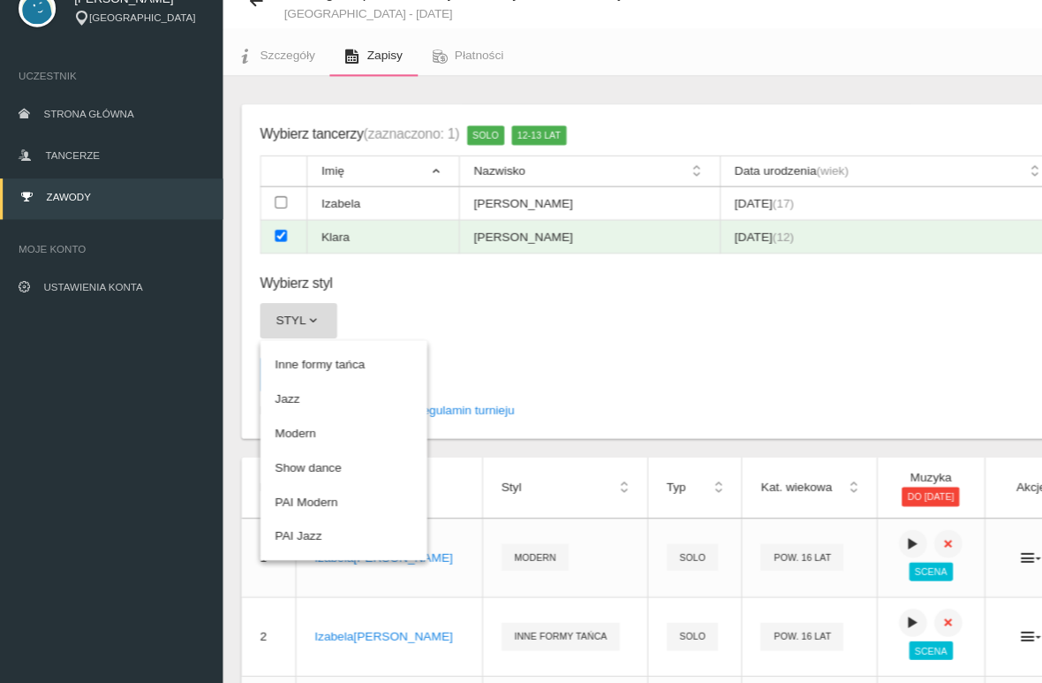
scroll to position [71, 0]
click at [302, 409] on link "Modern" at bounding box center [326, 413] width 159 height 32
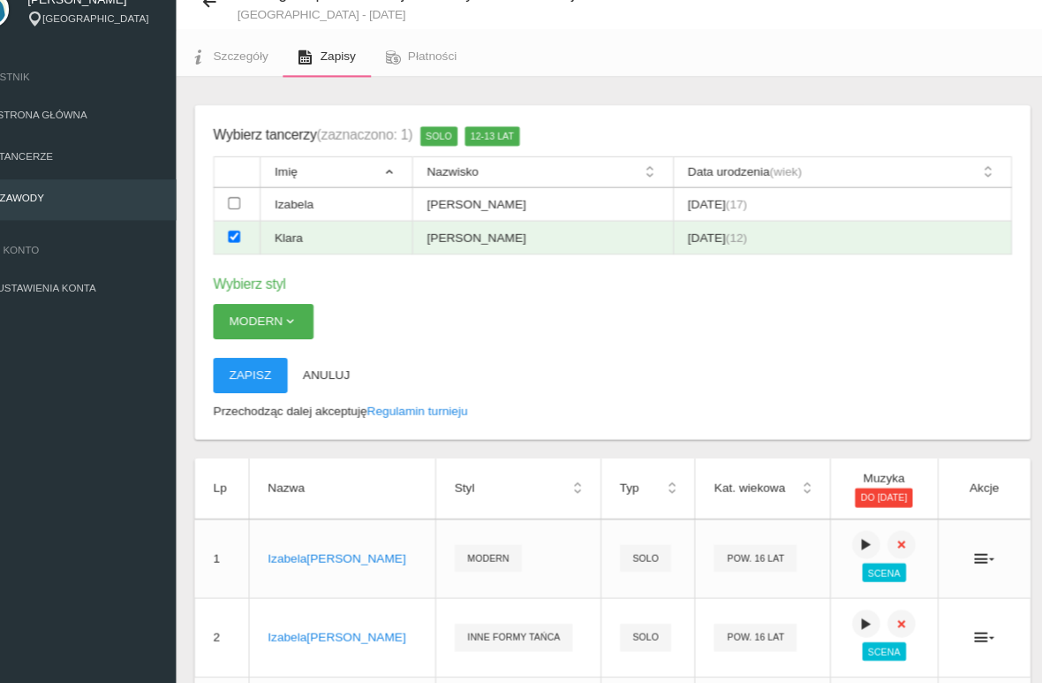
click at [247, 356] on button "Zapisz" at bounding box center [282, 357] width 71 height 34
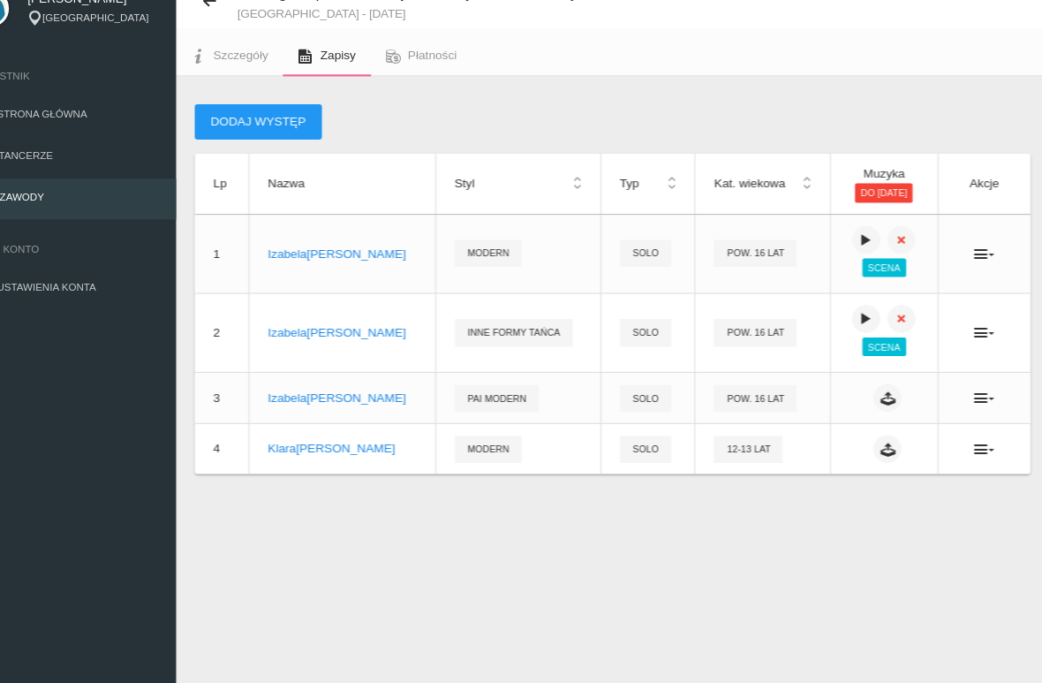
click at [875, 392] on button at bounding box center [888, 405] width 26 height 26
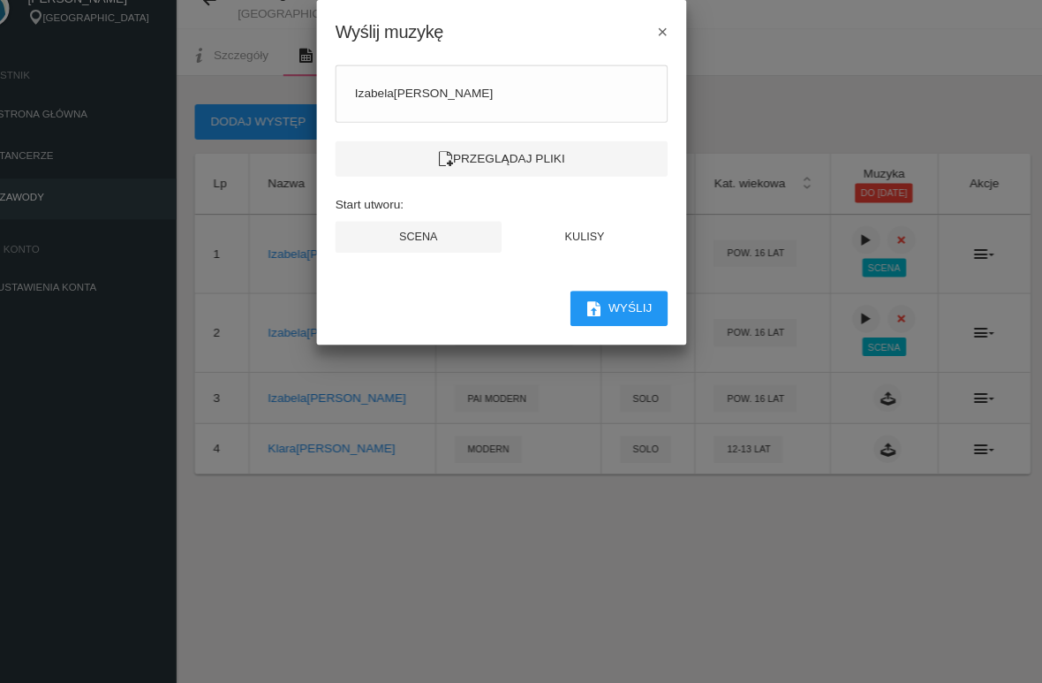
click at [670, 48] on span "×" at bounding box center [675, 57] width 10 height 19
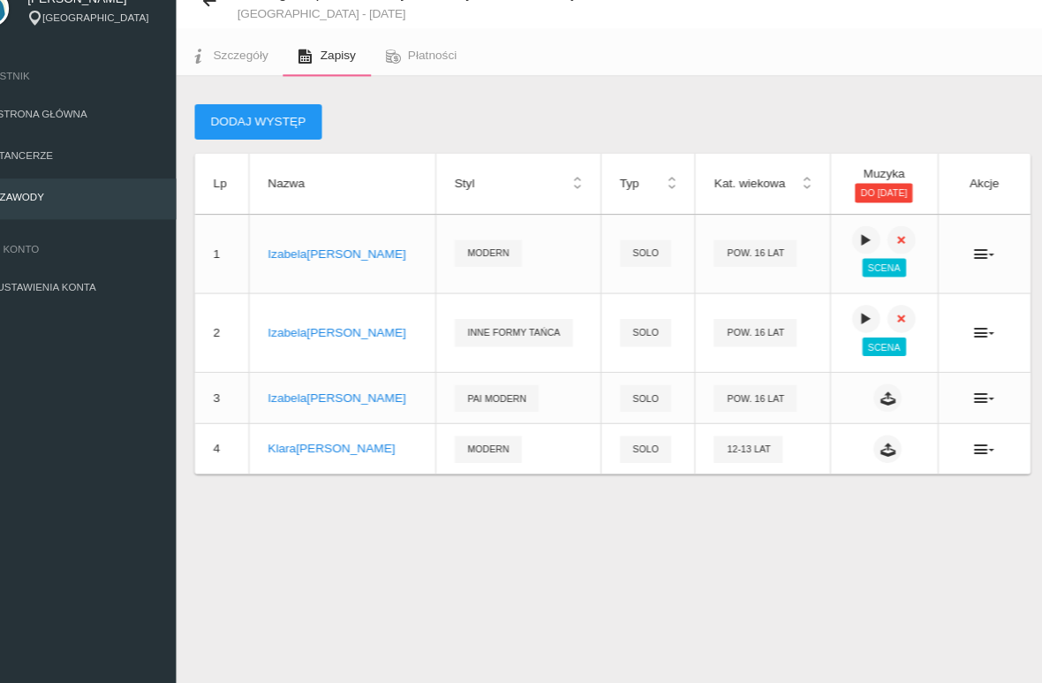
click at [875, 441] on button at bounding box center [888, 454] width 26 height 26
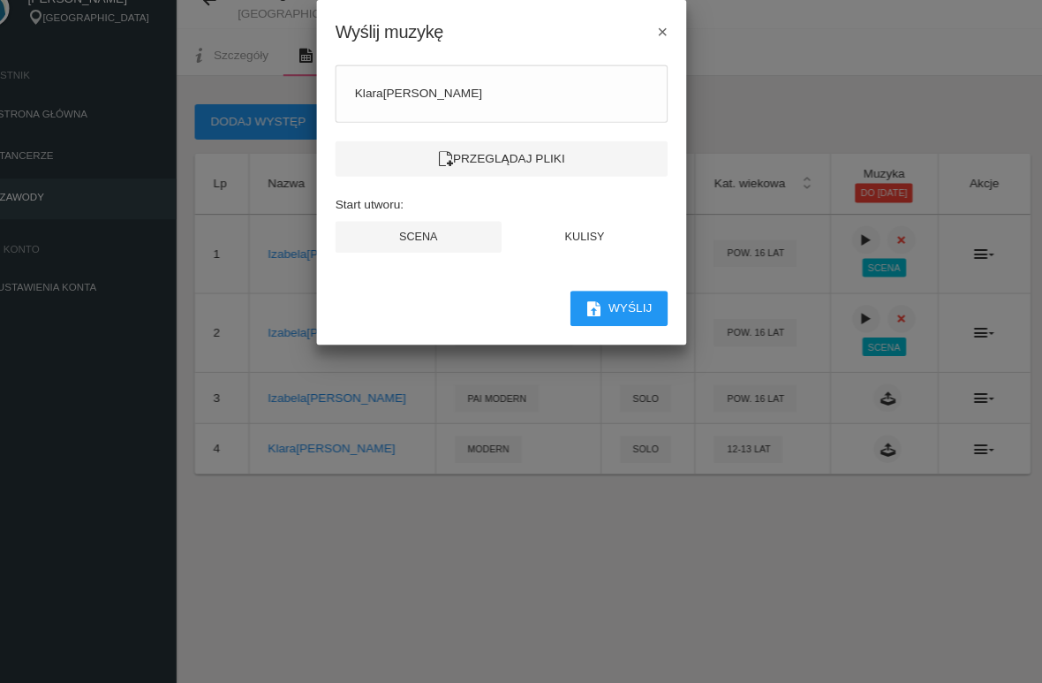
click at [542, 162] on label "Przeglądaj pliki" at bounding box center [521, 179] width 316 height 34
click at [0, 0] on input "Przeglądaj pliki" at bounding box center [0, 0] width 0 height 0
click at [572, 162] on label "Przeglądaj pliki" at bounding box center [521, 179] width 316 height 34
click at [0, 0] on input "Przeglądaj pliki" at bounding box center [0, 0] width 0 height 0
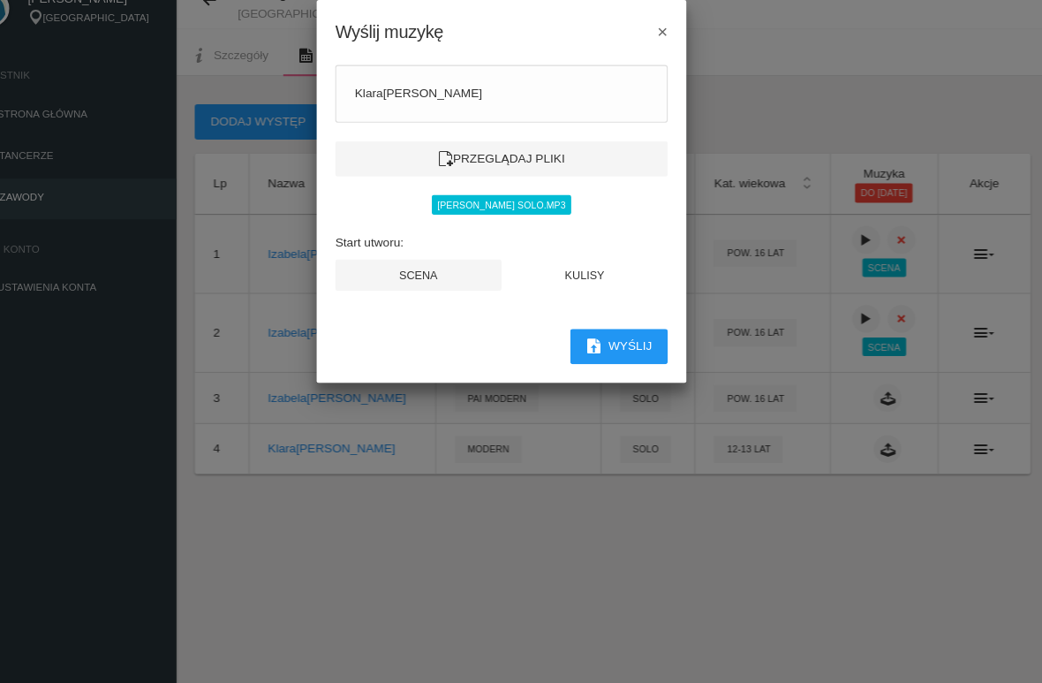
click at [422, 274] on button "Scena" at bounding box center [442, 289] width 158 height 30
click at [430, 274] on button "Scena" at bounding box center [442, 289] width 158 height 30
click at [595, 340] on button "Wyślij" at bounding box center [633, 357] width 93 height 34
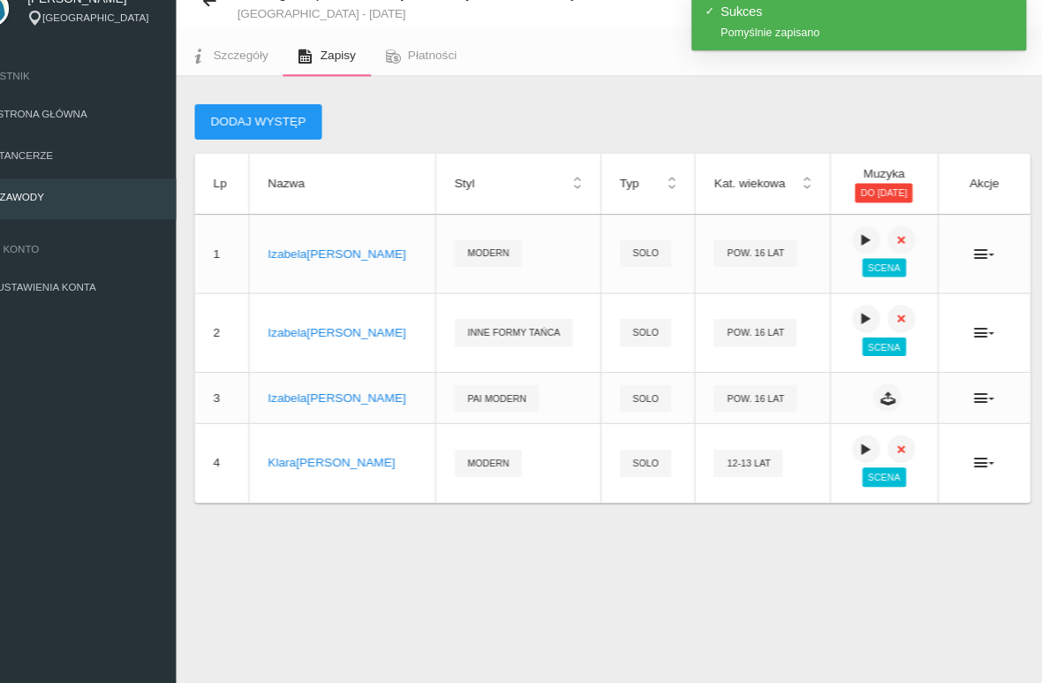
click at [861, 447] on icon at bounding box center [868, 454] width 14 height 14
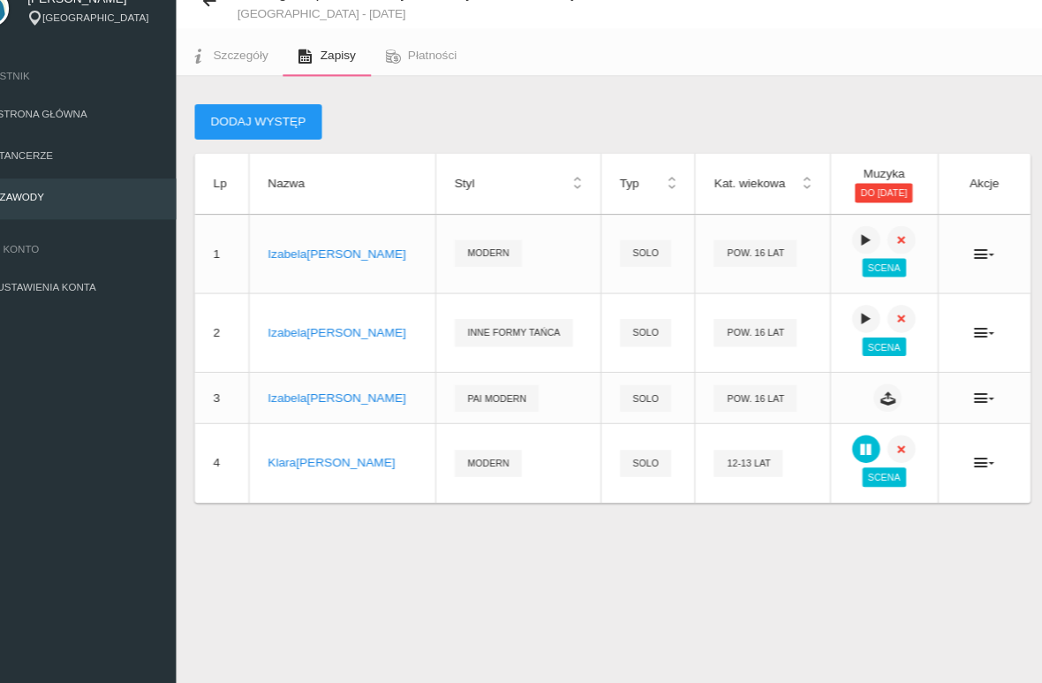
click at [404, 64] on link "Płatności" at bounding box center [445, 80] width 96 height 39
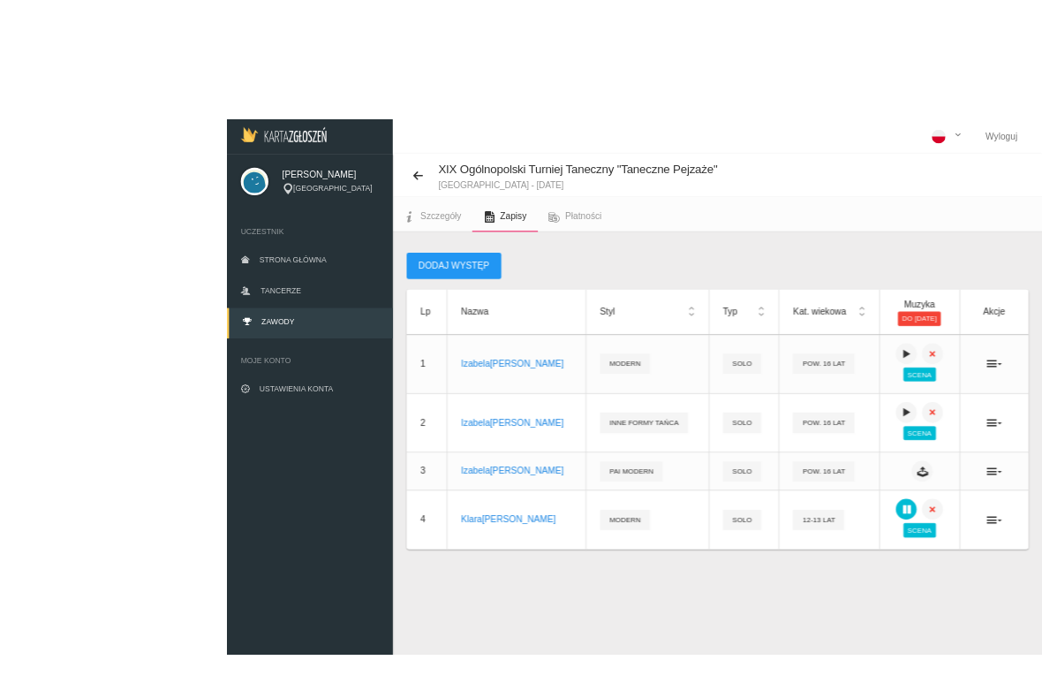
scroll to position [44, 0]
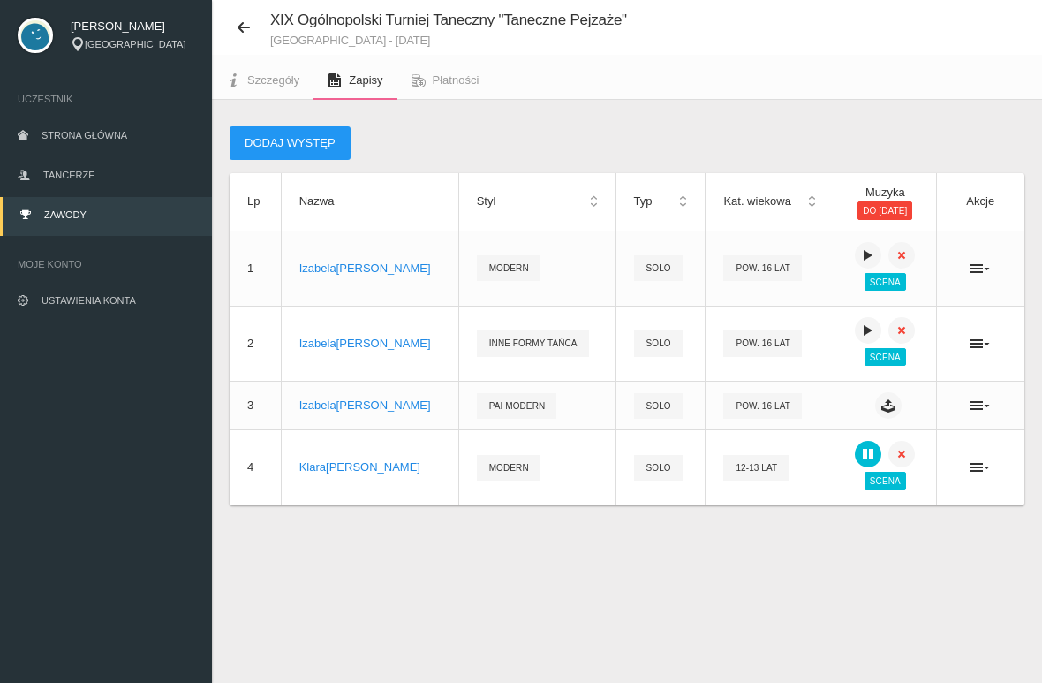
click at [827, 57] on ul "Szczegóły Zapisy Płatności" at bounding box center [627, 77] width 830 height 45
click at [703, 97] on ul "Szczegóły Zapisy Płatności" at bounding box center [627, 77] width 830 height 45
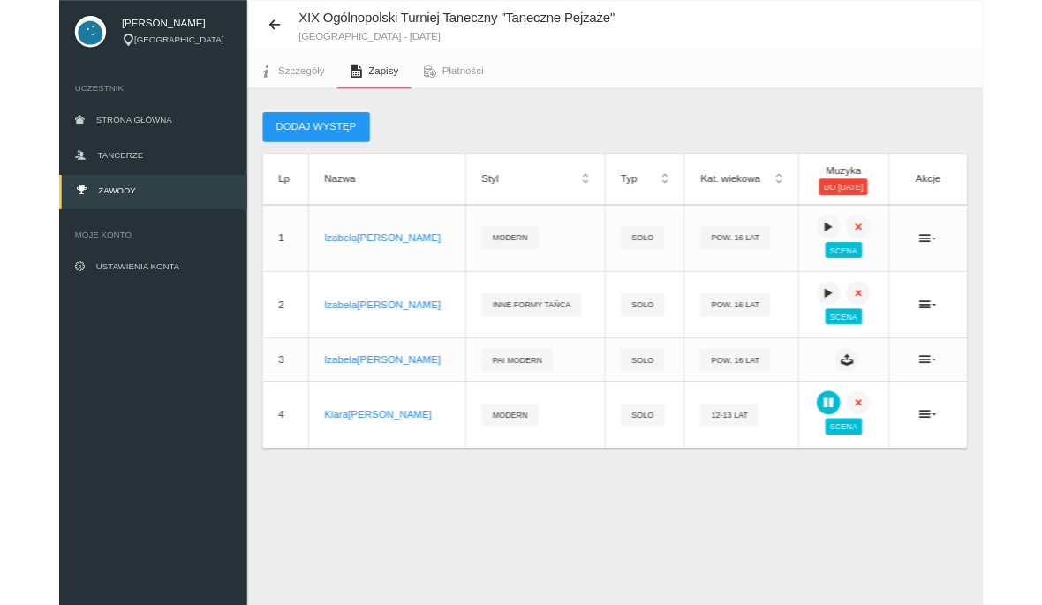
scroll to position [27, 0]
